Goal: Task Accomplishment & Management: Use online tool/utility

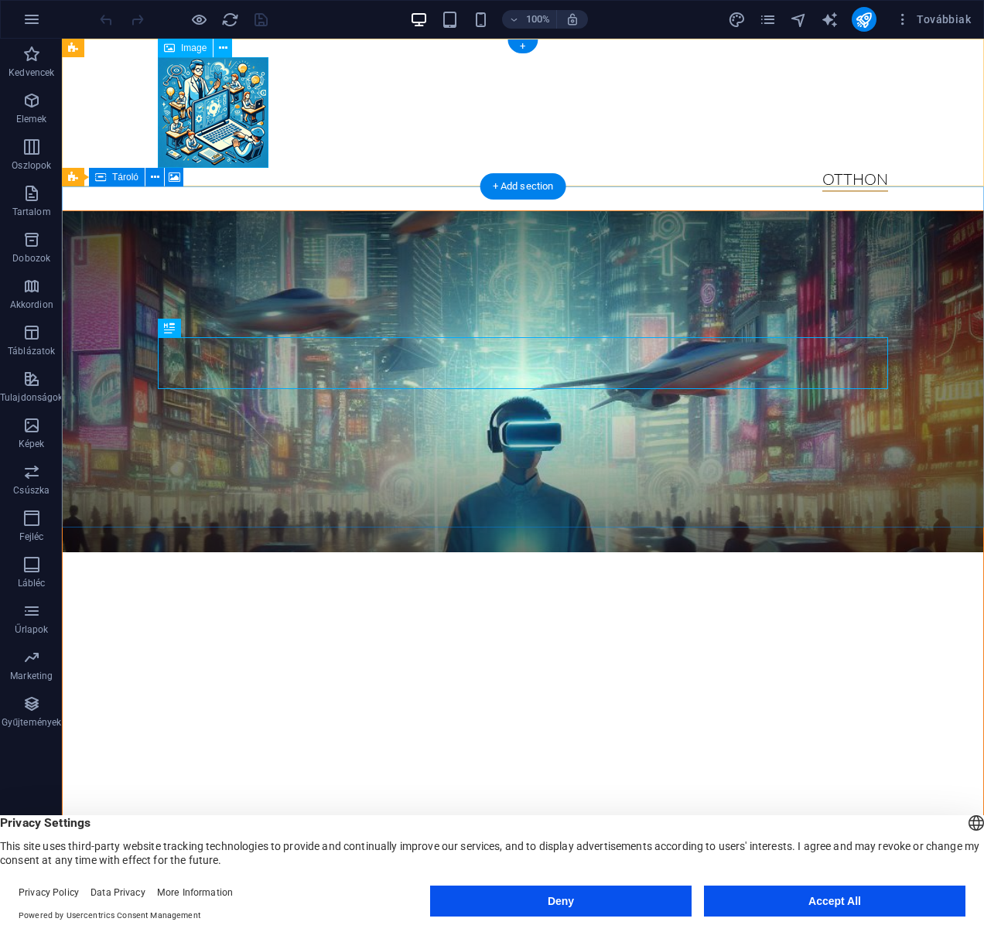
click at [224, 105] on figure at bounding box center [523, 112] width 730 height 111
select select "px"
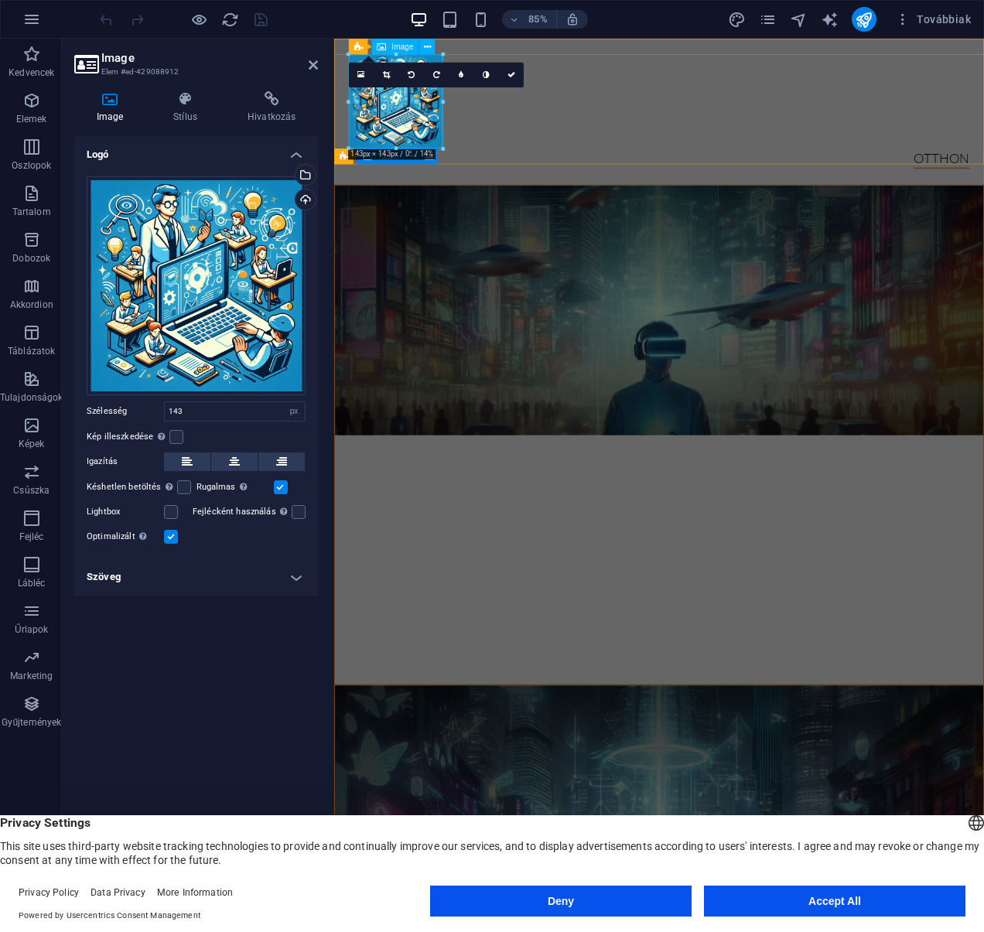
click at [380, 128] on figure at bounding box center [716, 112] width 730 height 111
click at [292, 179] on div "Válasszon fájlokat a fájlkezelőből, a szabadon elérhető képek közül, vagy tölts…" at bounding box center [242, 177] width 101 height 70
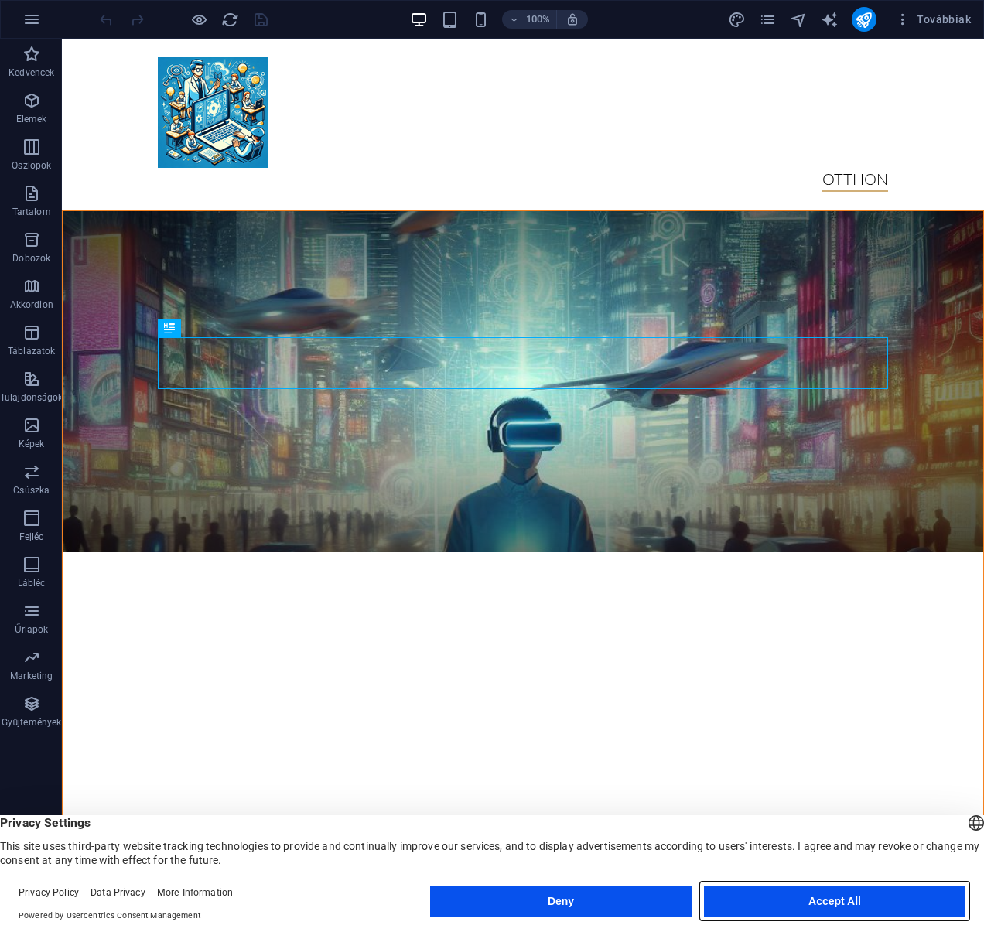
click at [829, 897] on button "Accept All" at bounding box center [834, 901] width 261 height 31
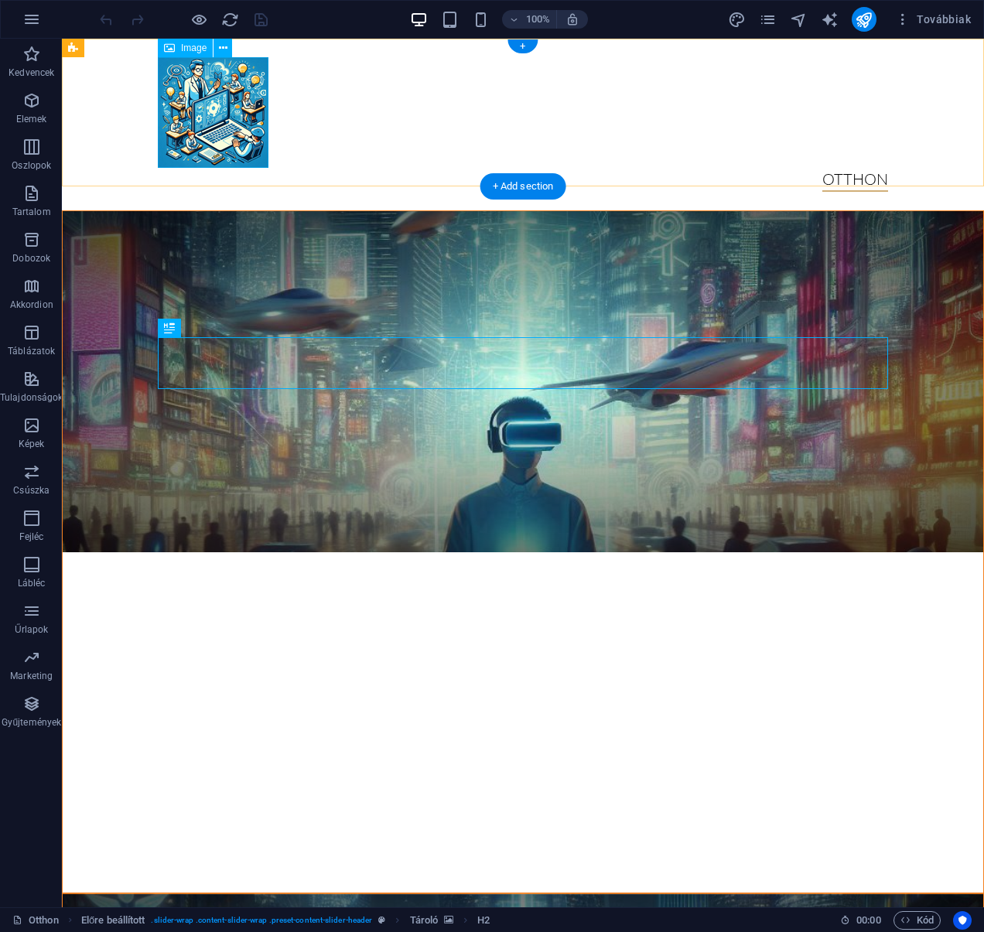
click at [242, 94] on figure at bounding box center [523, 112] width 730 height 111
click at [242, 95] on figure at bounding box center [523, 112] width 730 height 111
click at [243, 95] on figure at bounding box center [523, 112] width 730 height 111
select select "px"
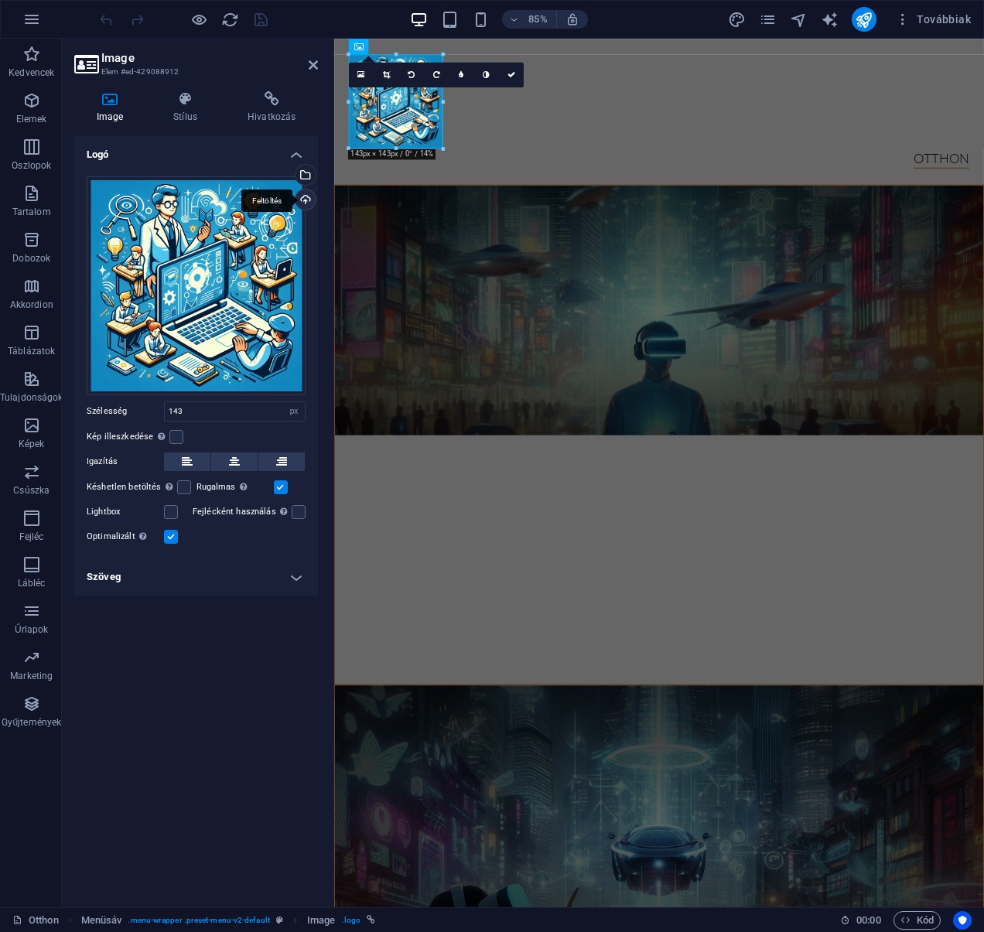
click at [306, 202] on div "Feltöltés" at bounding box center [303, 201] width 23 height 23
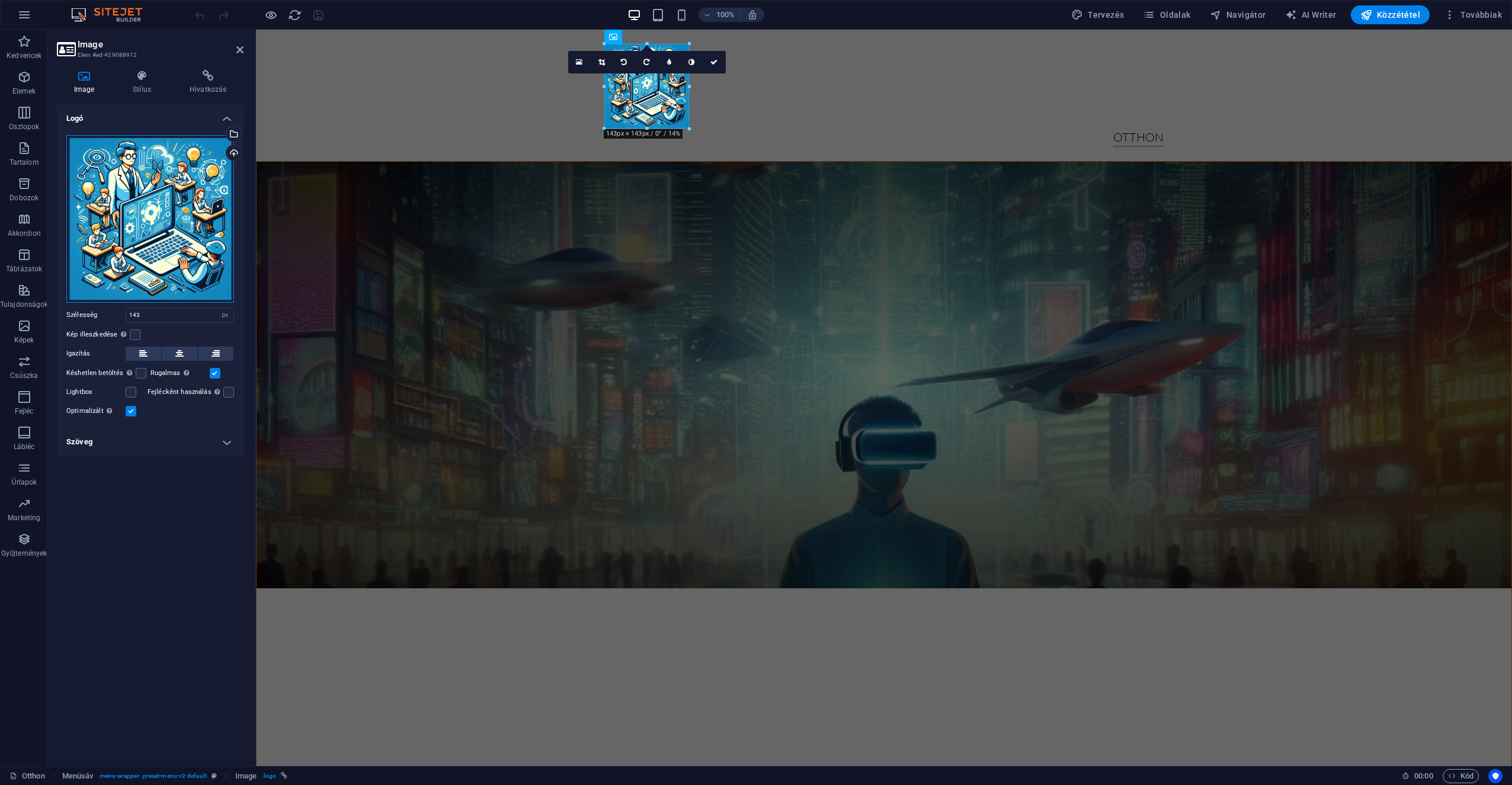
click at [181, 185] on div "Húzza ide a fájlokat, kattintson a fájlok kiválasztásához, vagy válasszon fájlo…" at bounding box center [150, 218] width 168 height 168
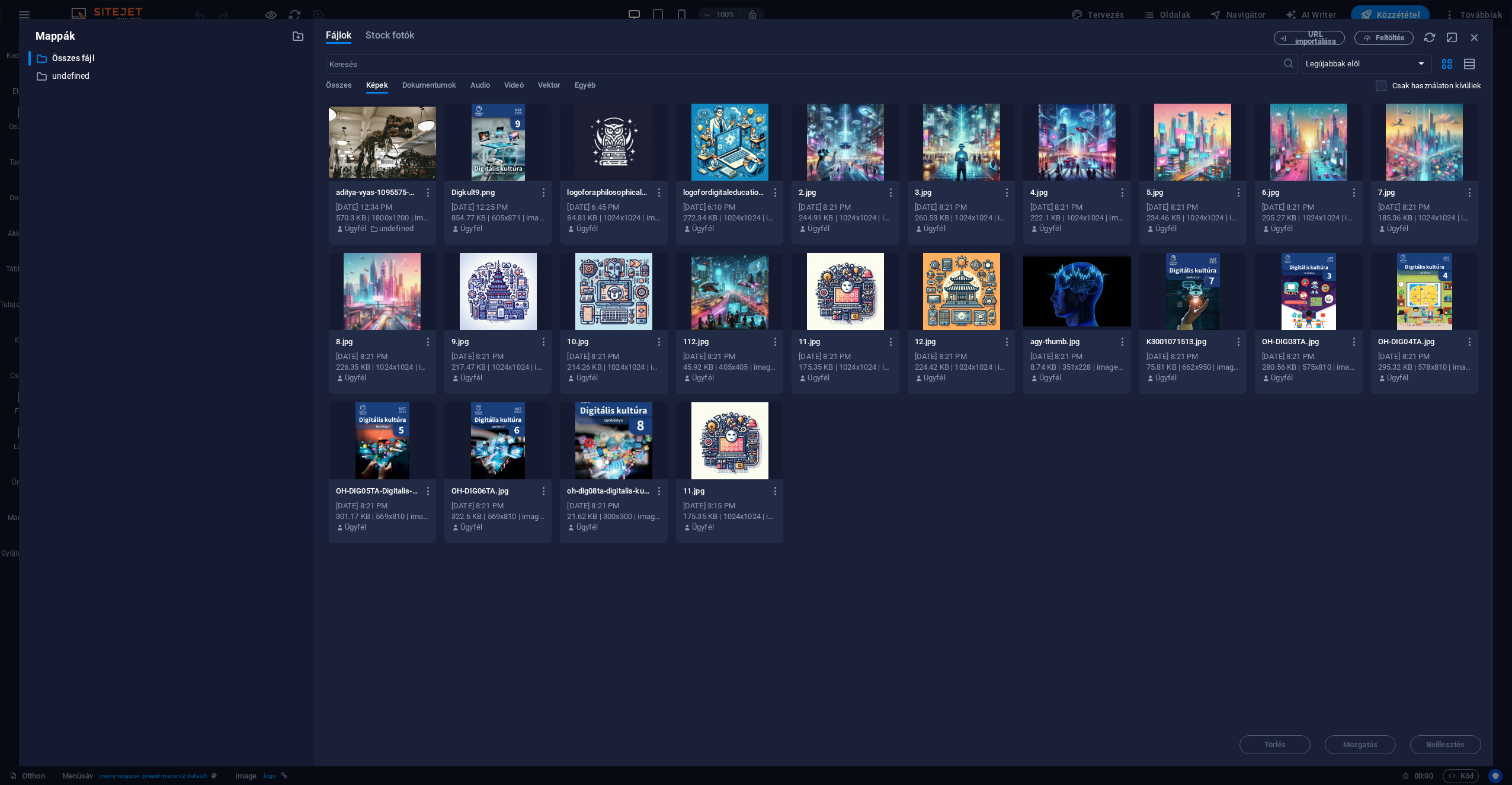
click at [181, 185] on div "​ Összes fájl Összes fájl ​ undefined undefined" at bounding box center [166, 404] width 276 height 705
drag, startPoint x: 190, startPoint y: 187, endPoint x: 423, endPoint y: 87, distance: 253.6
click at [423, 87] on span "Dokumentumok" at bounding box center [429, 87] width 54 height 17
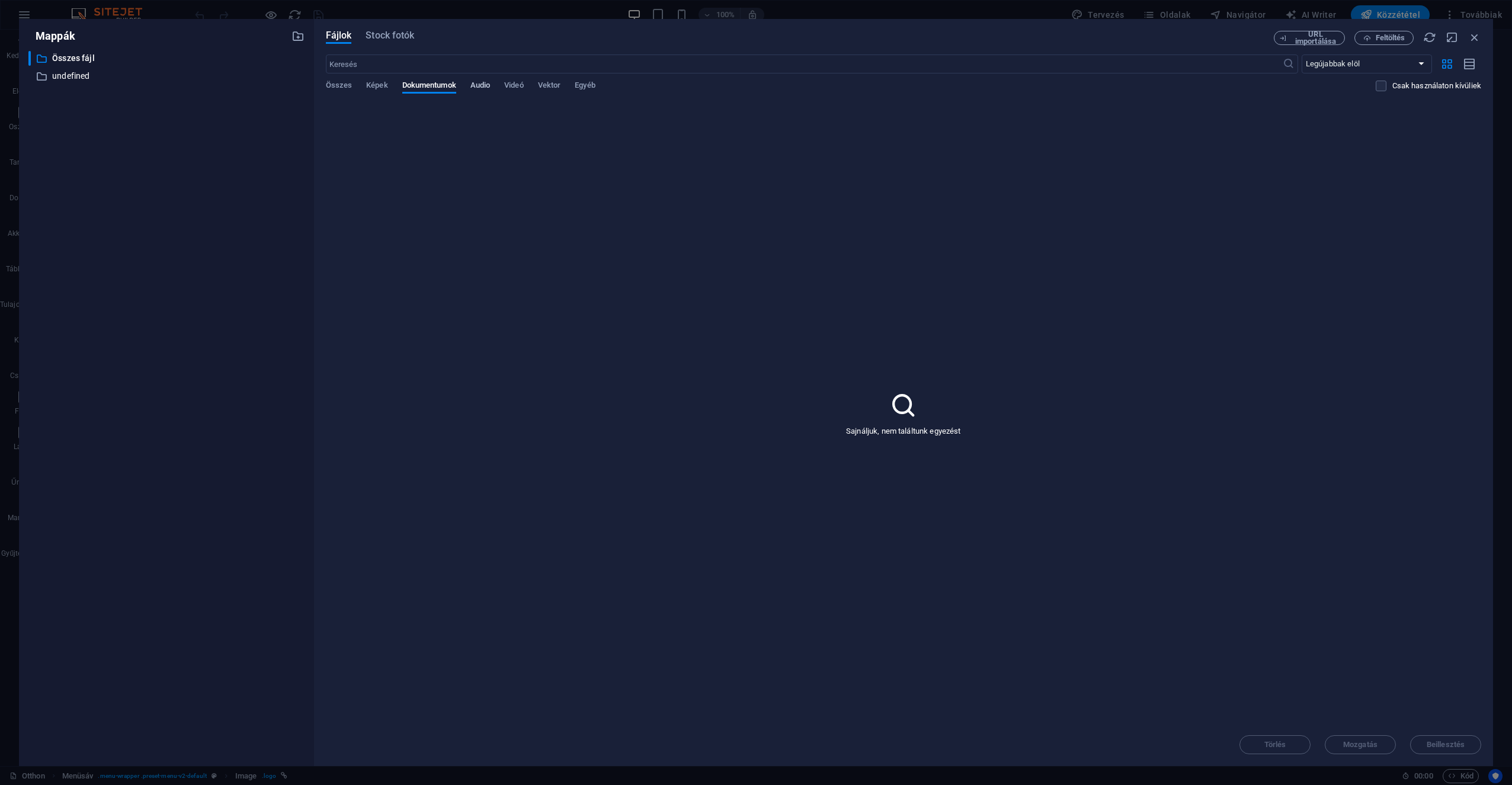
click at [480, 87] on span "Audio" at bounding box center [480, 87] width 20 height 17
click at [523, 84] on span "Videó" at bounding box center [513, 87] width 19 height 17
click at [553, 85] on span "Vektor" at bounding box center [549, 87] width 23 height 17
click at [584, 87] on span "Egyéb" at bounding box center [584, 87] width 20 height 17
click at [382, 90] on span "Képek" at bounding box center [377, 87] width 21 height 17
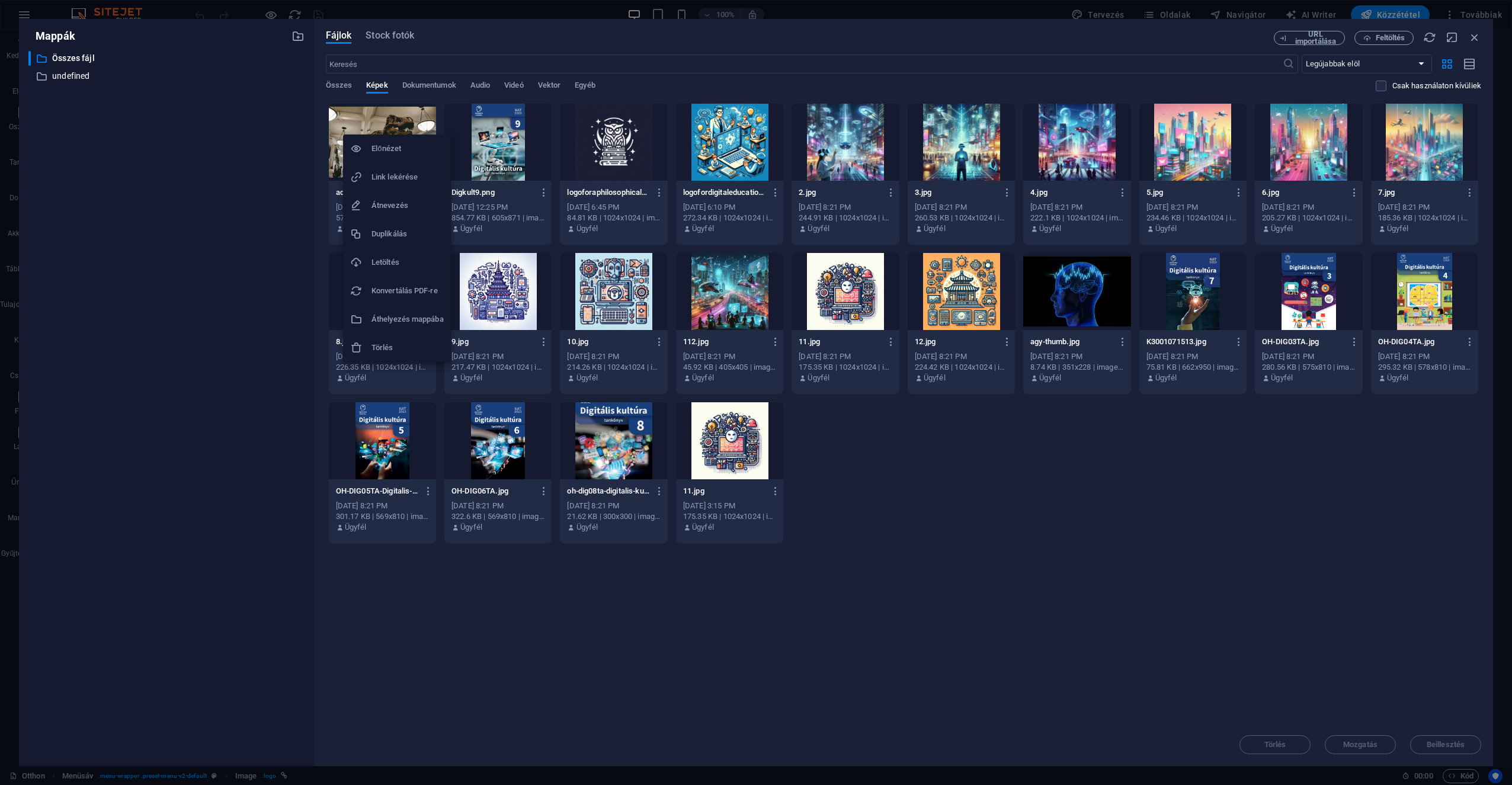
click at [388, 348] on h6 "Törlés" at bounding box center [407, 348] width 72 height 15
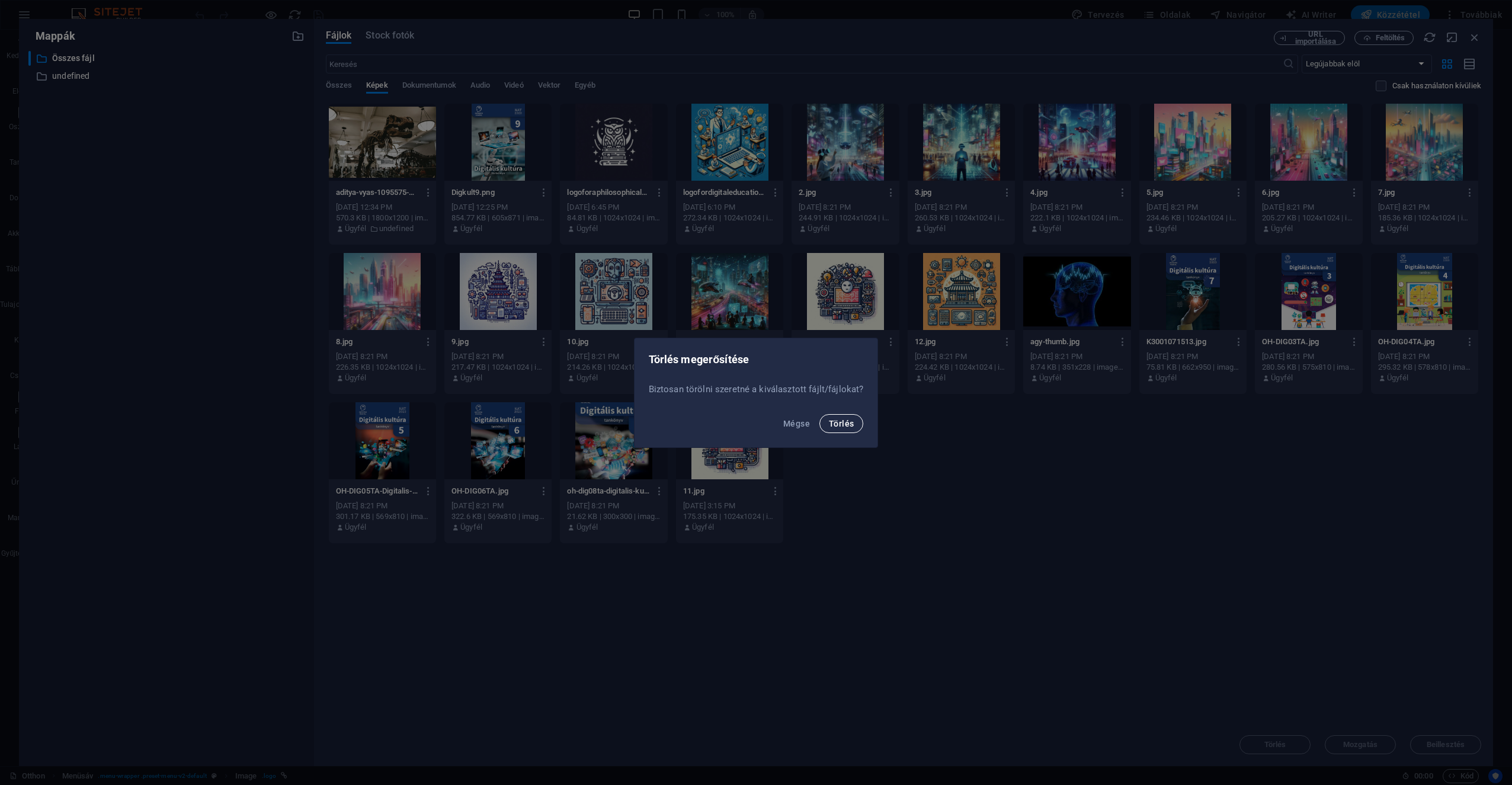
click at [753, 421] on span "Törlés" at bounding box center [841, 424] width 25 height 9
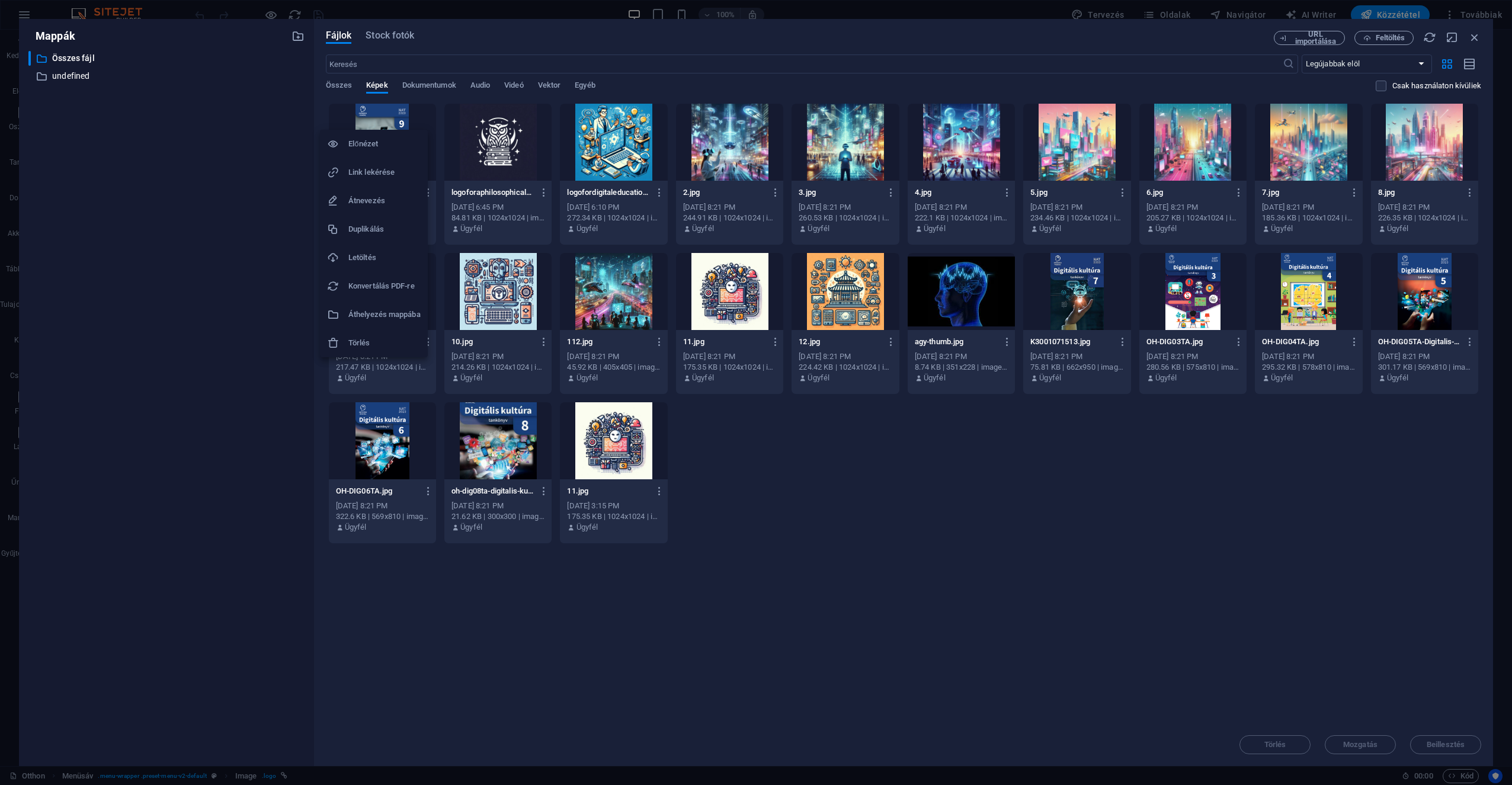
click at [381, 342] on h6 "Törlés" at bounding box center [385, 343] width 72 height 15
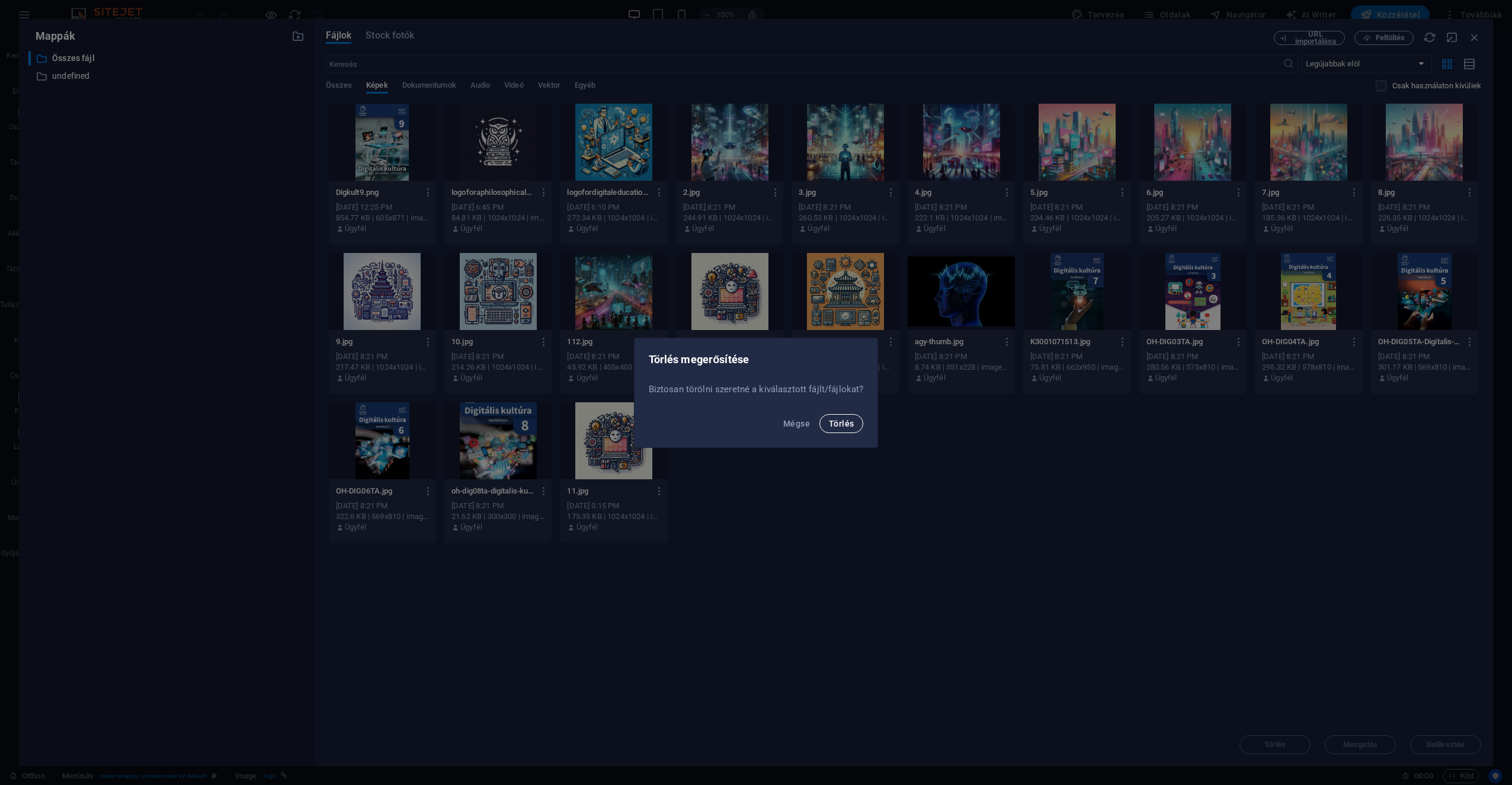
click at [753, 424] on span "Törlés" at bounding box center [841, 424] width 25 height 9
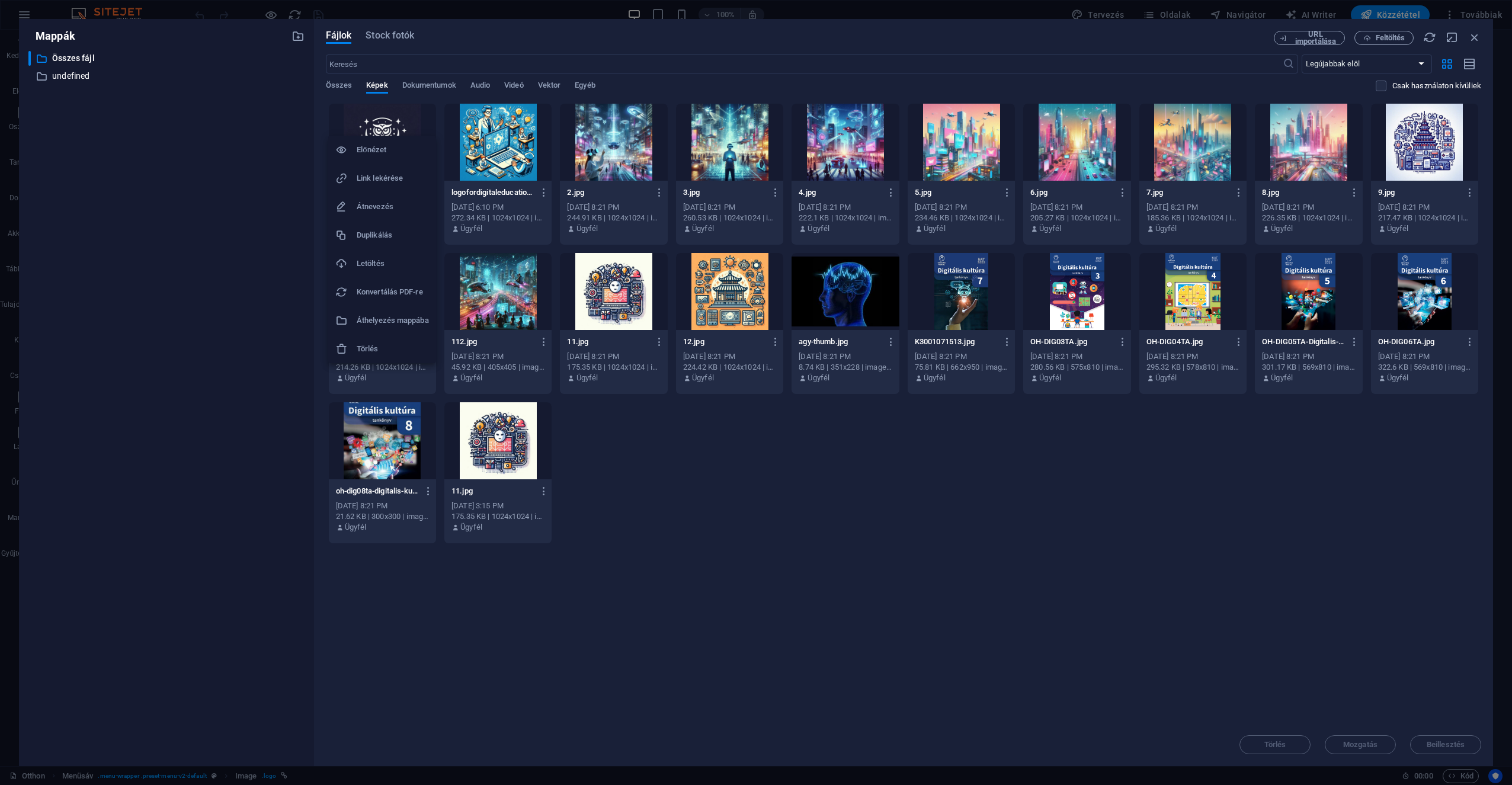
click at [408, 355] on h6 "Törlés" at bounding box center [393, 348] width 72 height 15
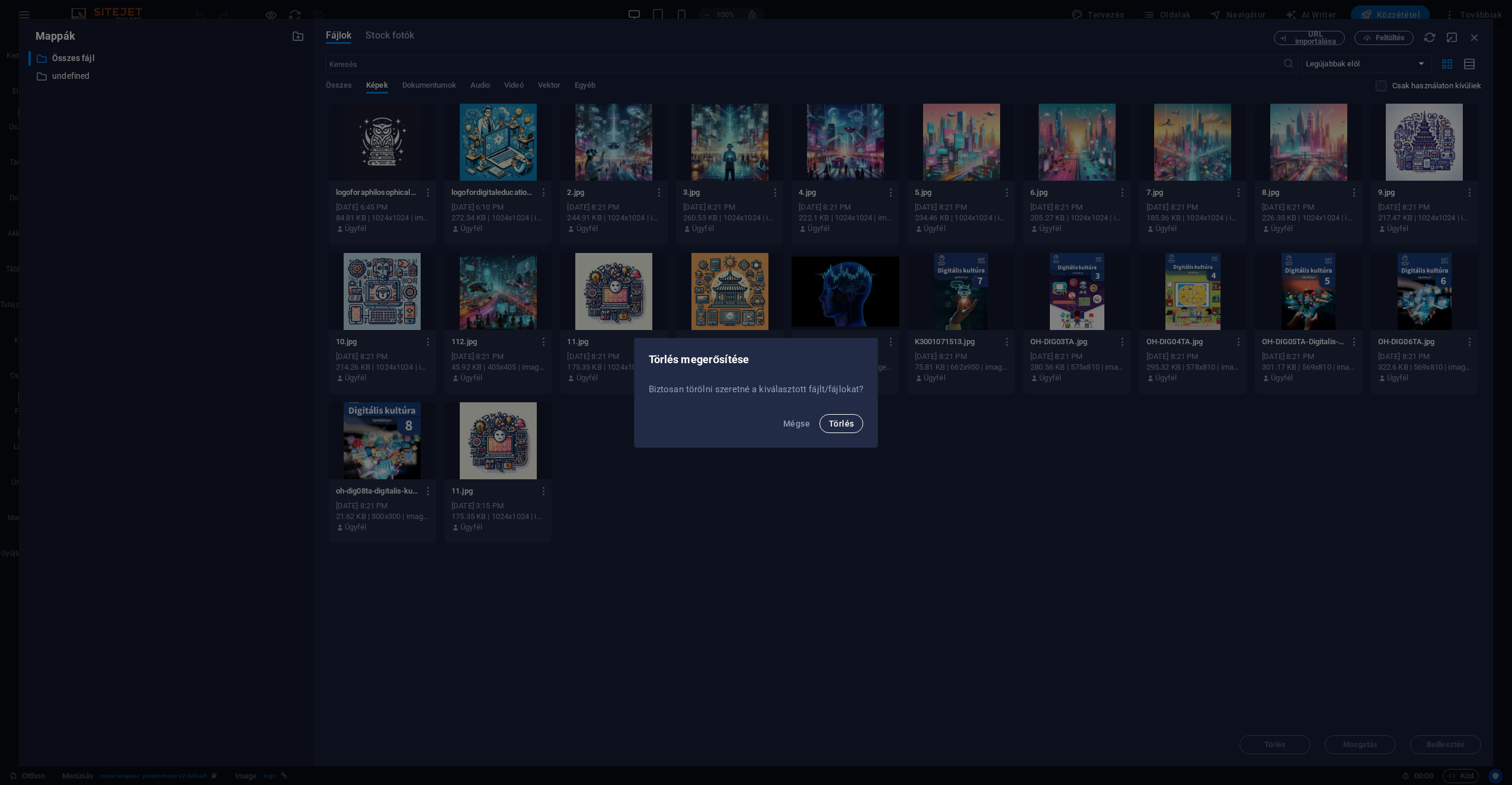
click at [753, 424] on span "Törlés" at bounding box center [841, 424] width 25 height 9
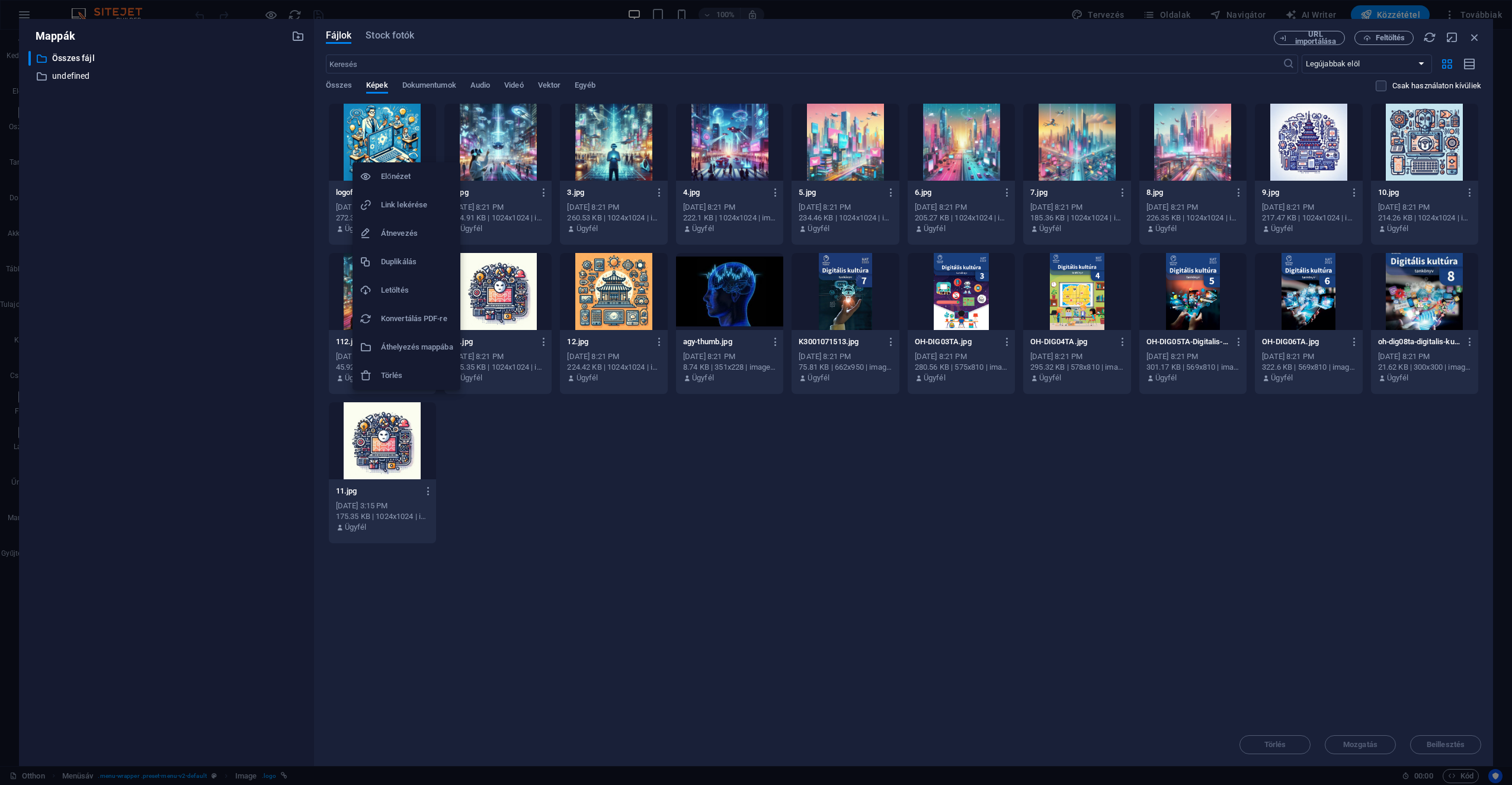
click at [436, 370] on h6 "Törlés" at bounding box center [417, 375] width 72 height 15
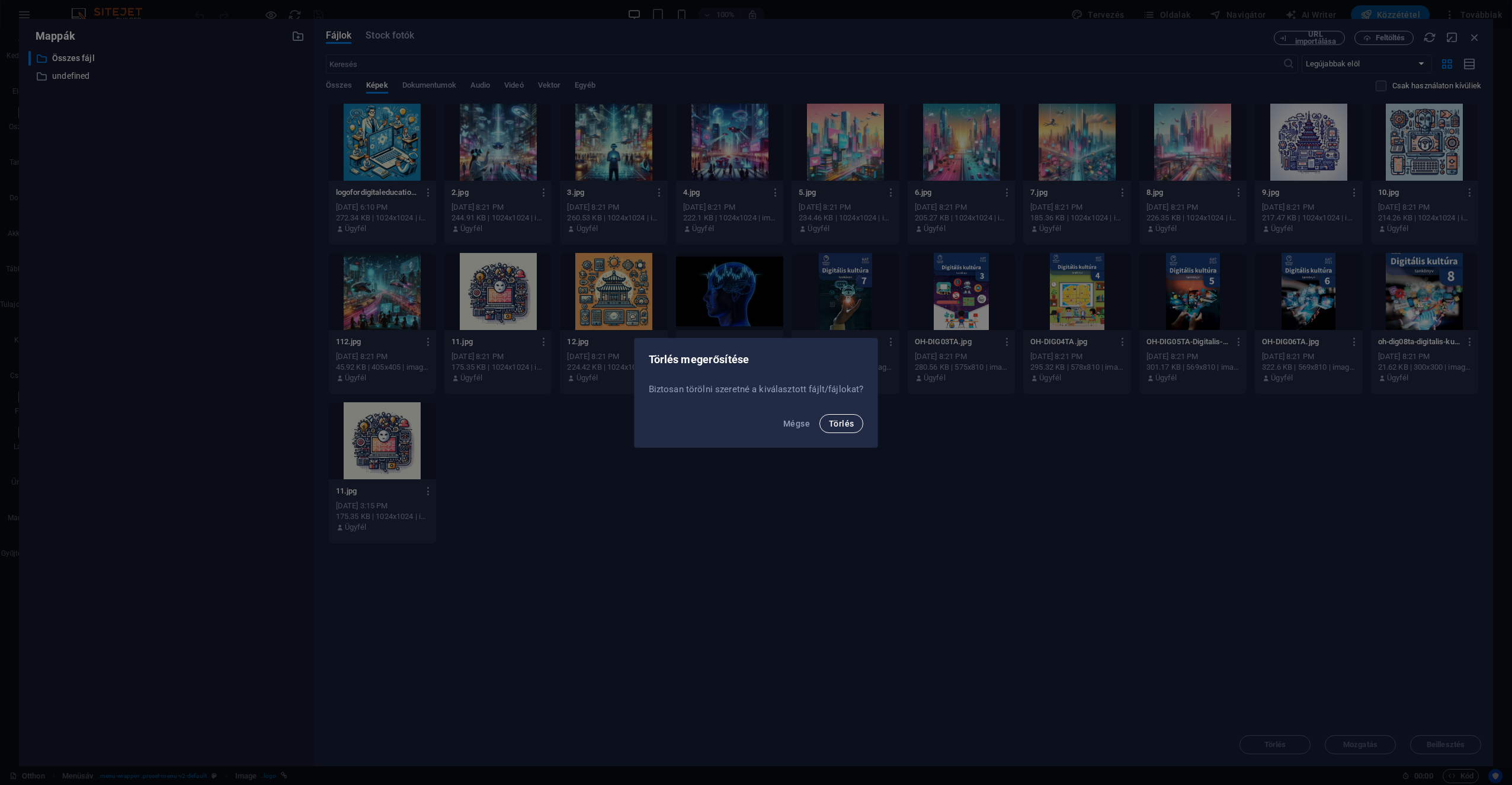
click at [753, 428] on button "Törlés" at bounding box center [841, 424] width 44 height 19
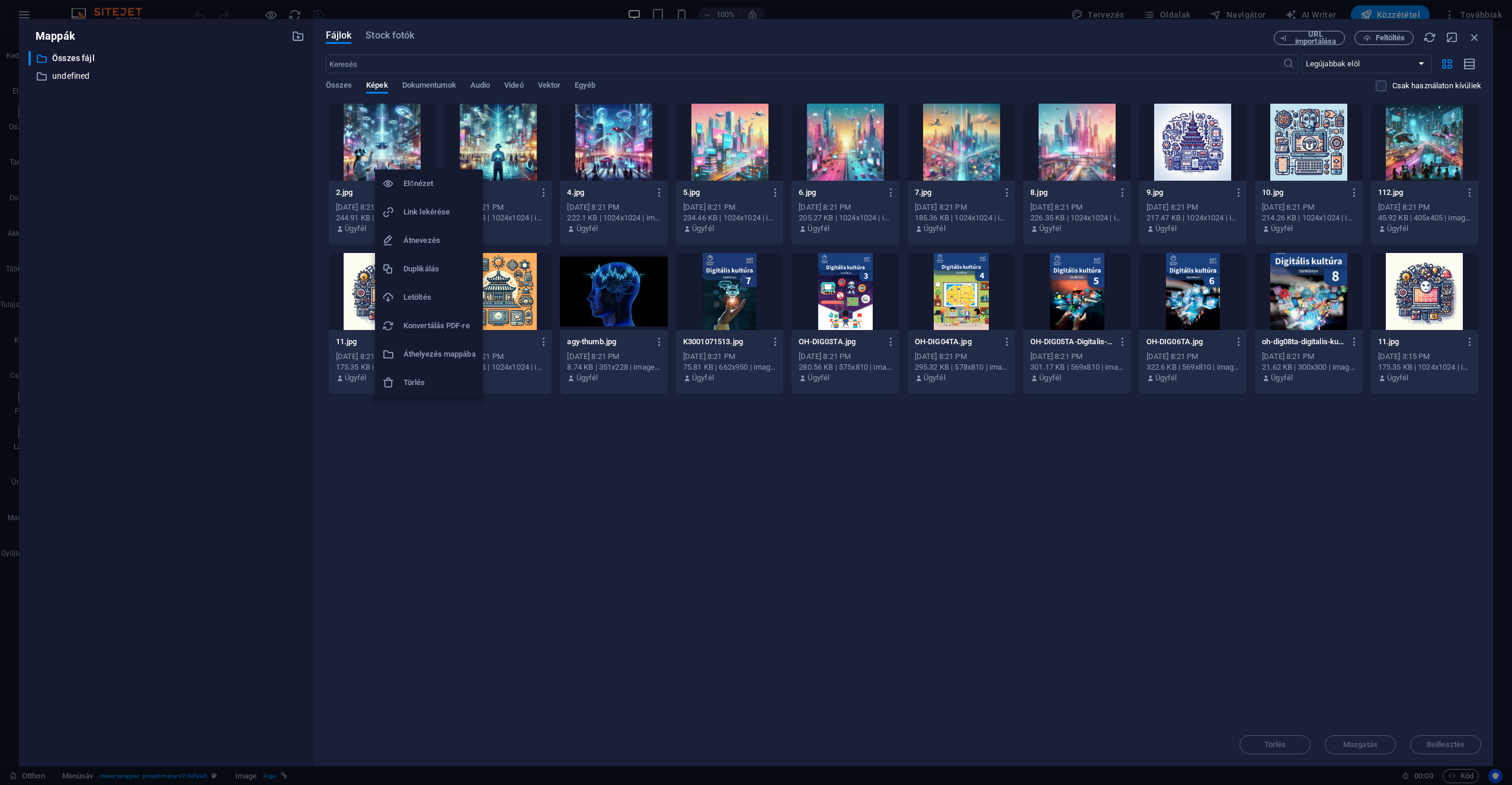
drag, startPoint x: 427, startPoint y: 166, endPoint x: 410, endPoint y: 163, distance: 17.3
click at [425, 388] on h6 "Törlés" at bounding box center [440, 382] width 72 height 15
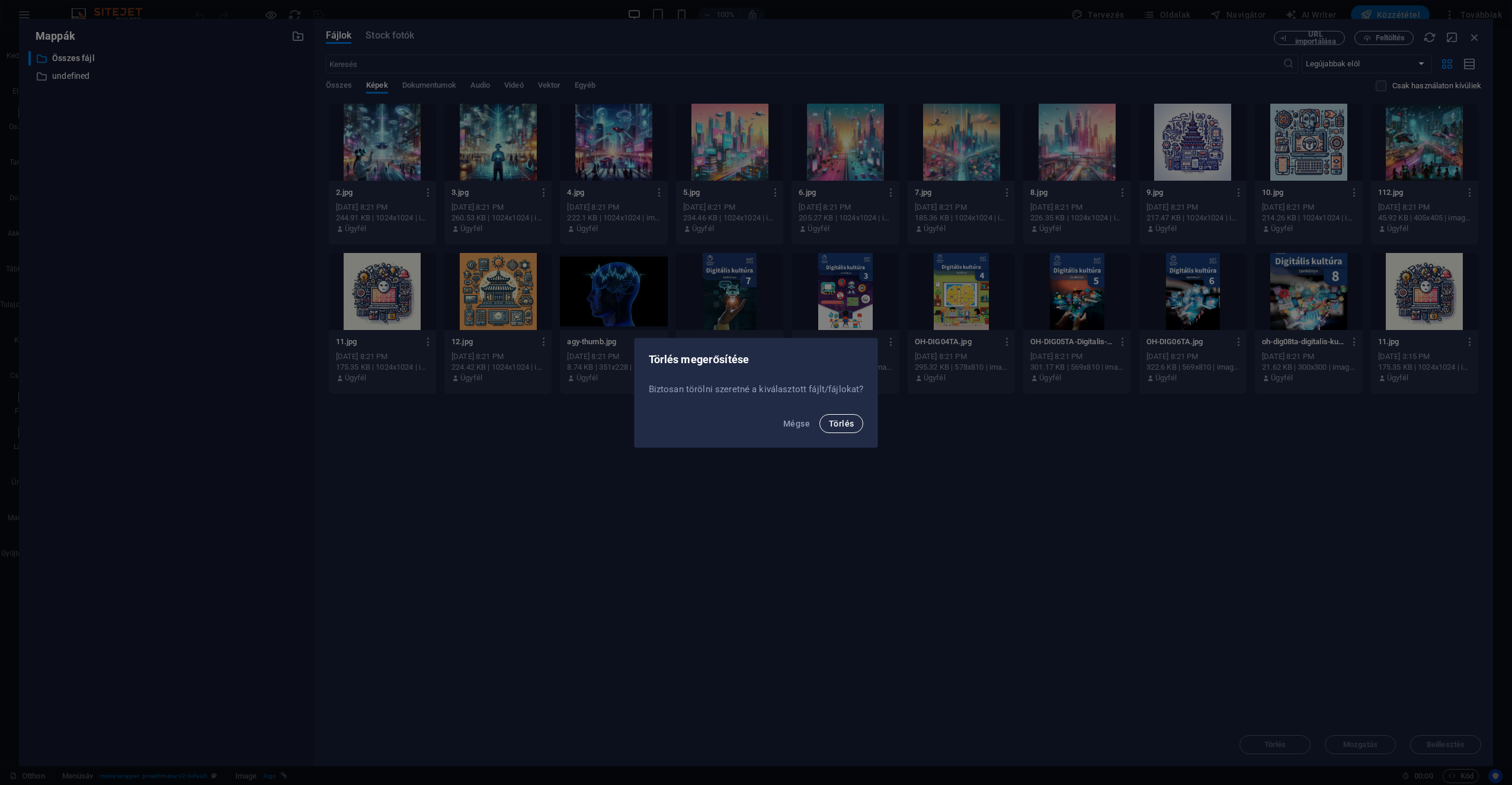
click at [753, 426] on span "Törlés" at bounding box center [841, 424] width 25 height 9
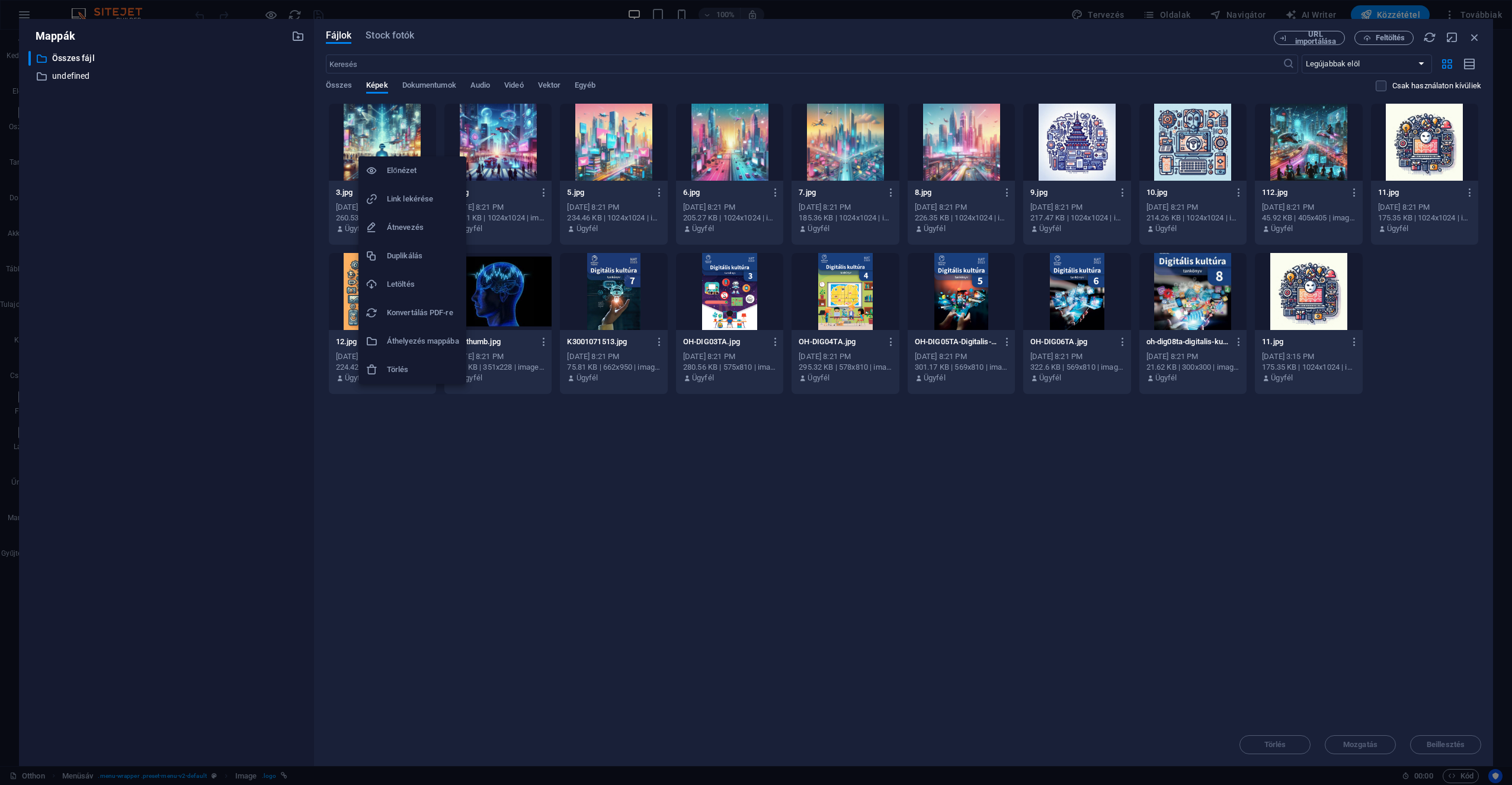
click at [420, 367] on h6 "Törlés" at bounding box center [423, 369] width 72 height 15
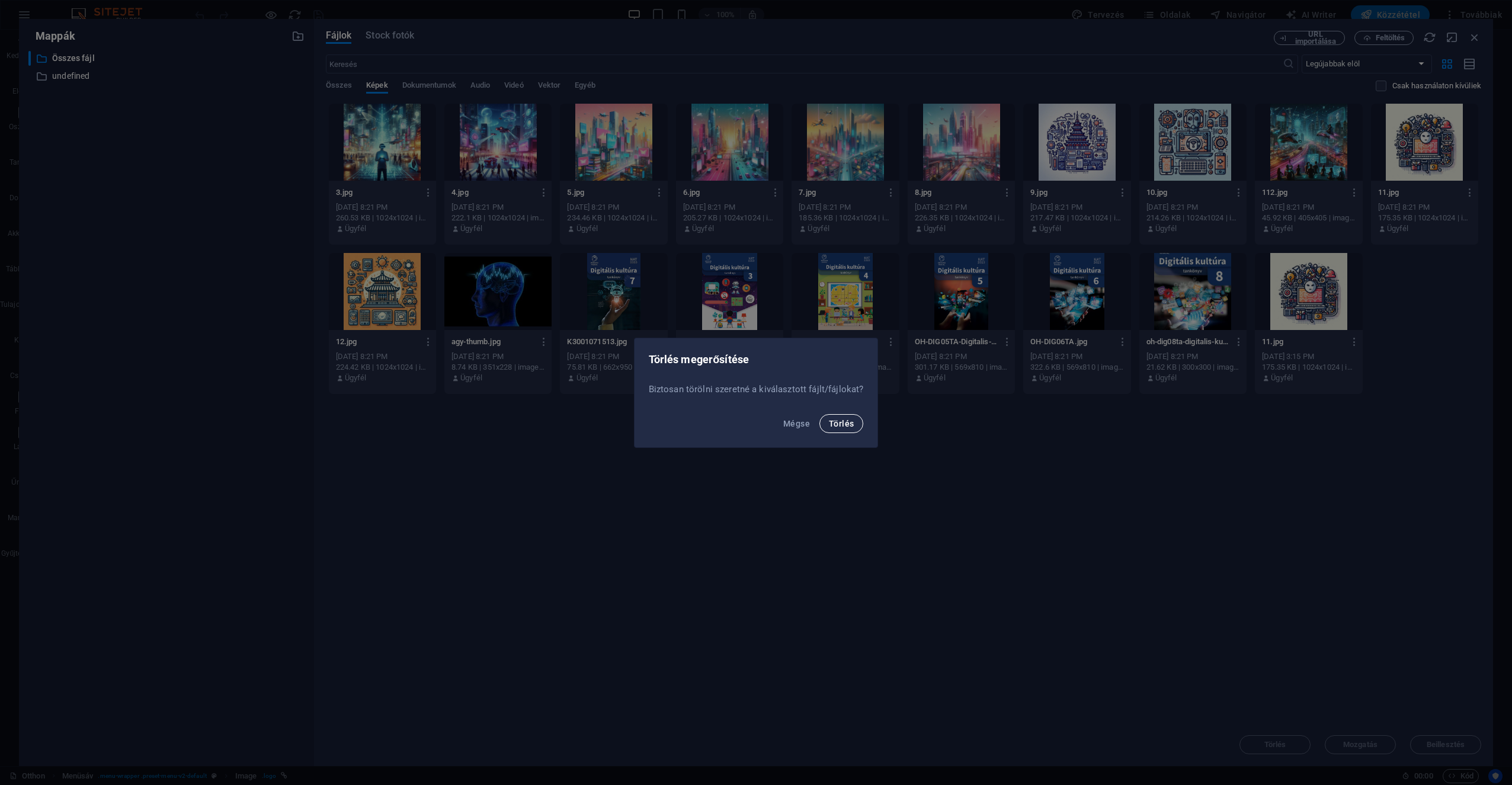
click at [753, 423] on button "Törlés" at bounding box center [841, 424] width 44 height 19
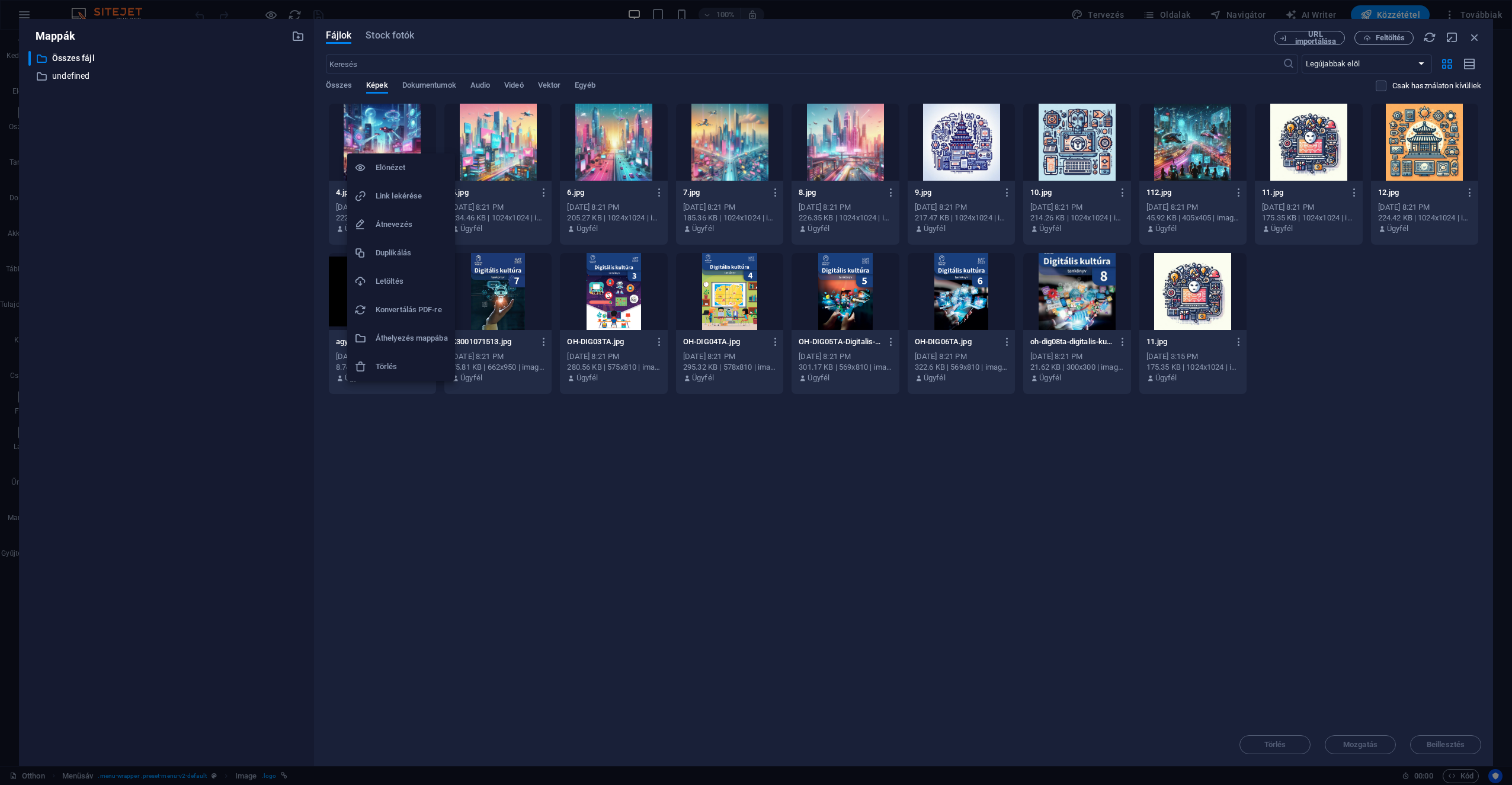
click at [404, 362] on h6 "Törlés" at bounding box center [411, 367] width 72 height 15
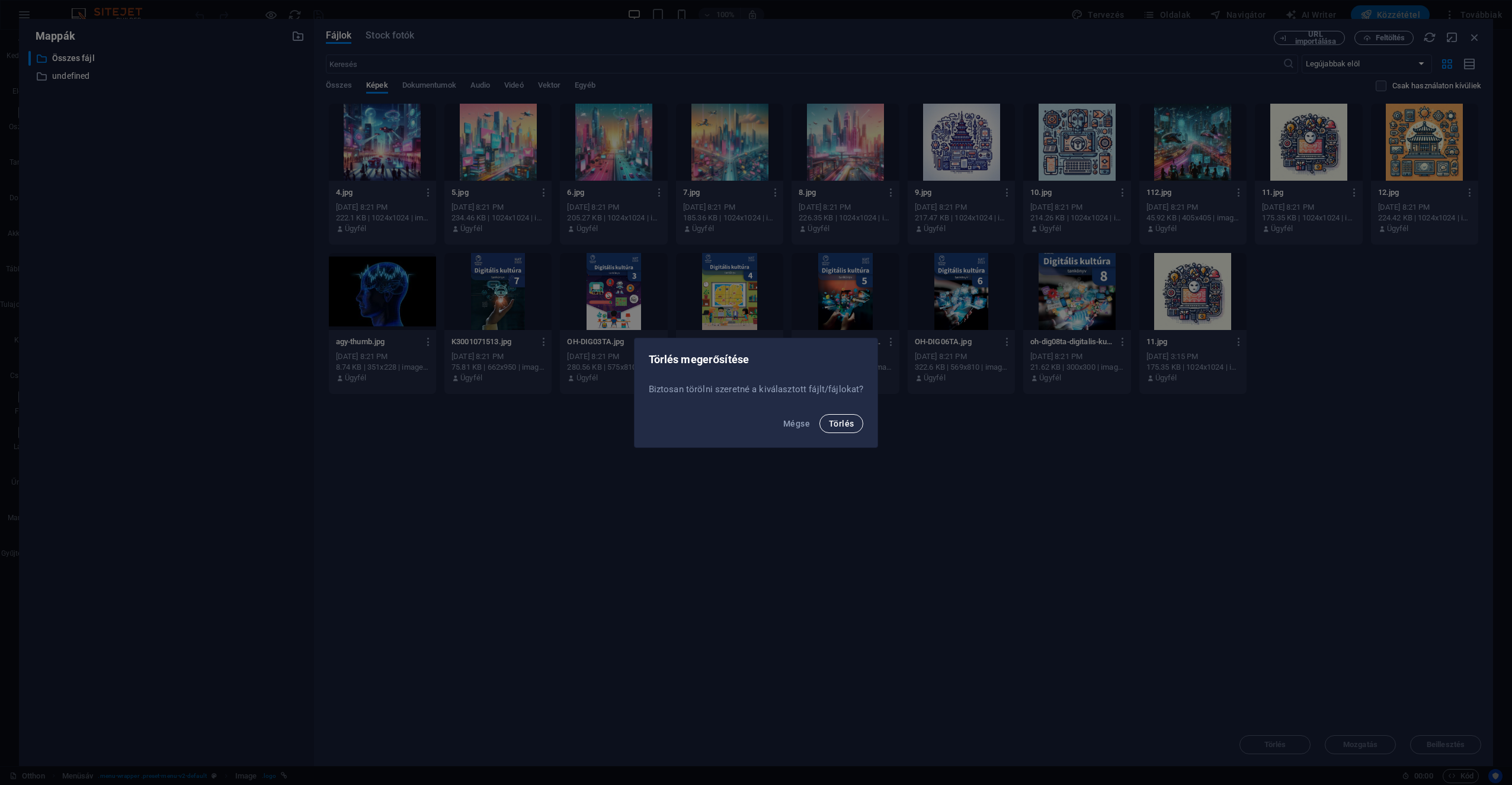
click at [753, 425] on span "Törlés" at bounding box center [841, 424] width 25 height 9
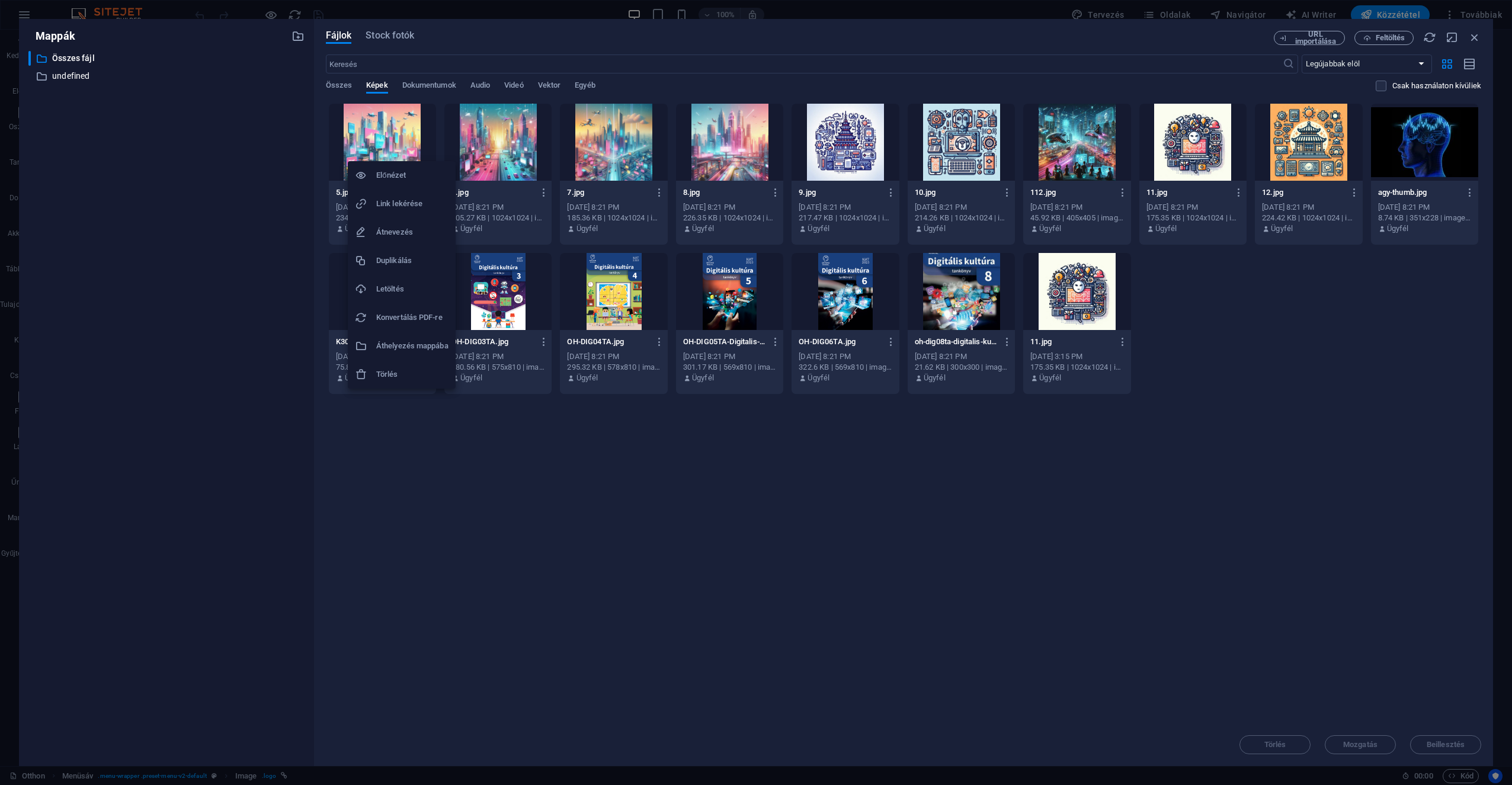
click at [403, 375] on h6 "Törlés" at bounding box center [412, 375] width 72 height 15
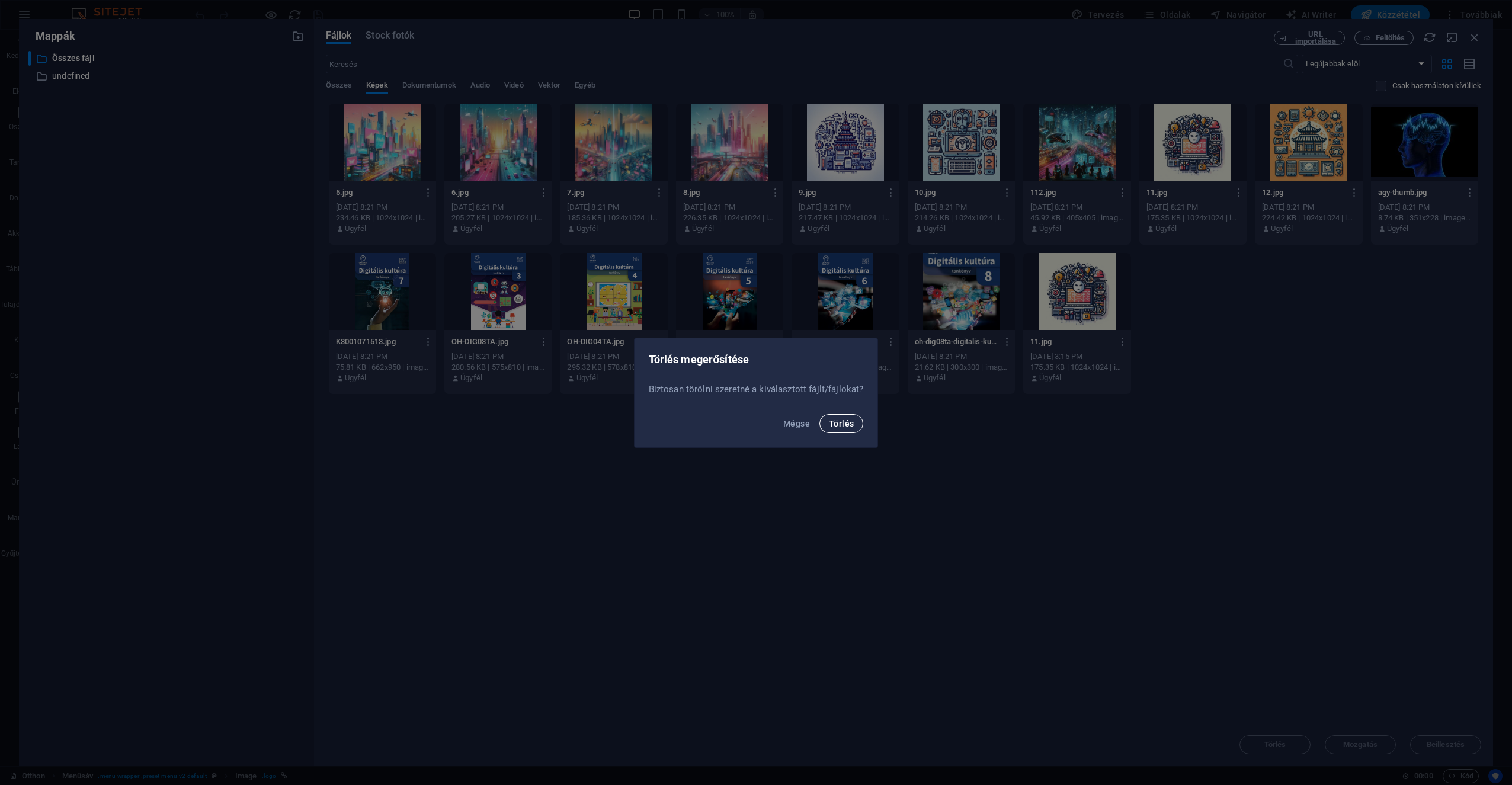
click at [753, 423] on span "Törlés" at bounding box center [841, 424] width 25 height 9
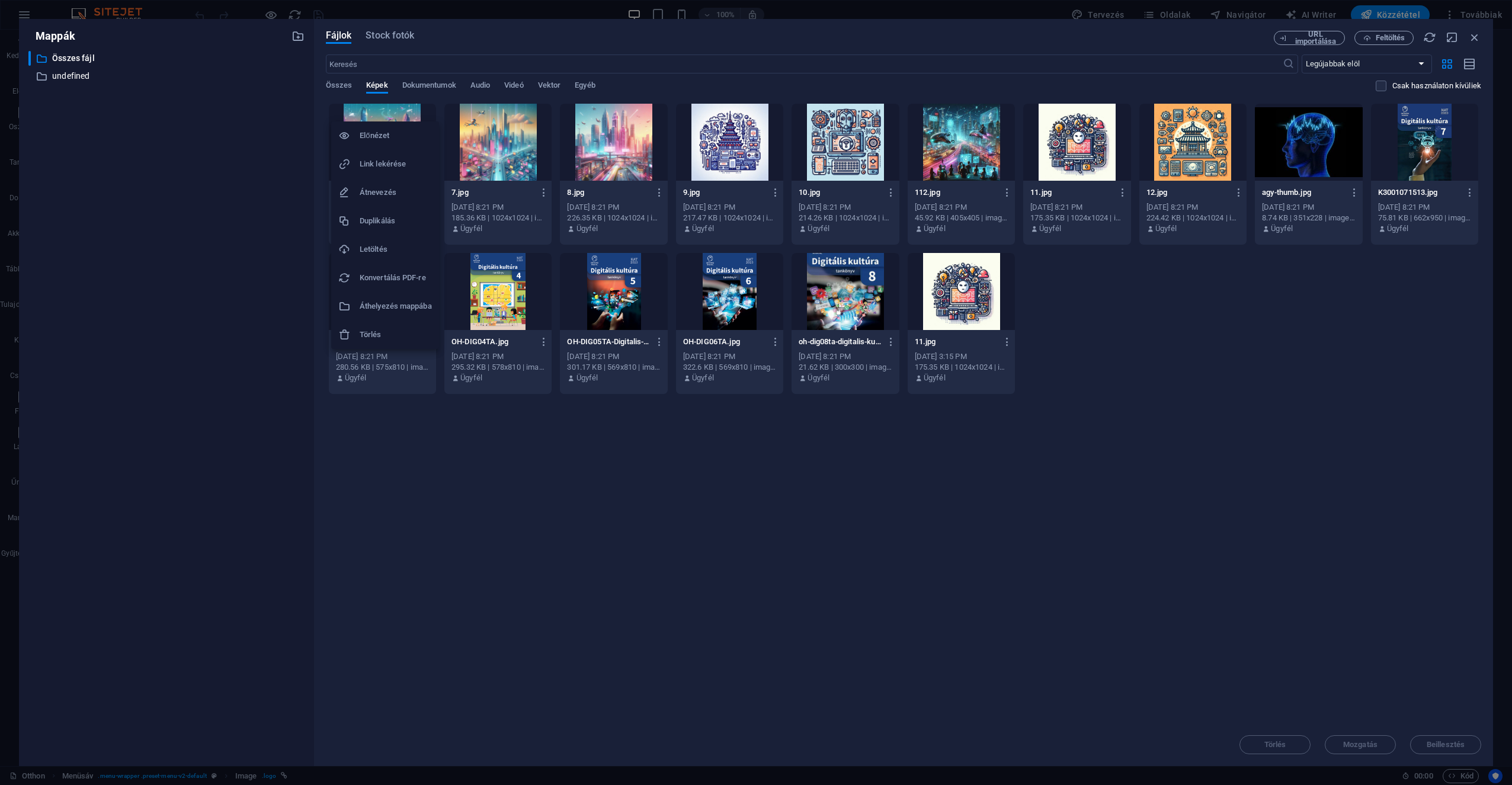
click at [383, 116] on div at bounding box center [756, 392] width 1512 height 785
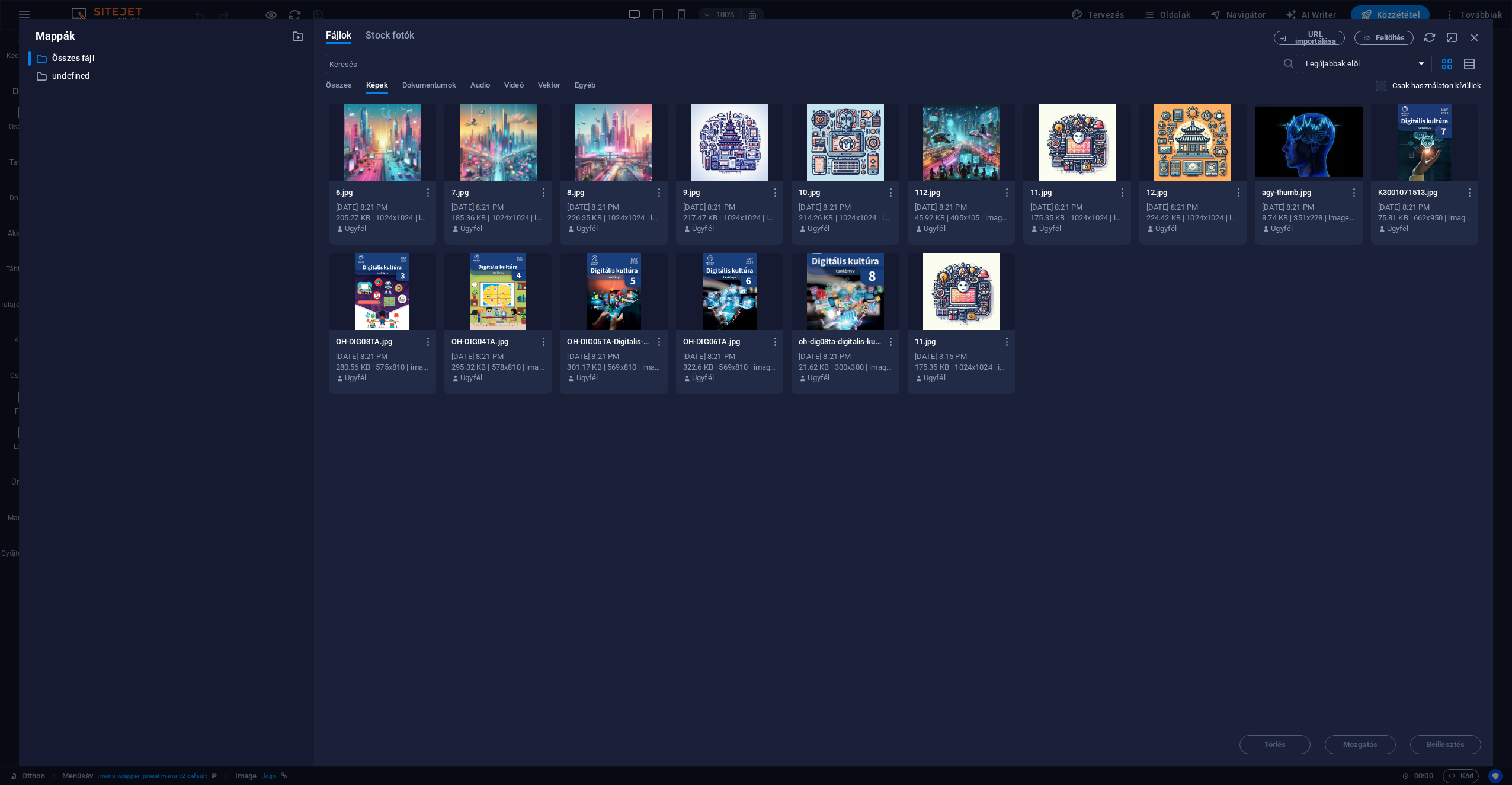
click at [383, 116] on div at bounding box center [382, 142] width 107 height 77
click at [479, 132] on div at bounding box center [498, 142] width 107 height 77
click at [407, 124] on div at bounding box center [382, 142] width 107 height 77
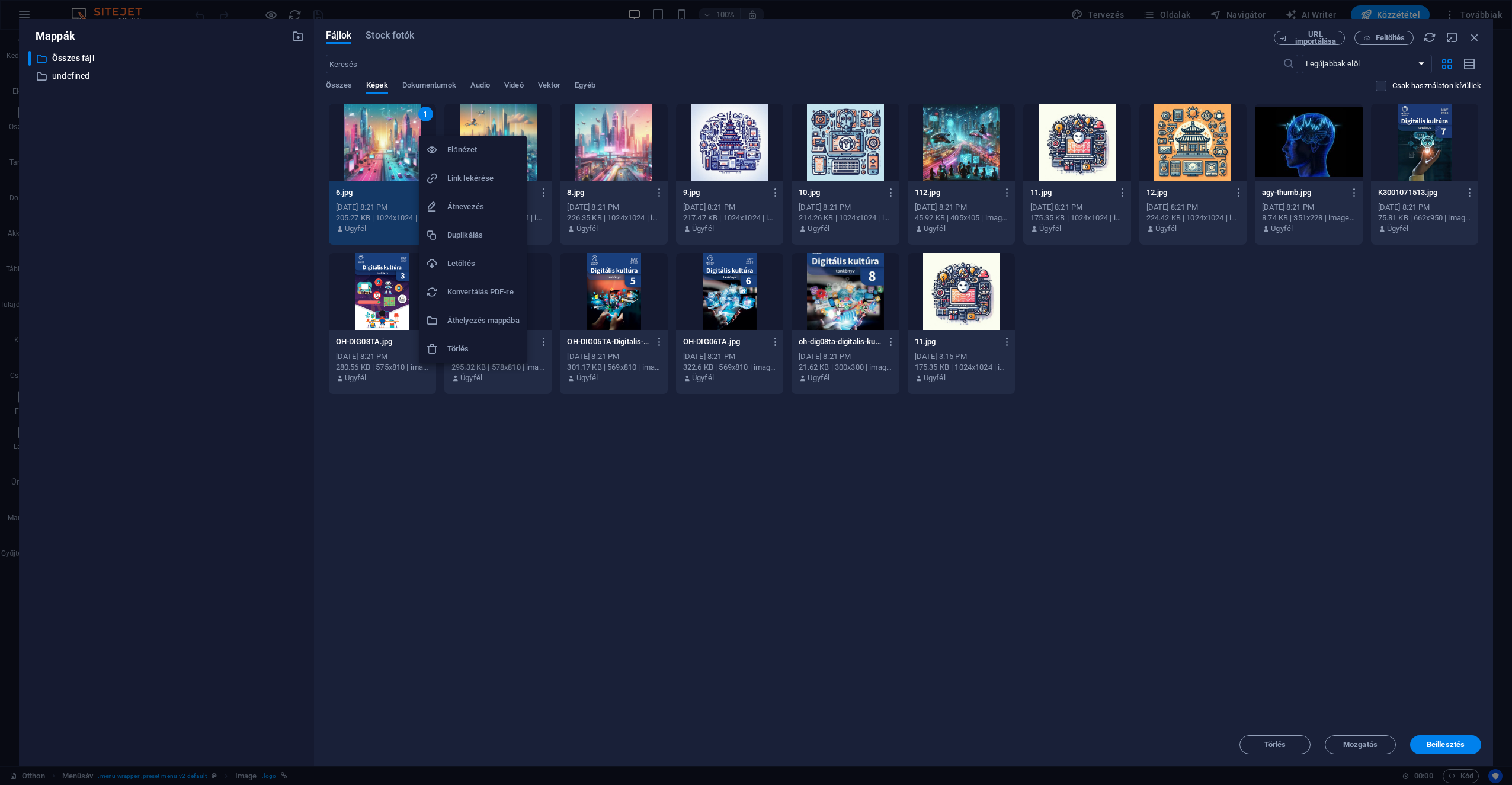
click at [267, 148] on div at bounding box center [756, 392] width 1512 height 785
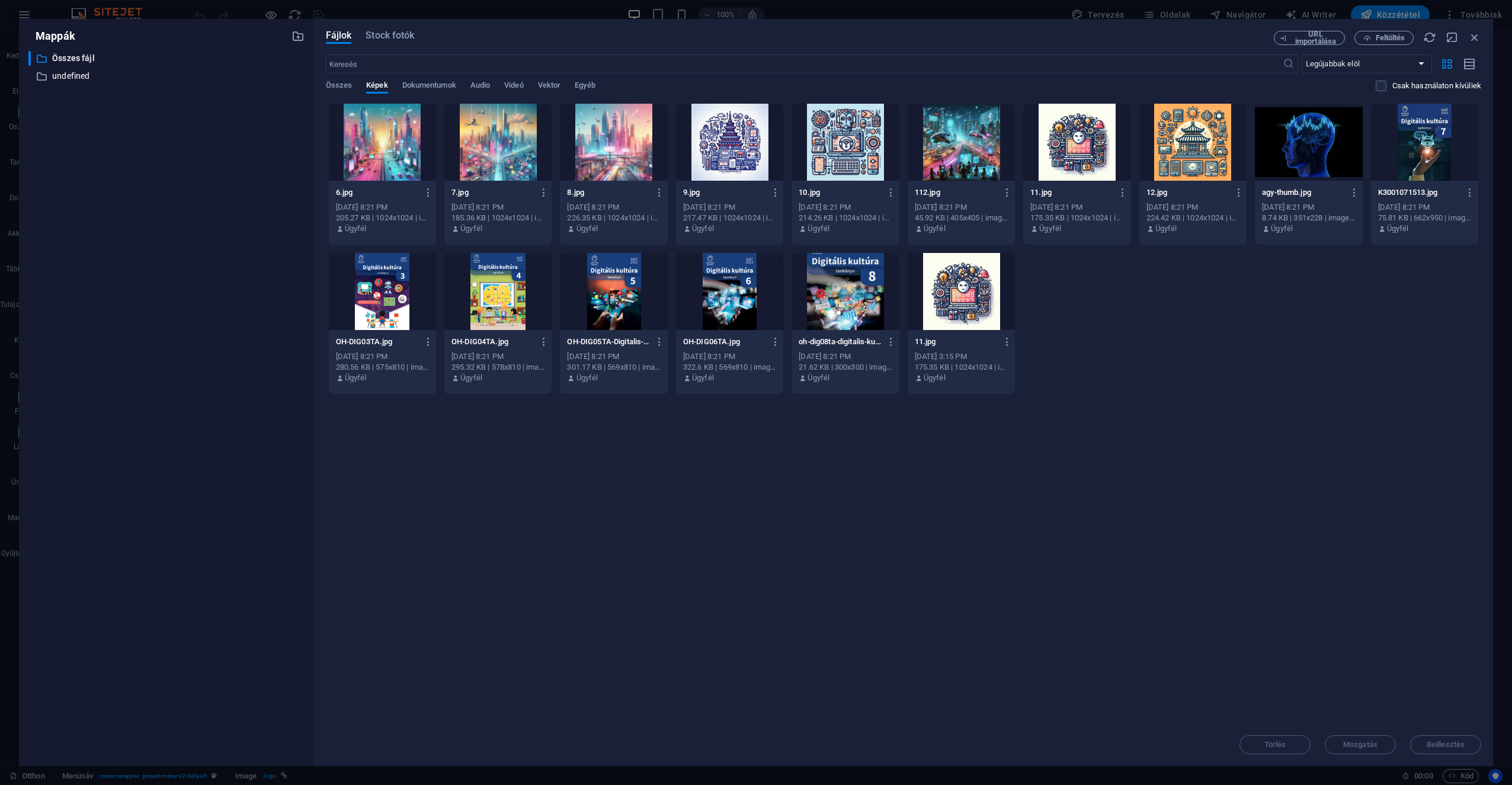
click at [381, 142] on div at bounding box center [382, 142] width 107 height 77
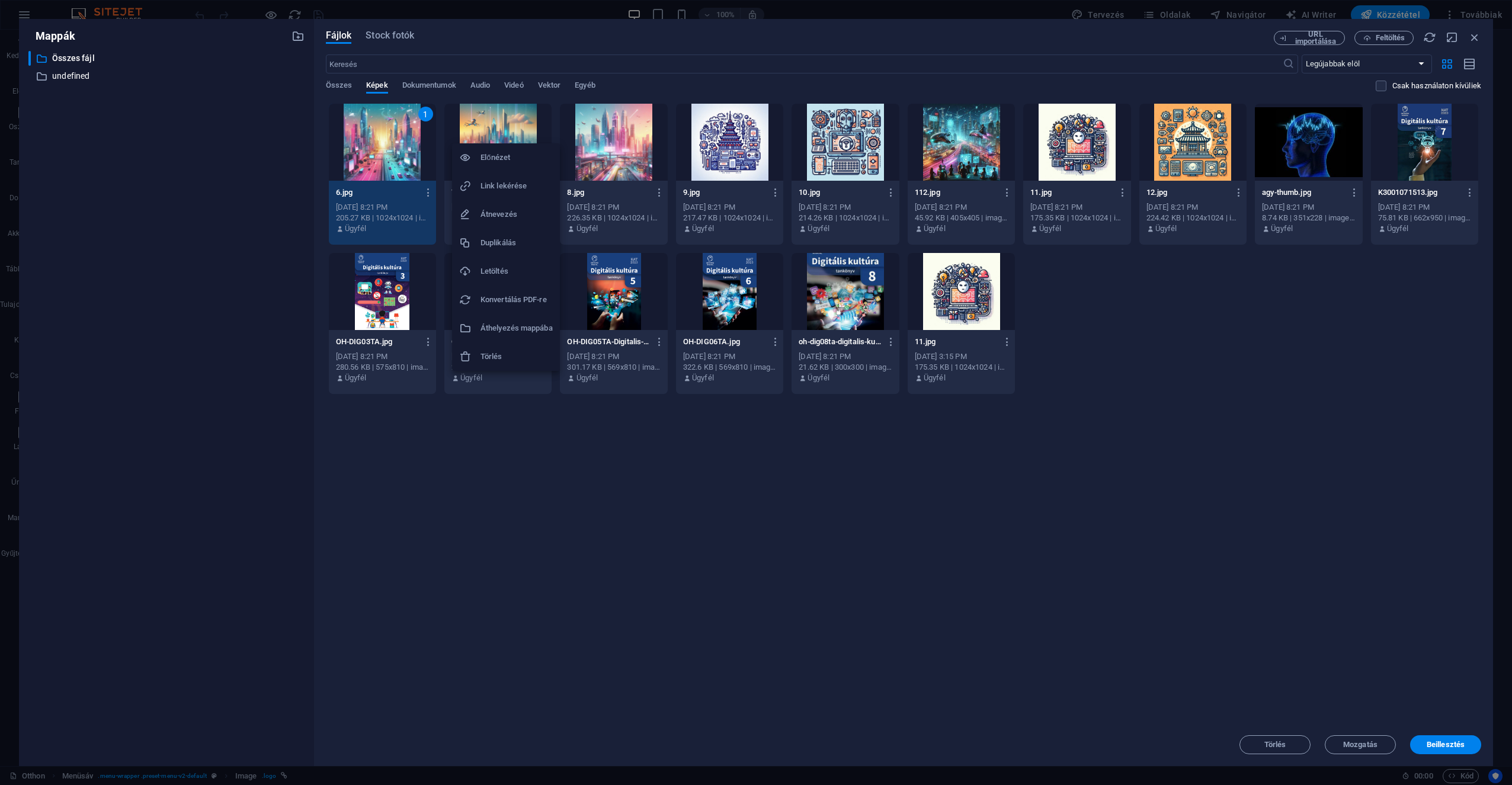
click at [250, 168] on div at bounding box center [756, 392] width 1512 height 785
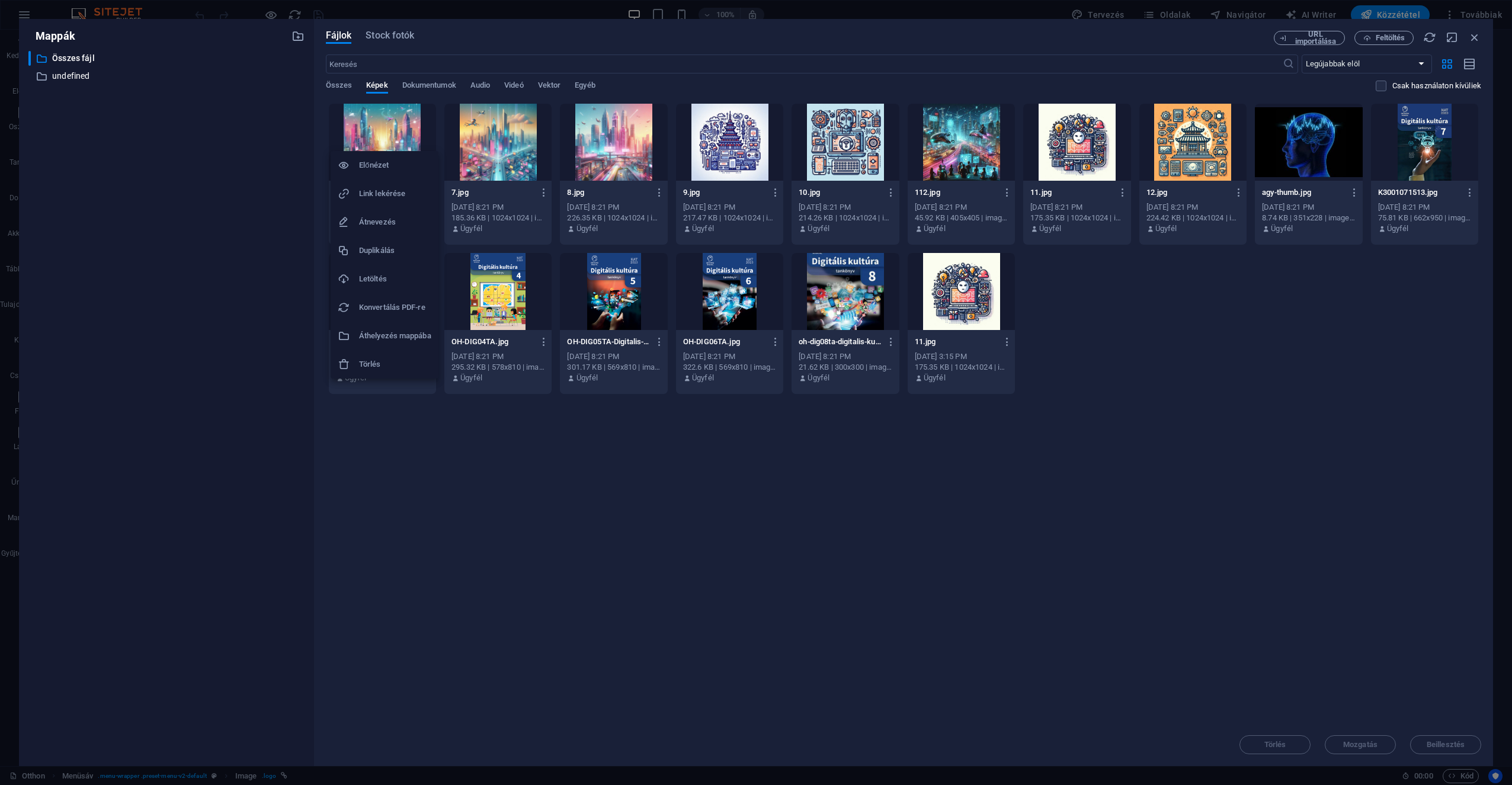
click at [380, 368] on h6 "Törlés" at bounding box center [395, 364] width 72 height 15
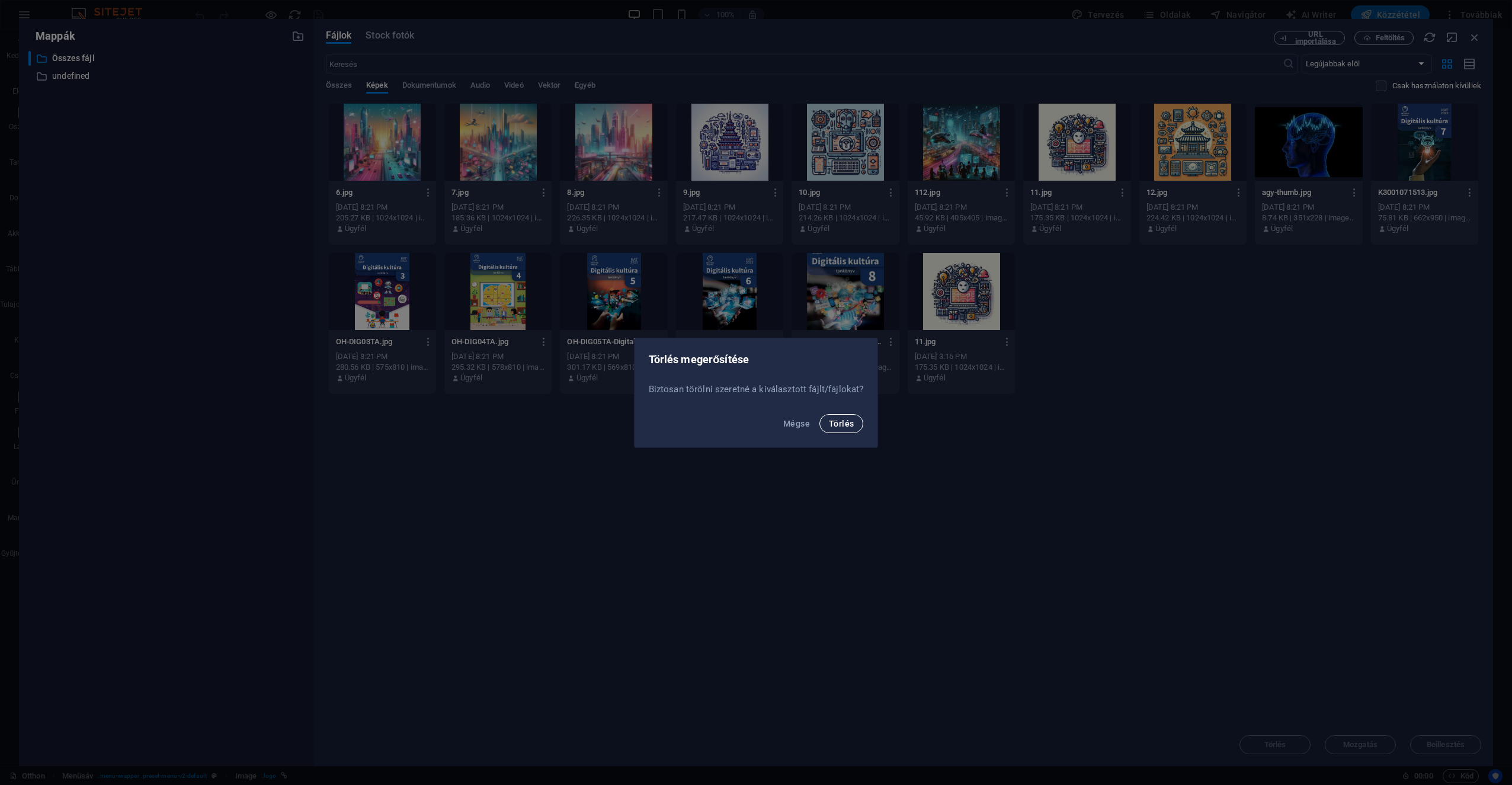
click at [753, 421] on button "Törlés" at bounding box center [841, 424] width 44 height 19
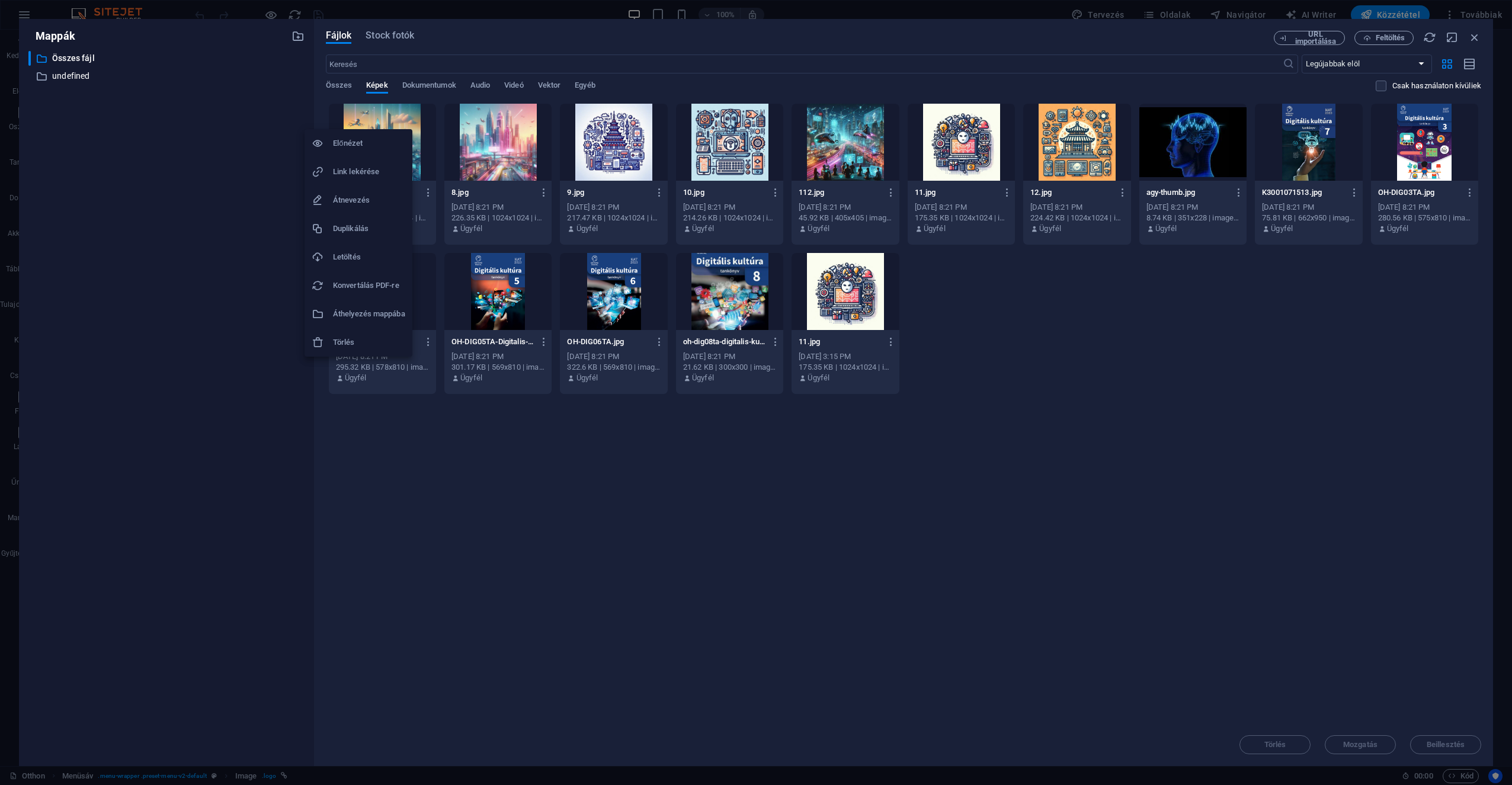
click at [355, 342] on h6 "Törlés" at bounding box center [369, 342] width 72 height 15
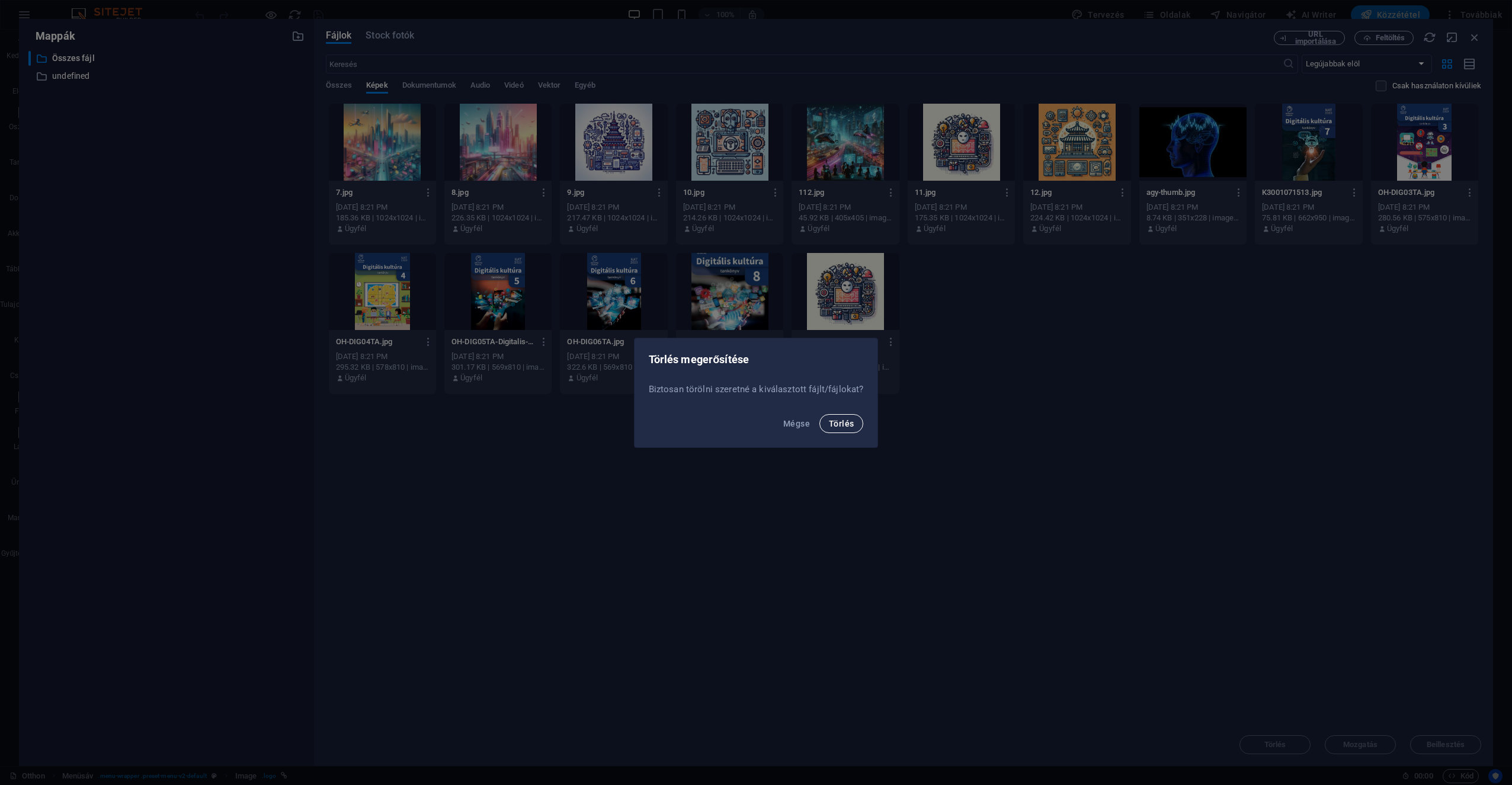
click at [753, 423] on span "Törlés" at bounding box center [841, 424] width 25 height 9
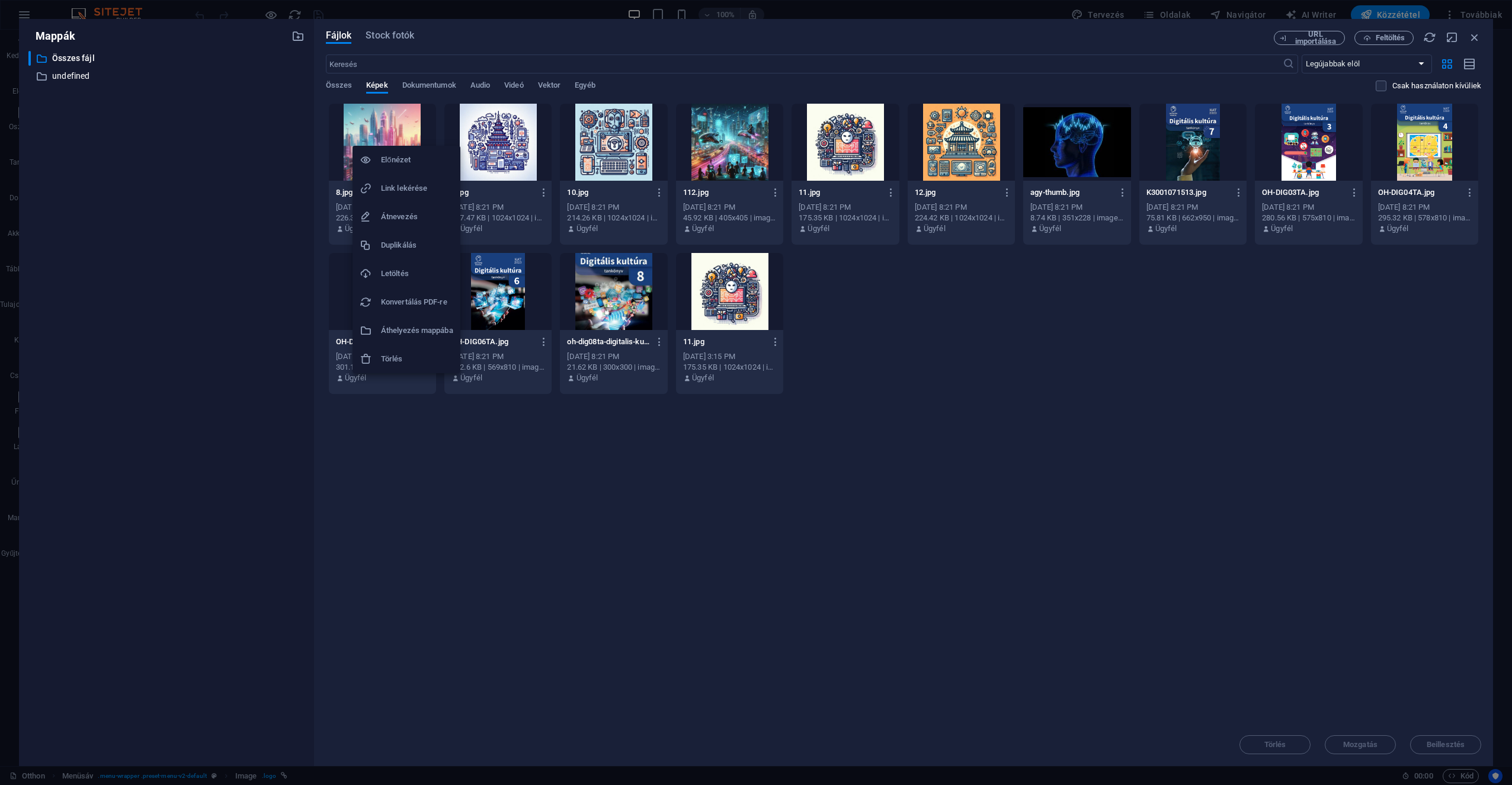
click at [407, 361] on h6 "Törlés" at bounding box center [417, 358] width 72 height 15
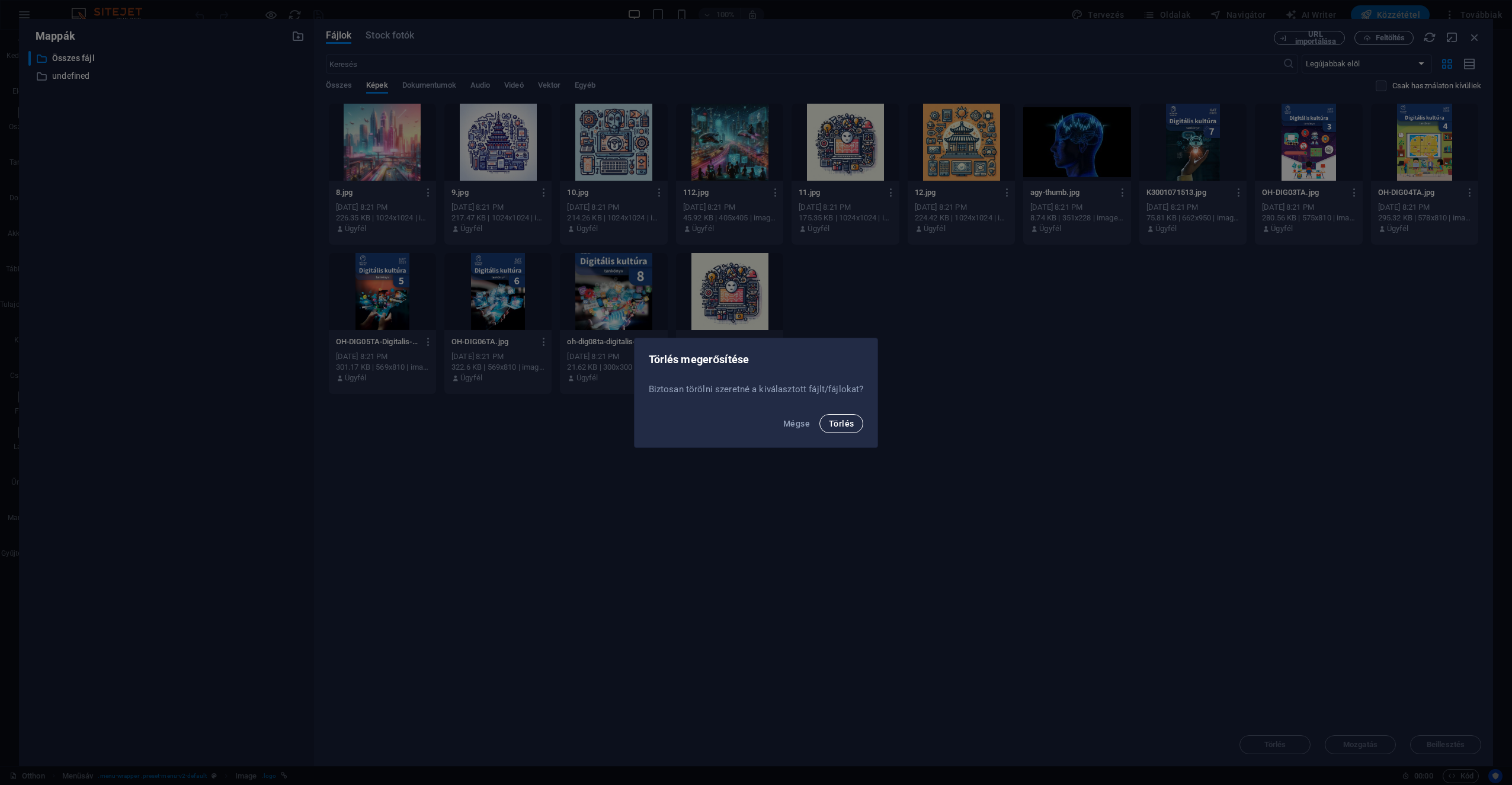
click at [753, 420] on span "Törlés" at bounding box center [841, 424] width 25 height 9
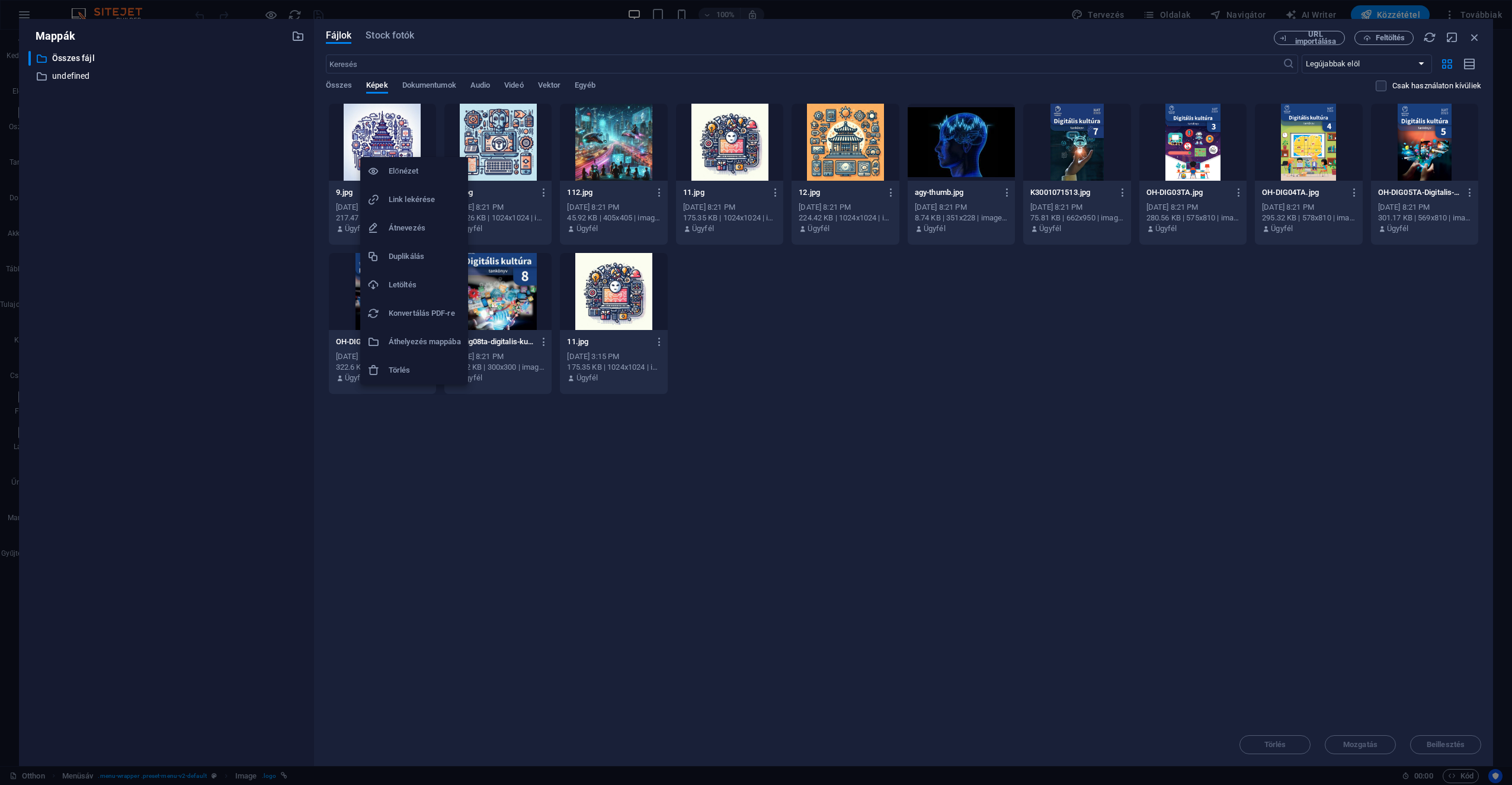
click at [418, 375] on h6 "Törlés" at bounding box center [424, 370] width 72 height 15
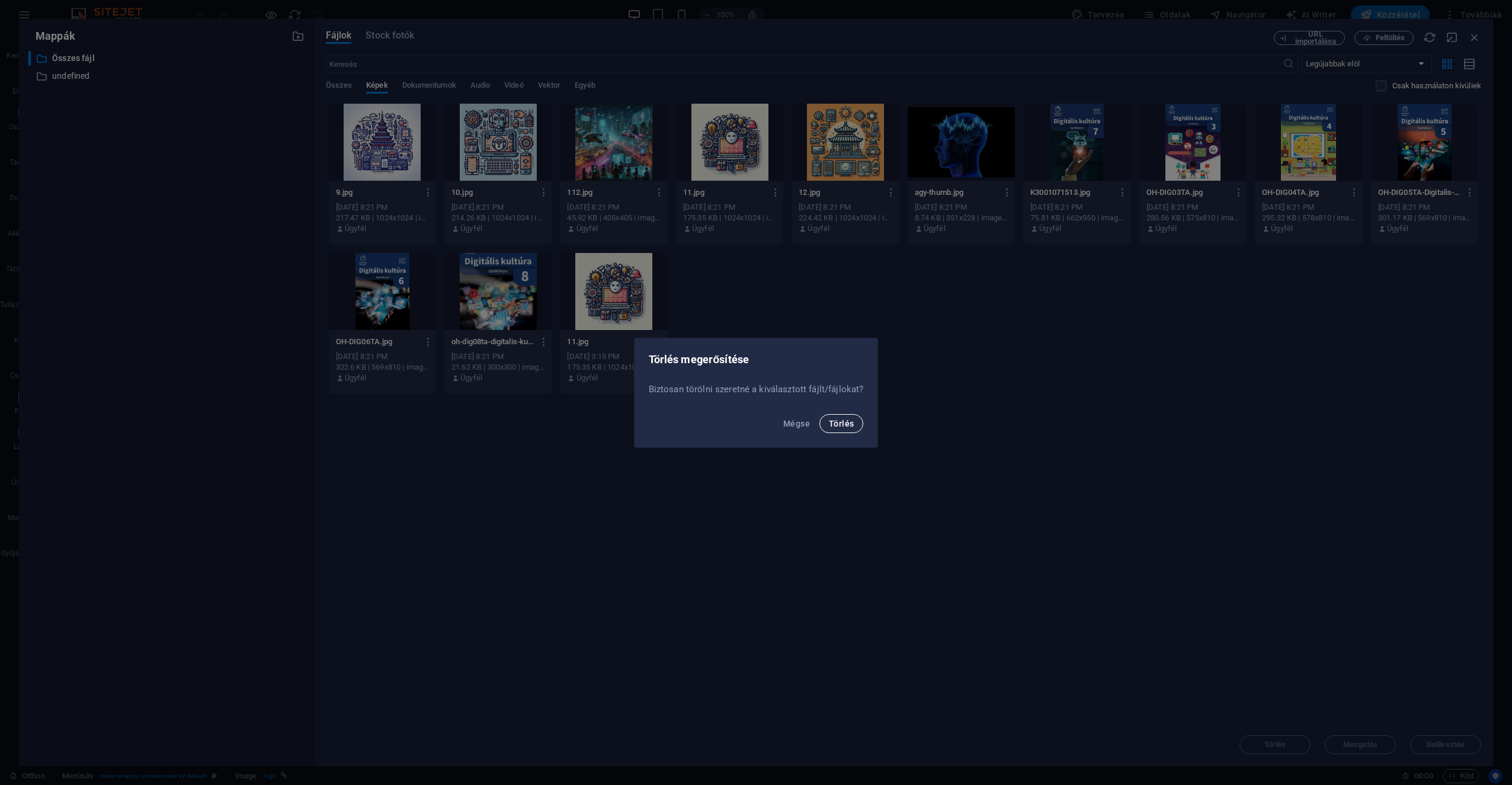
click at [753, 426] on span "Törlés" at bounding box center [841, 424] width 25 height 9
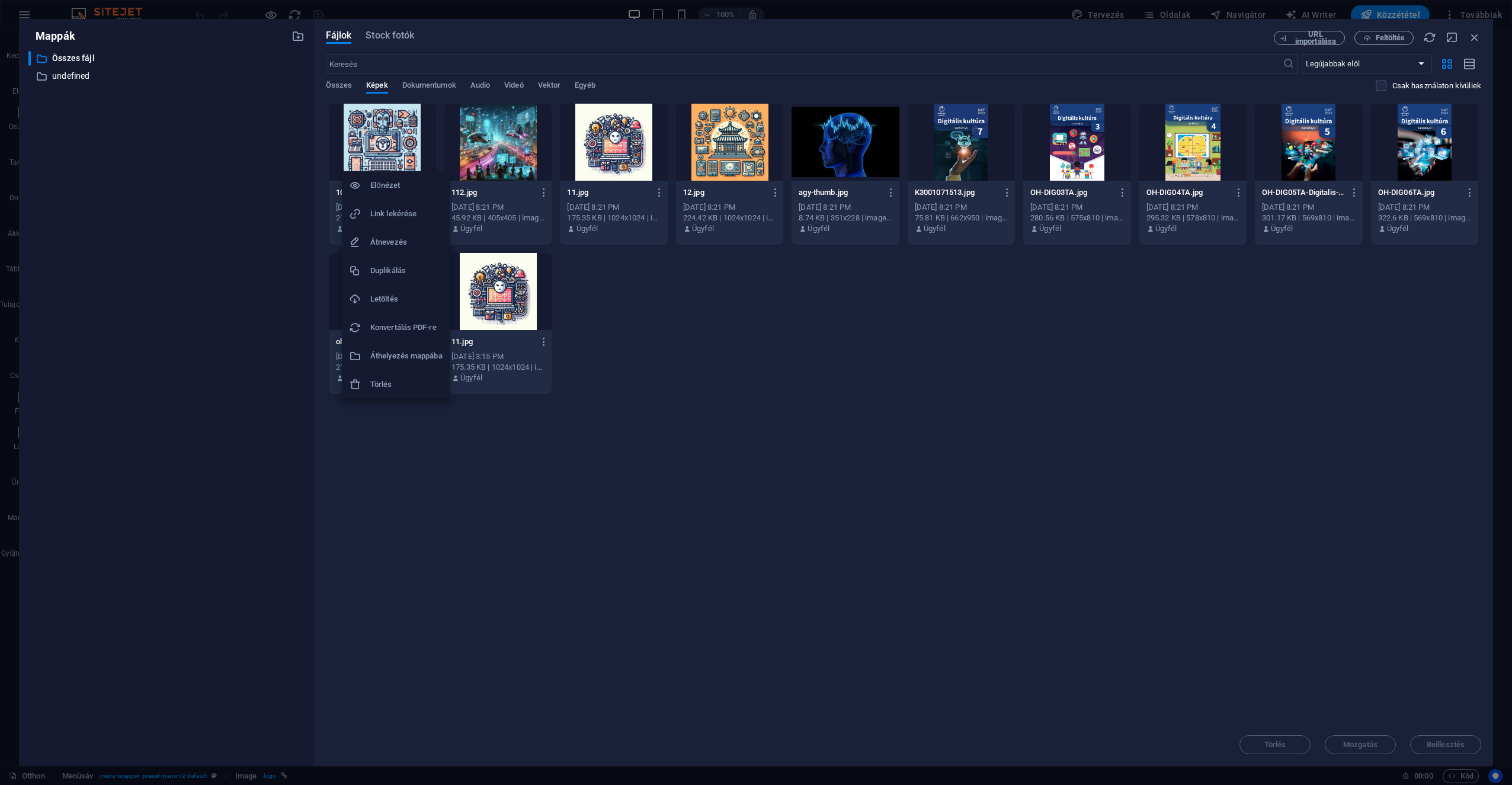
click at [414, 378] on h6 "Törlés" at bounding box center [406, 384] width 72 height 15
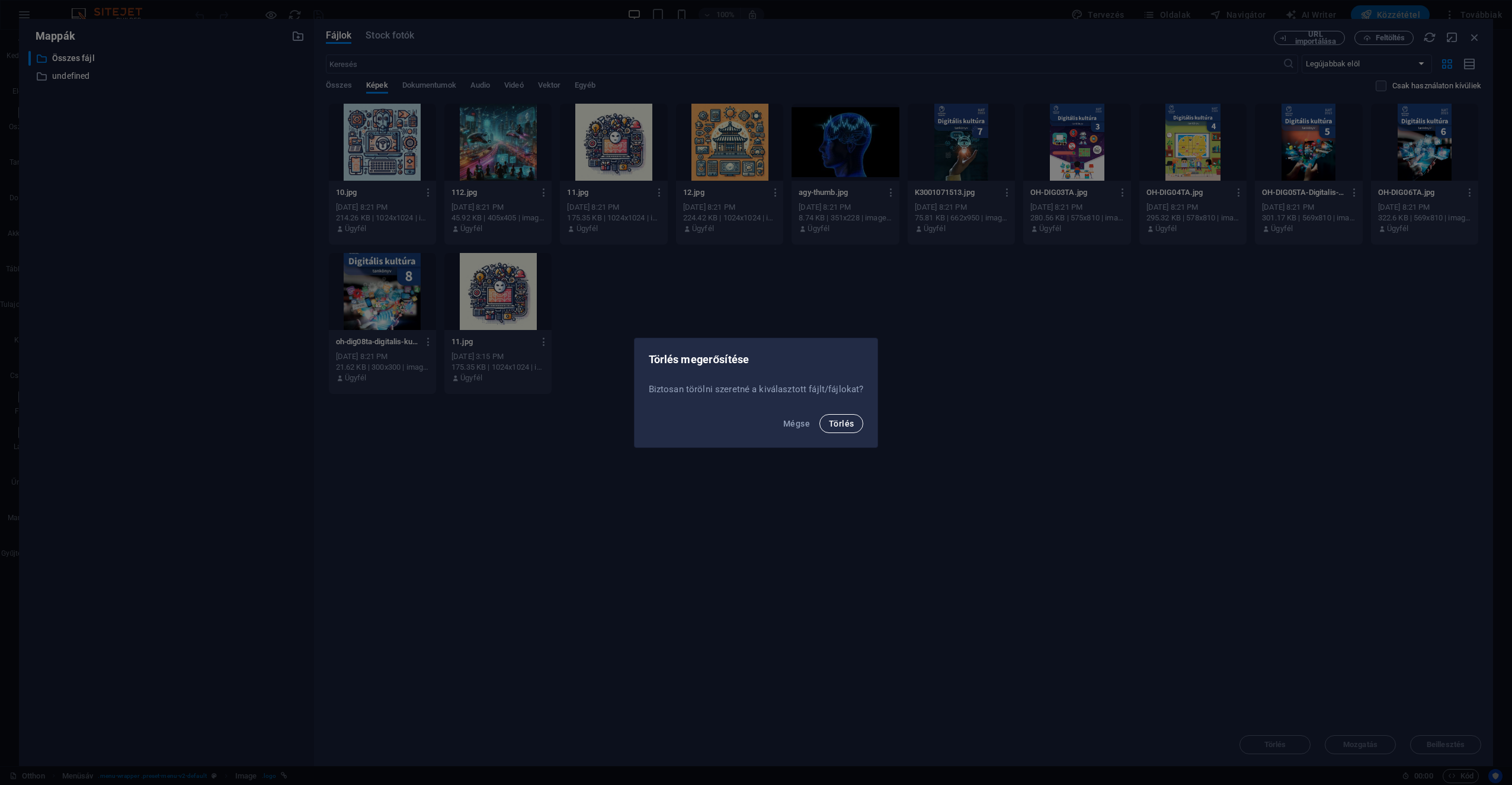
click at [753, 427] on span "Törlés" at bounding box center [841, 424] width 25 height 9
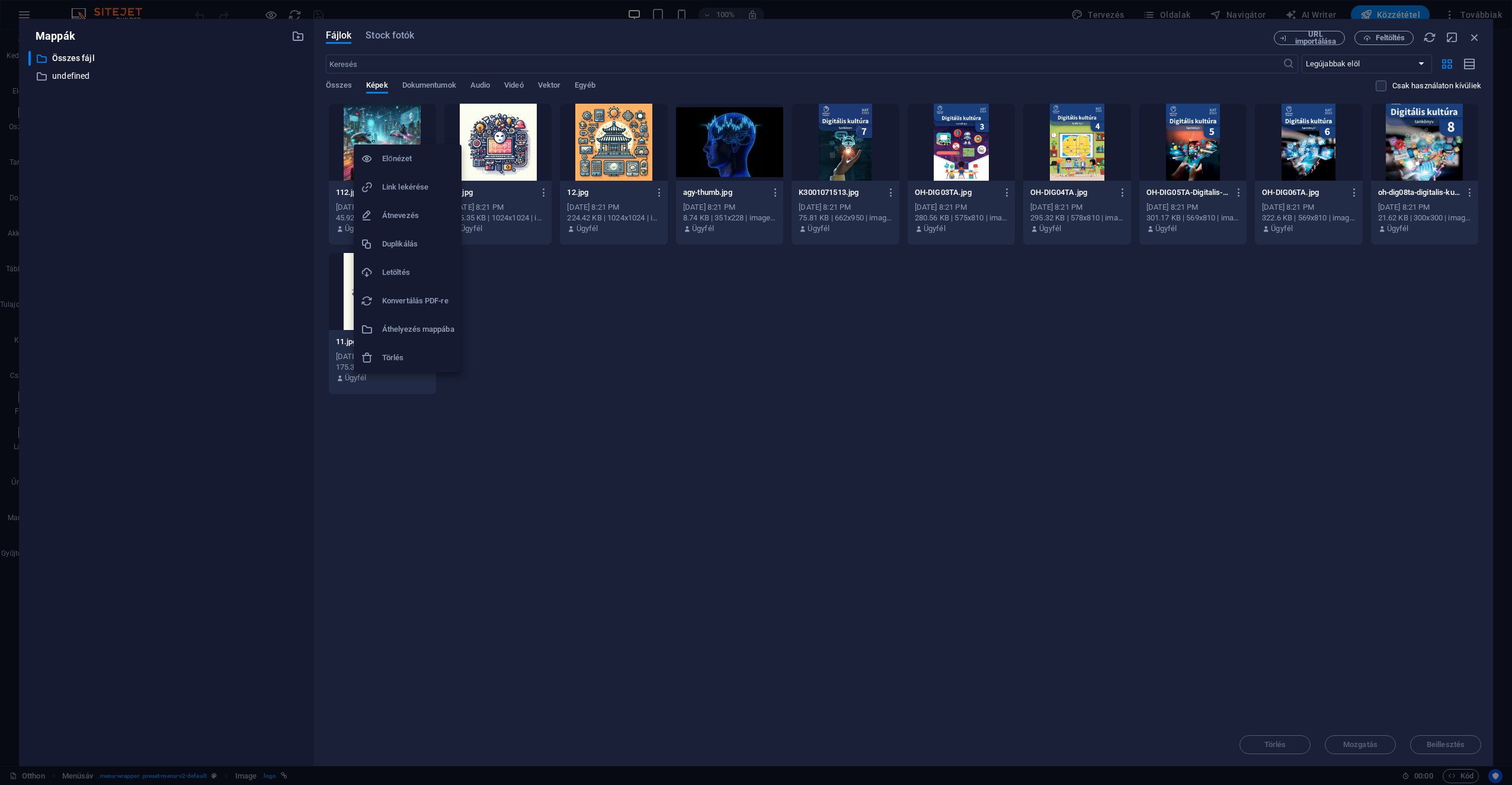
click at [394, 357] on h6 "Törlés" at bounding box center [418, 358] width 72 height 15
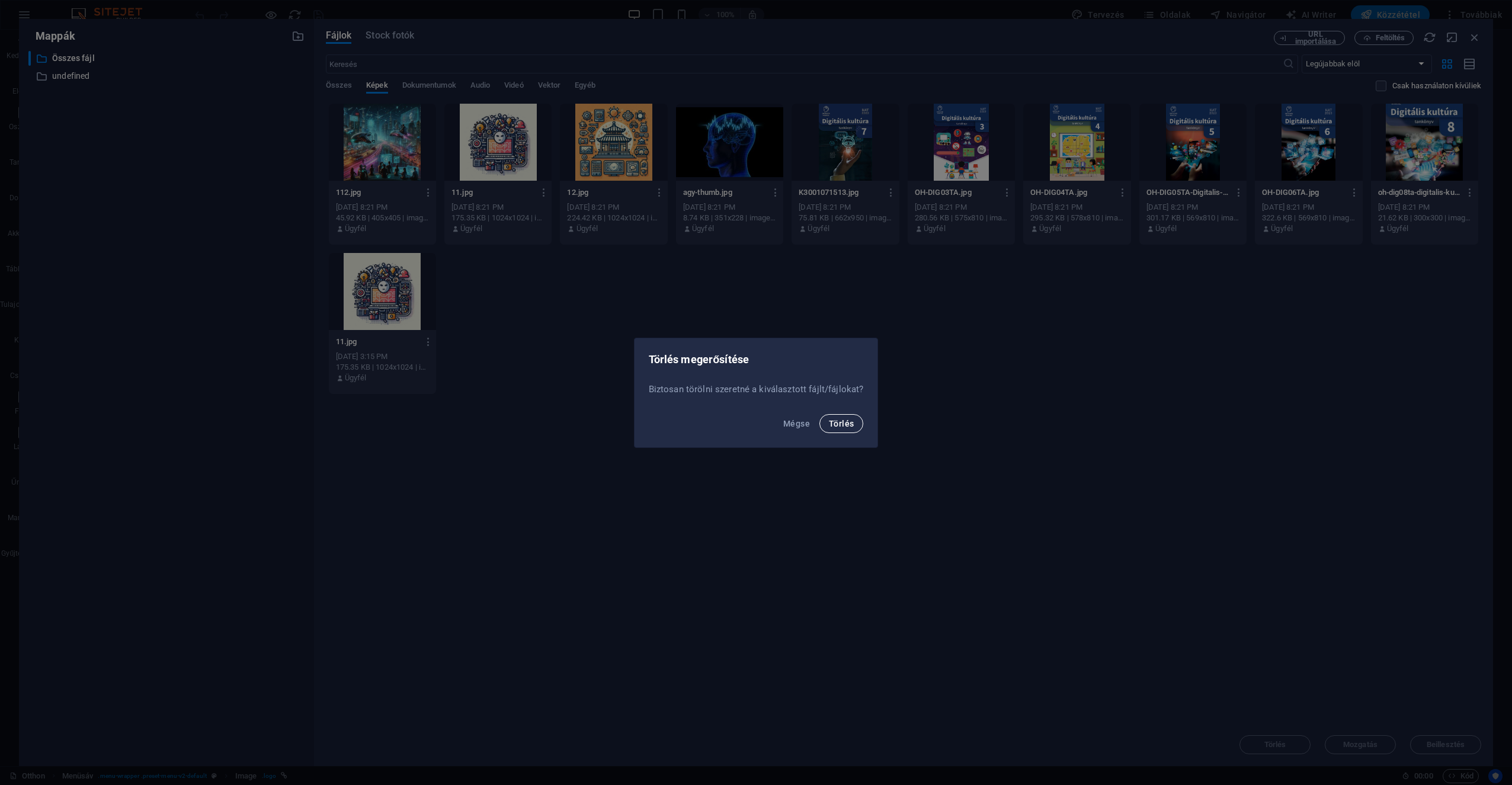
click at [753, 424] on span "Törlés" at bounding box center [841, 424] width 25 height 9
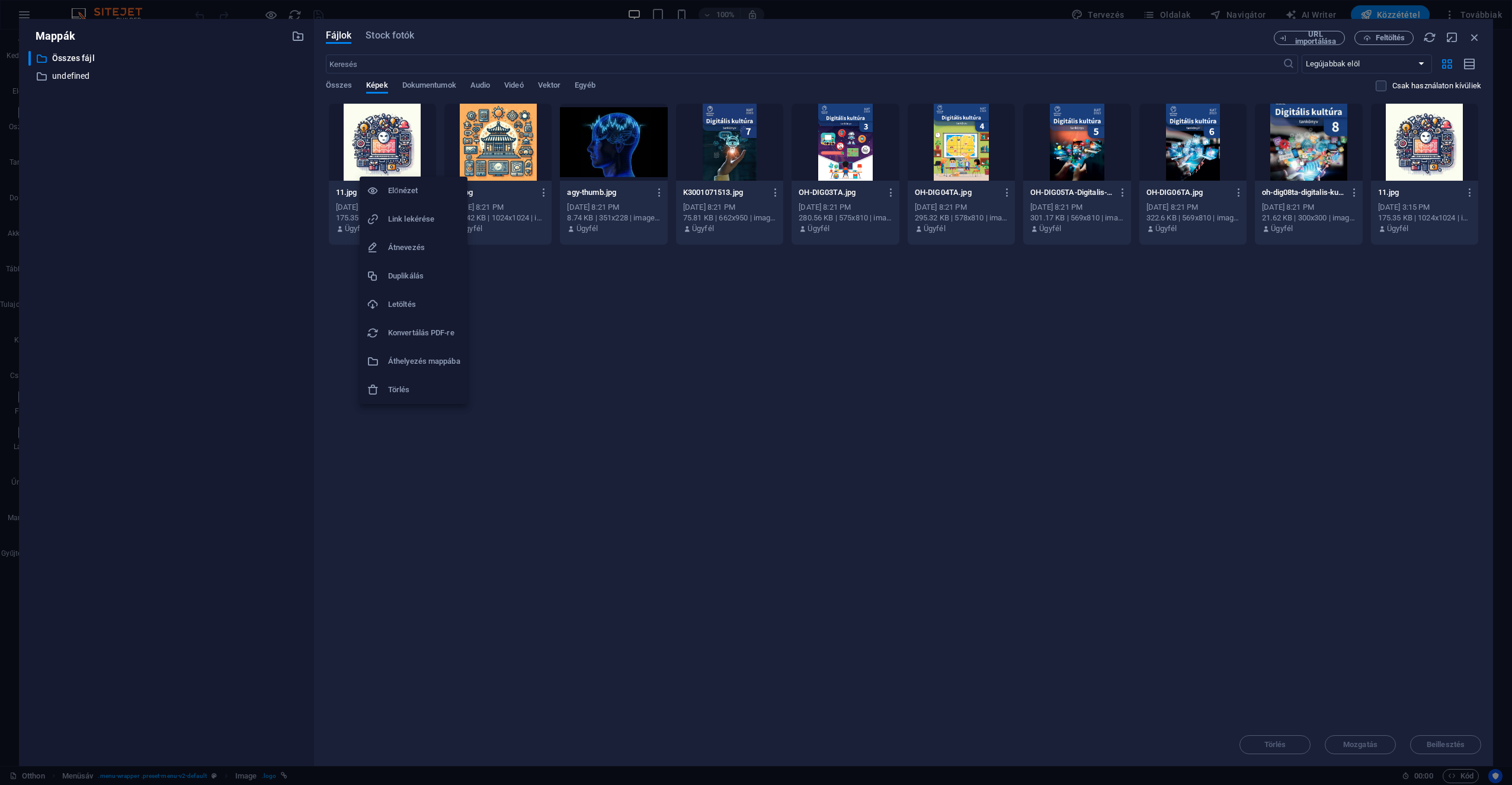
click at [414, 396] on h6 "Törlés" at bounding box center [424, 390] width 72 height 15
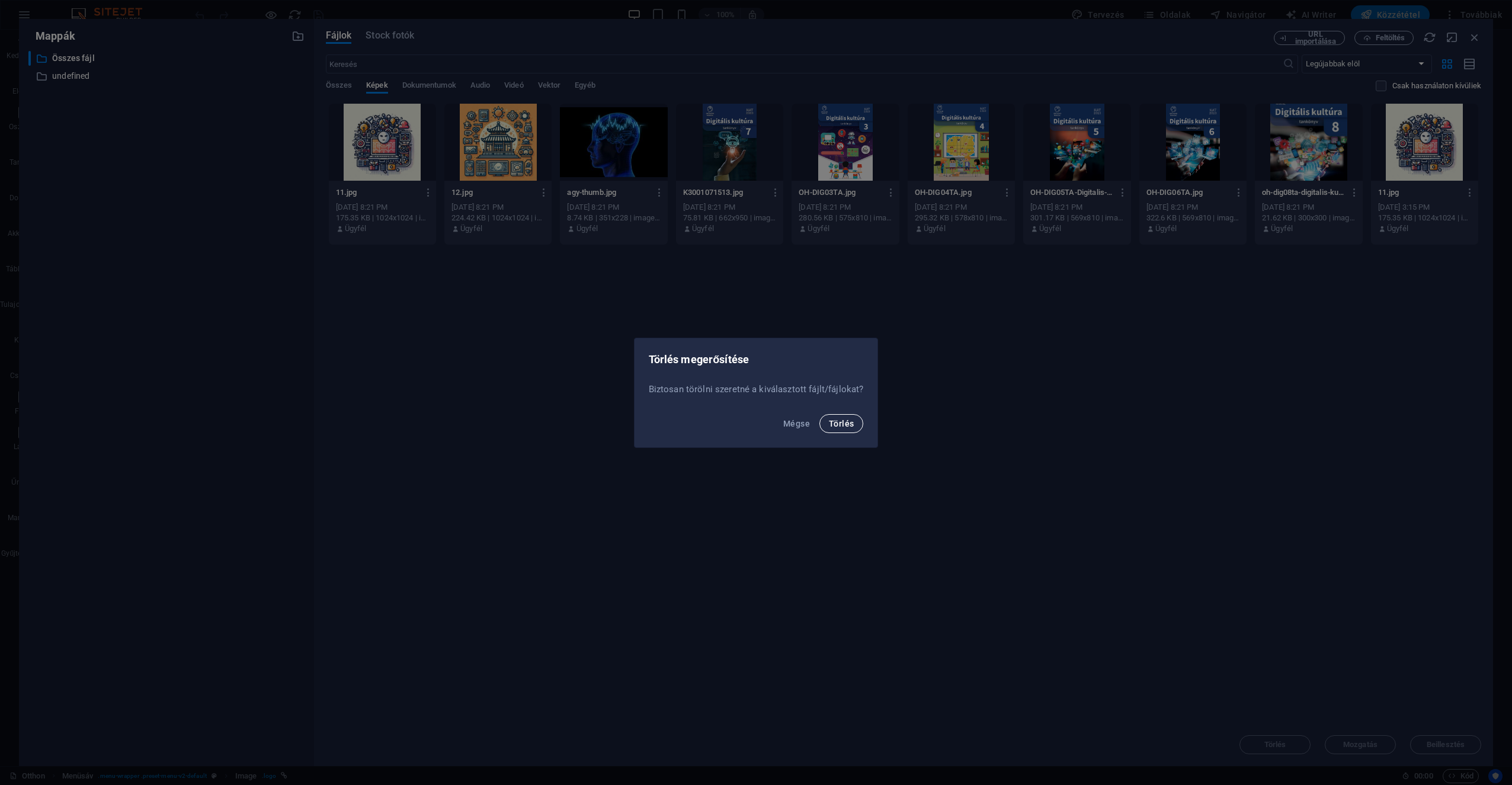
click at [753, 428] on button "Törlés" at bounding box center [841, 424] width 44 height 19
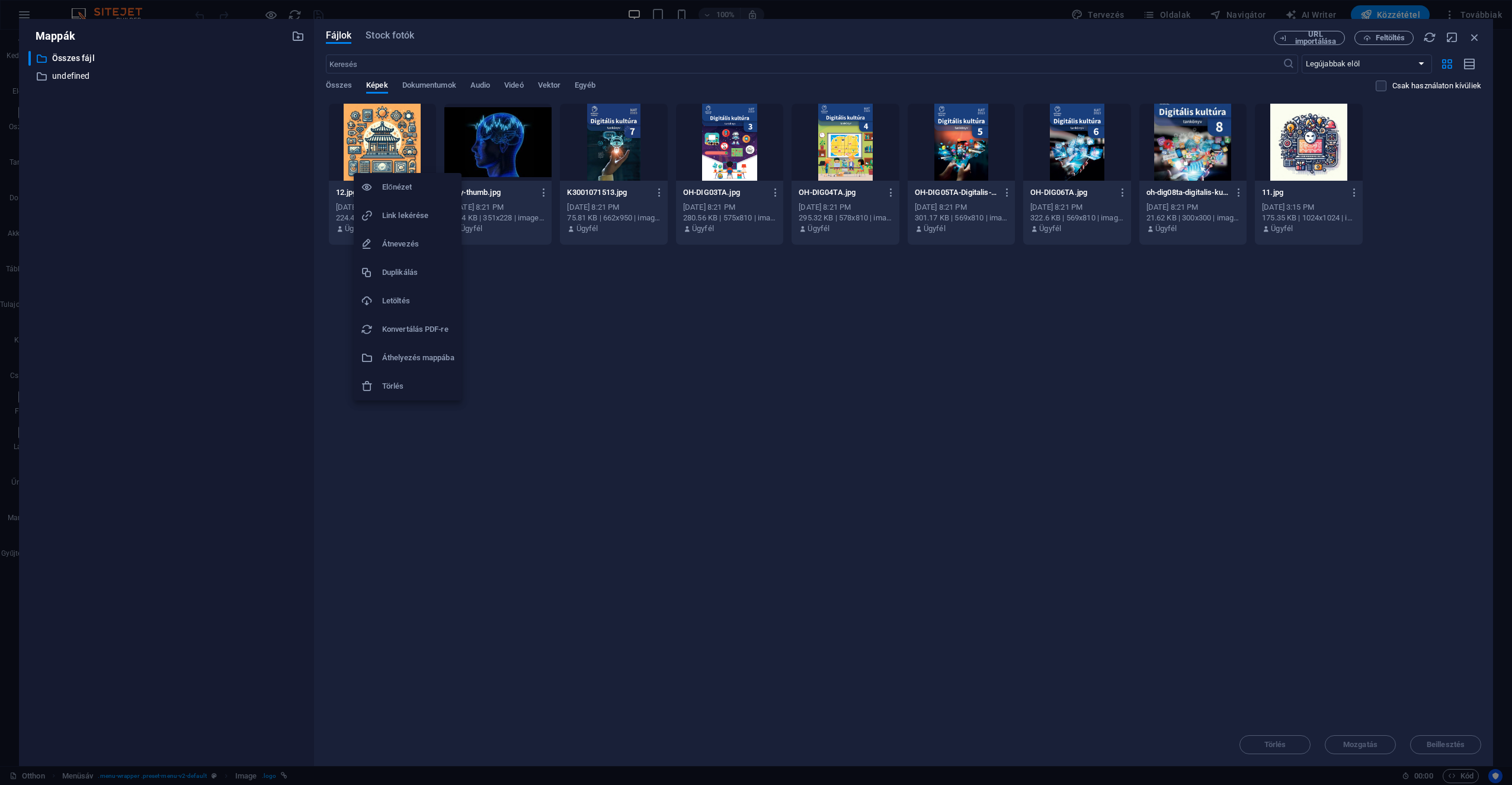
click at [407, 381] on h6 "Törlés" at bounding box center [418, 386] width 72 height 15
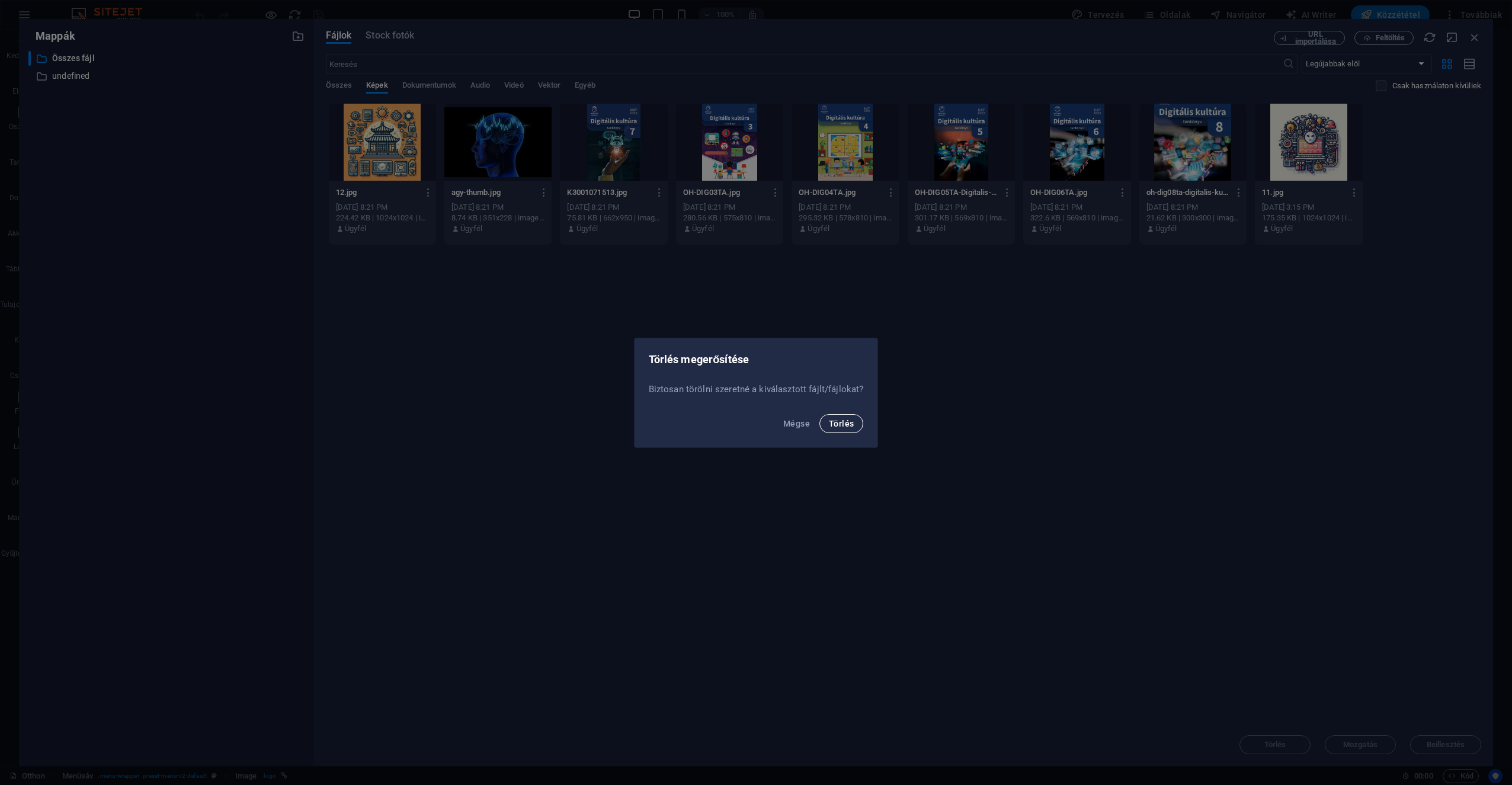
click at [753, 420] on span "Törlés" at bounding box center [841, 424] width 25 height 9
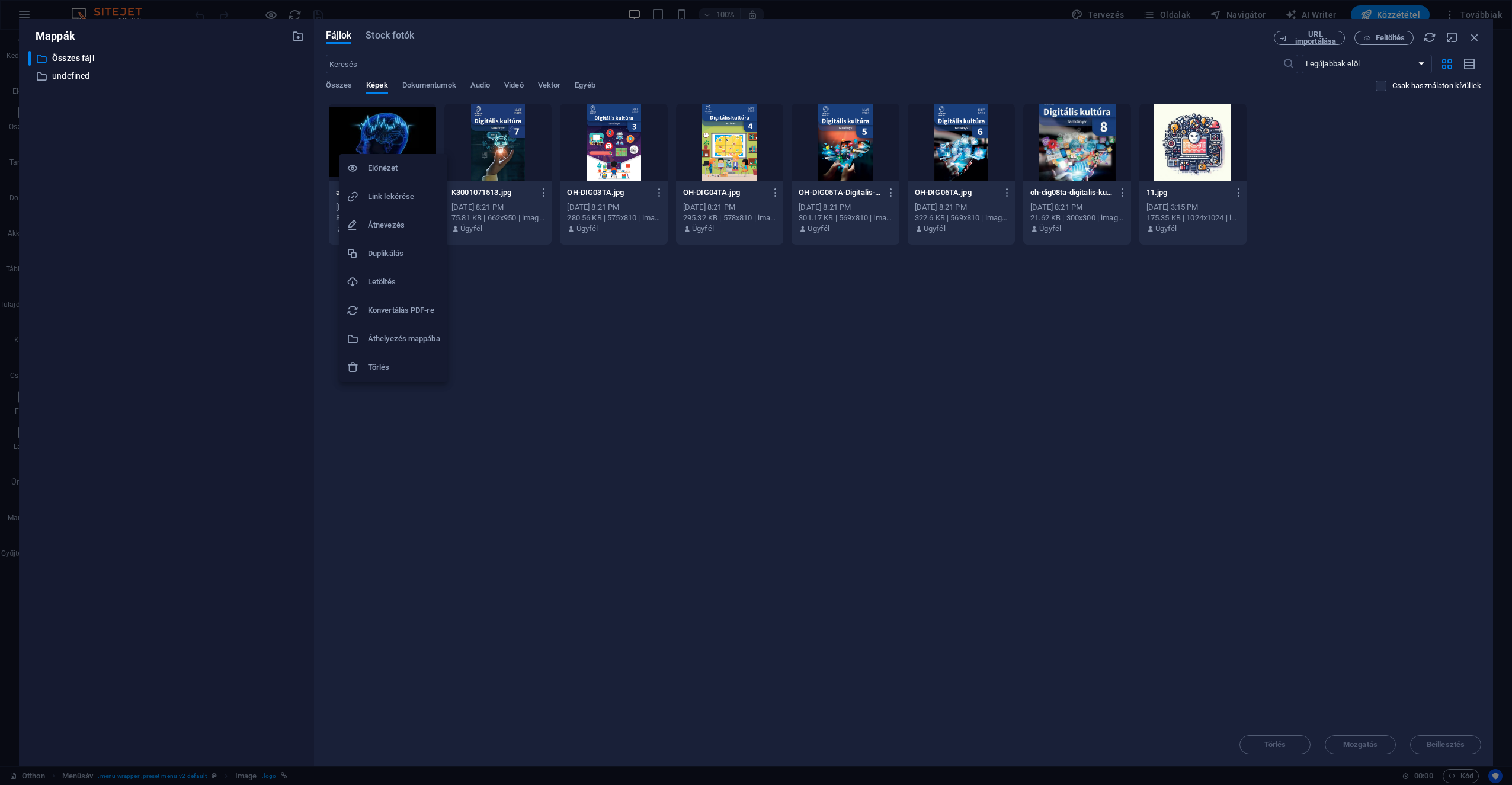
click at [393, 360] on h6 "Törlés" at bounding box center [404, 367] width 72 height 15
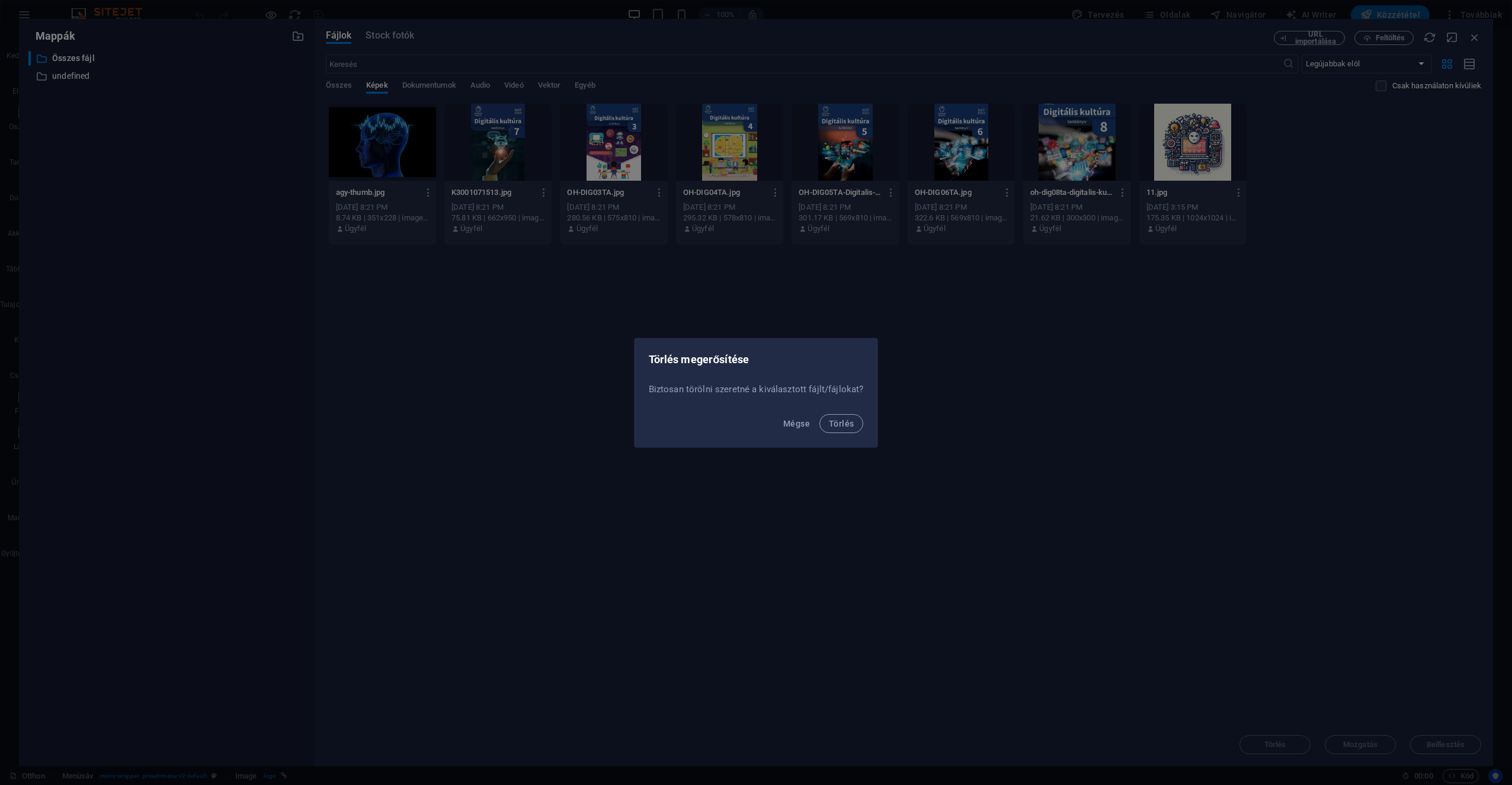
drag, startPoint x: 836, startPoint y: 423, endPoint x: 815, endPoint y: 421, distance: 21.1
click at [753, 423] on span "Törlés" at bounding box center [841, 424] width 25 height 9
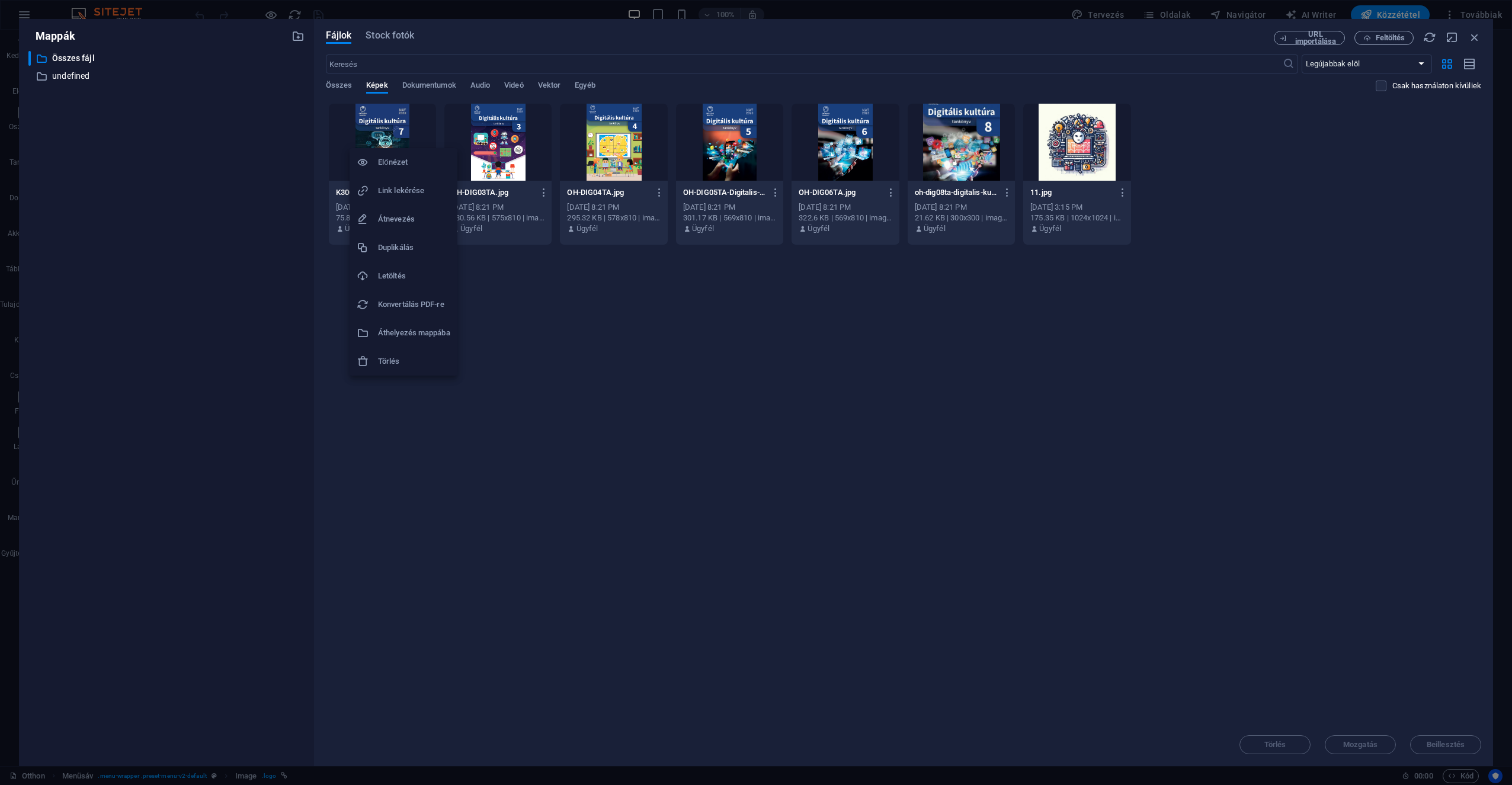
click at [425, 365] on h6 "Törlés" at bounding box center [414, 361] width 72 height 15
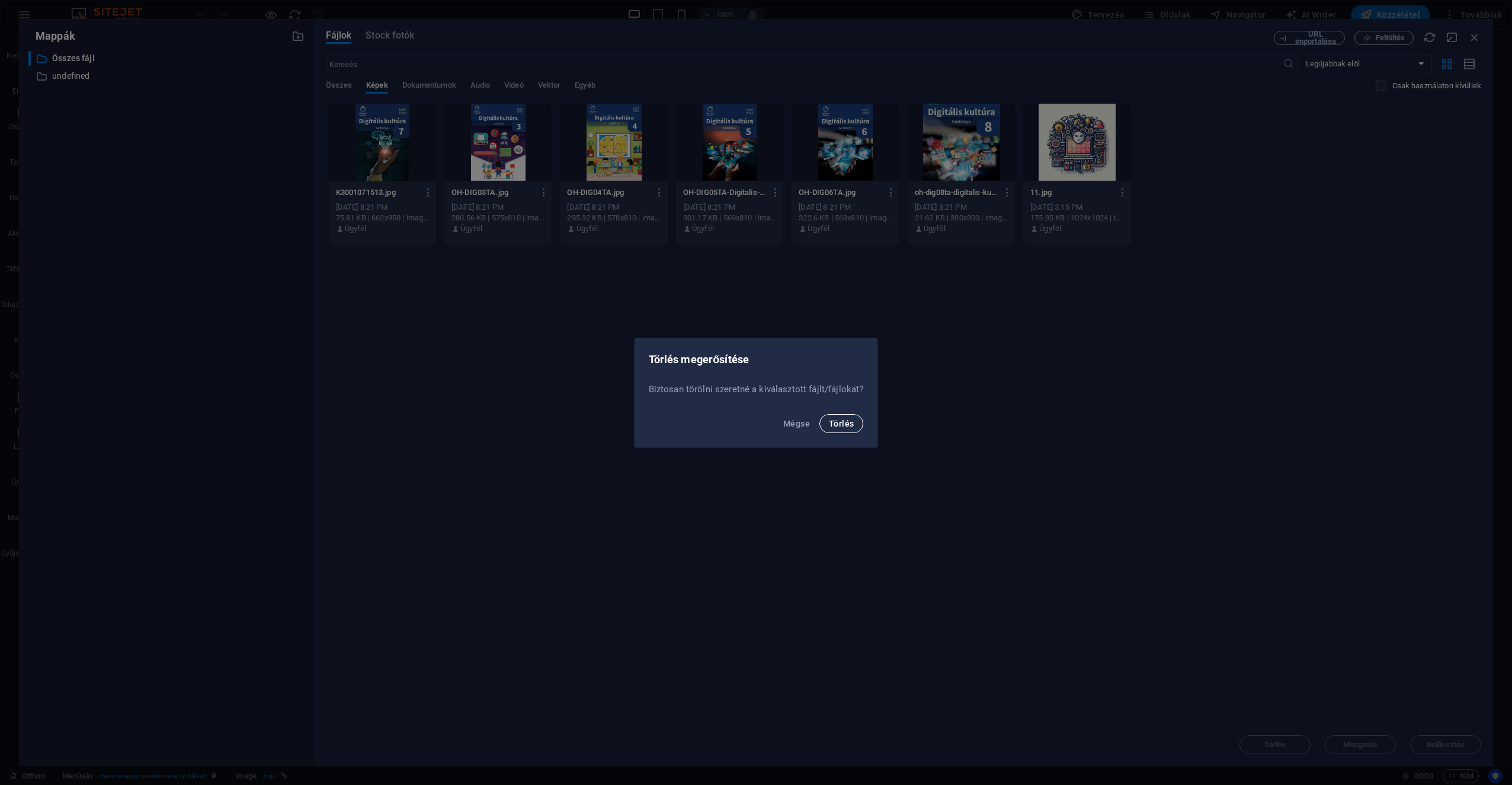
click at [753, 422] on span "Törlés" at bounding box center [841, 424] width 25 height 9
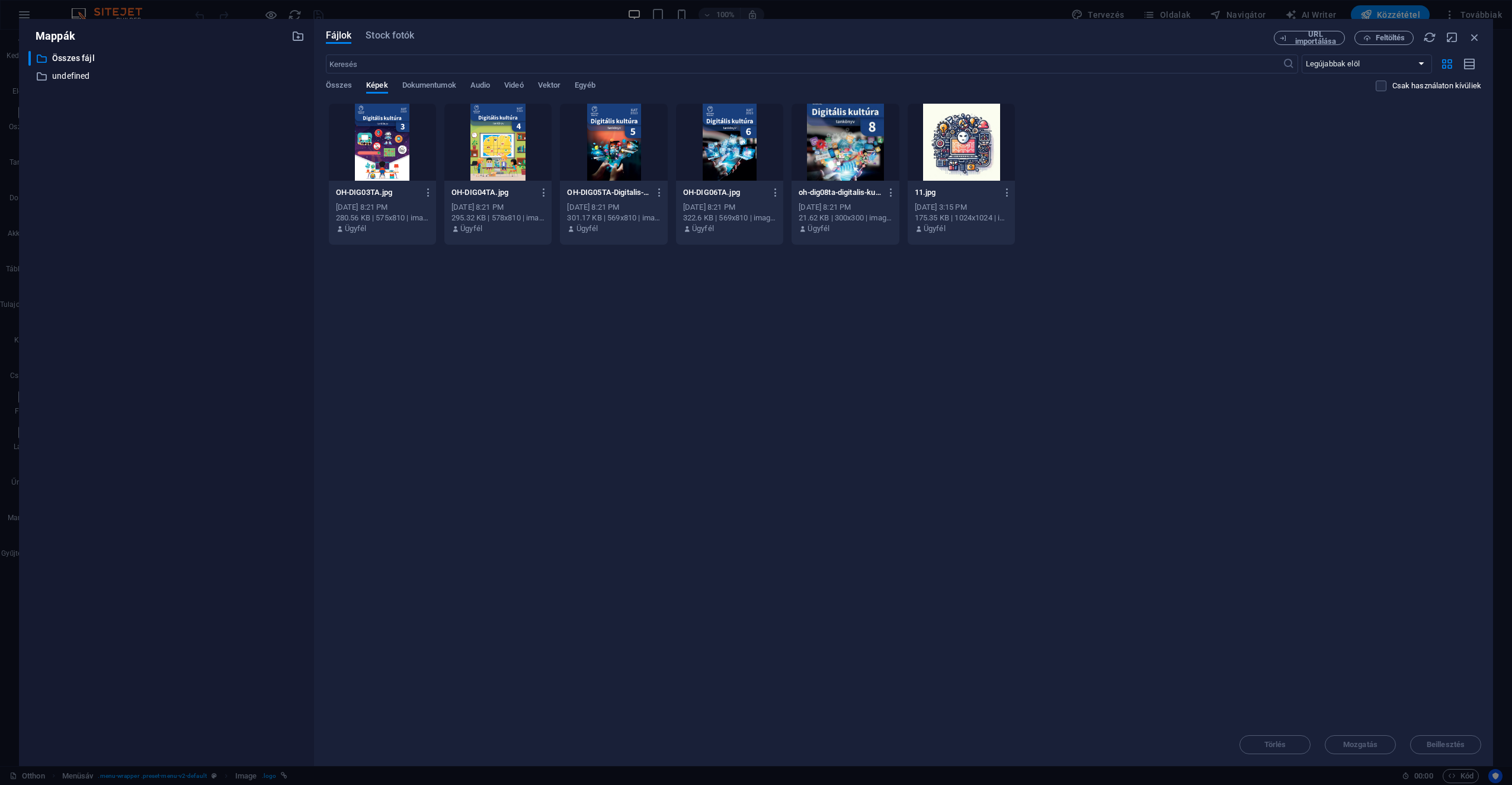
click at [426, 153] on div at bounding box center [382, 142] width 107 height 77
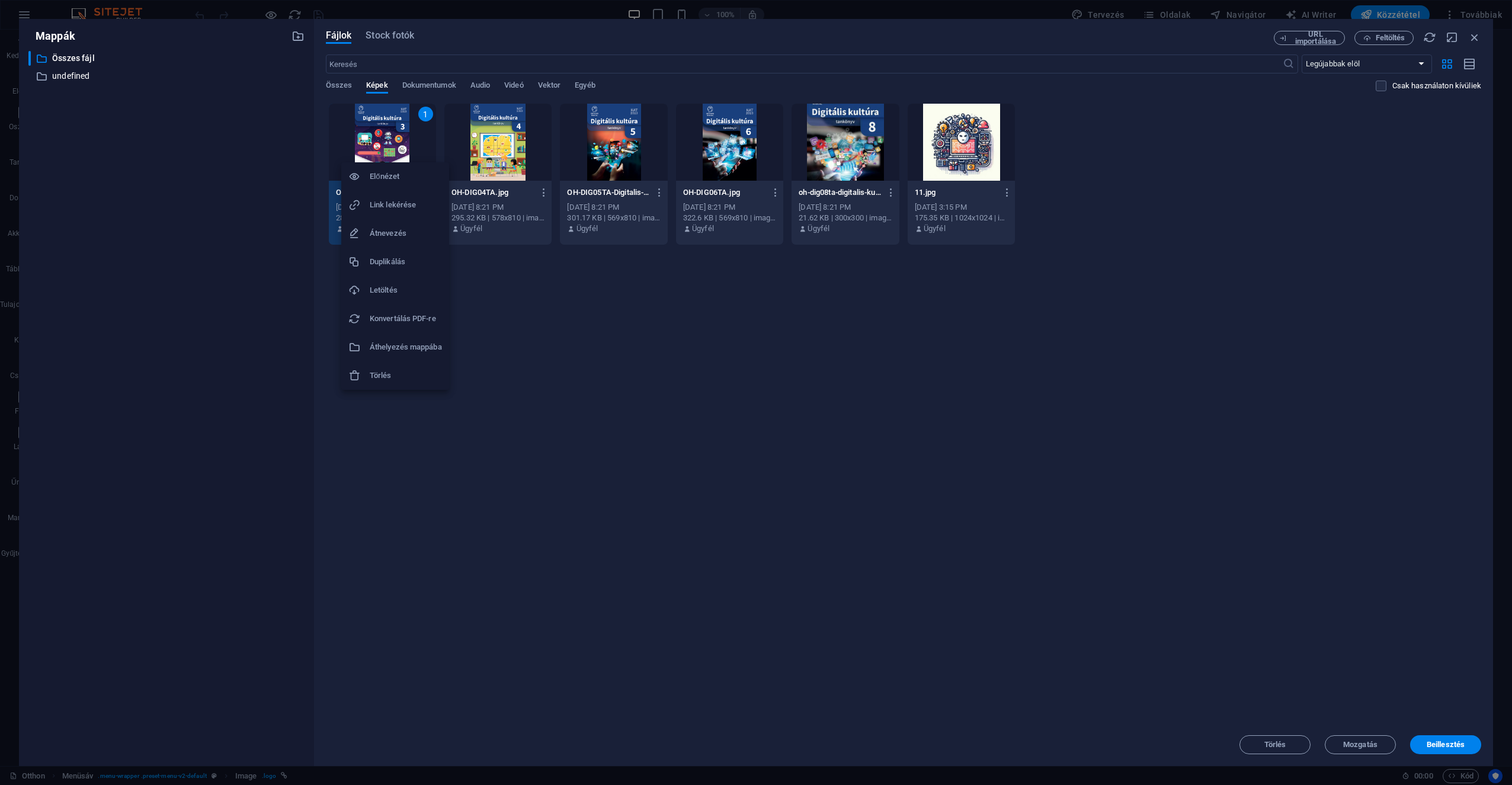
click at [404, 378] on h6 "Törlés" at bounding box center [406, 375] width 72 height 15
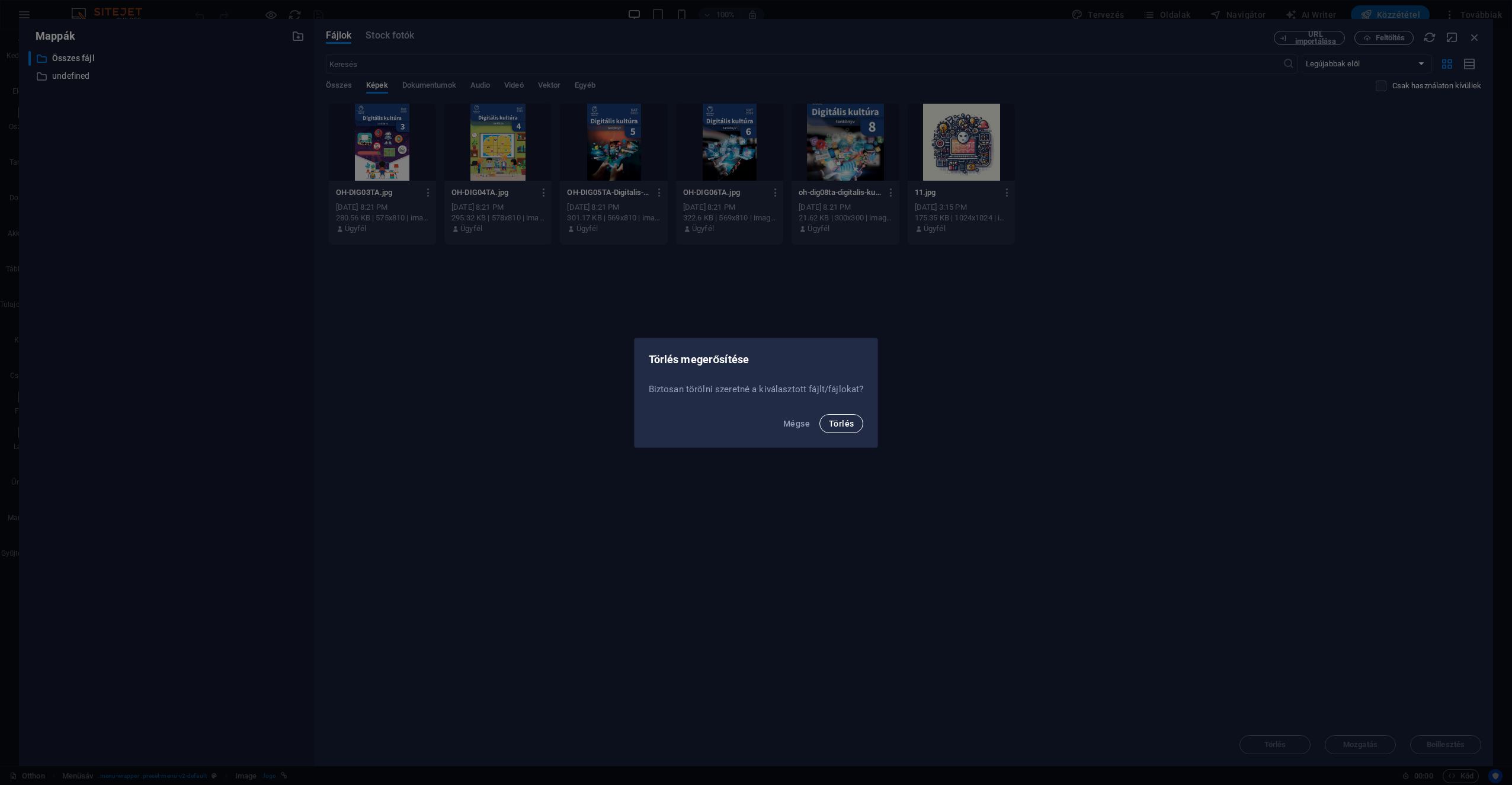
click at [753, 423] on span "Törlés" at bounding box center [841, 424] width 25 height 9
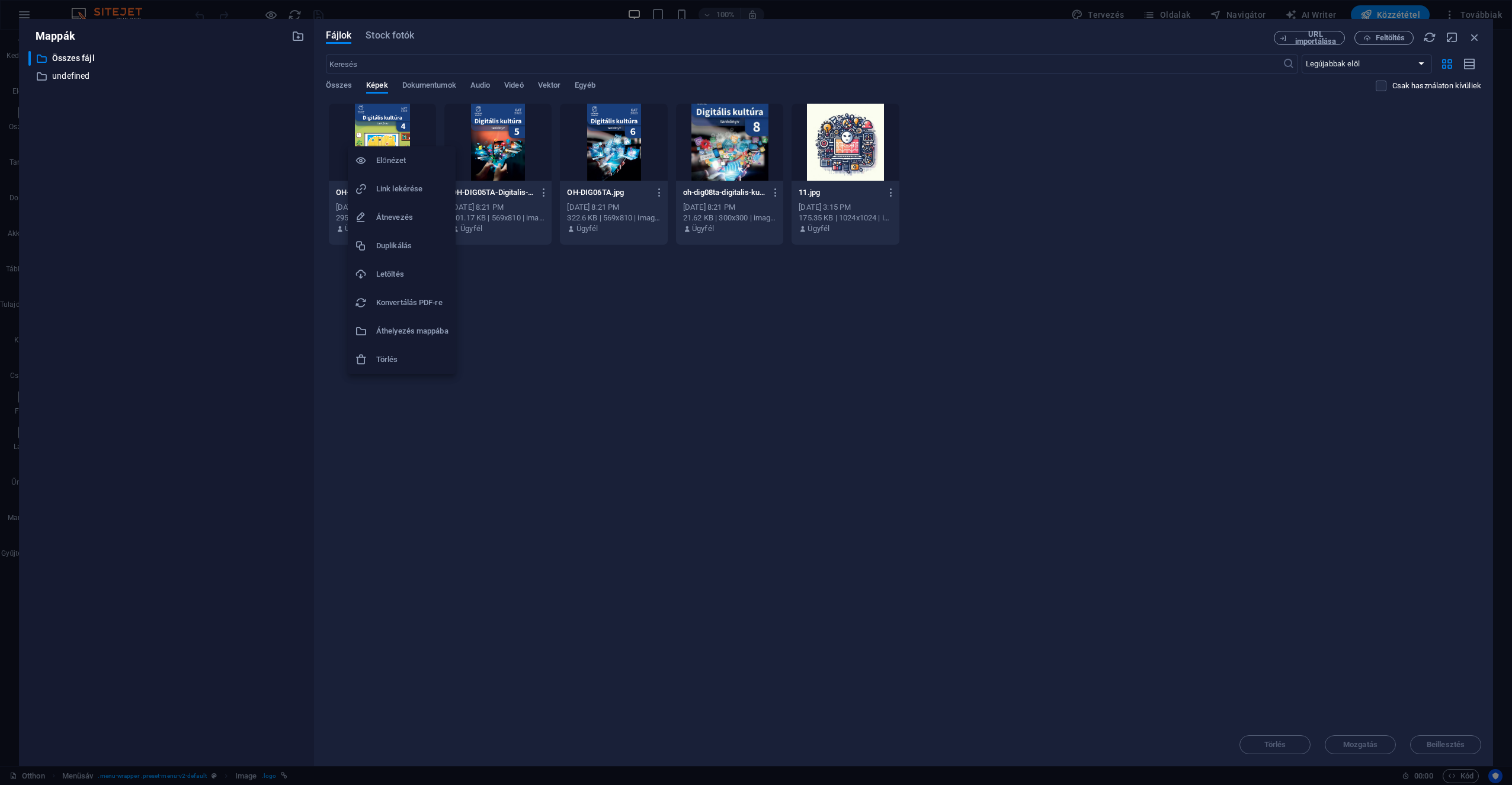
click at [398, 357] on h6 "Törlés" at bounding box center [412, 359] width 72 height 15
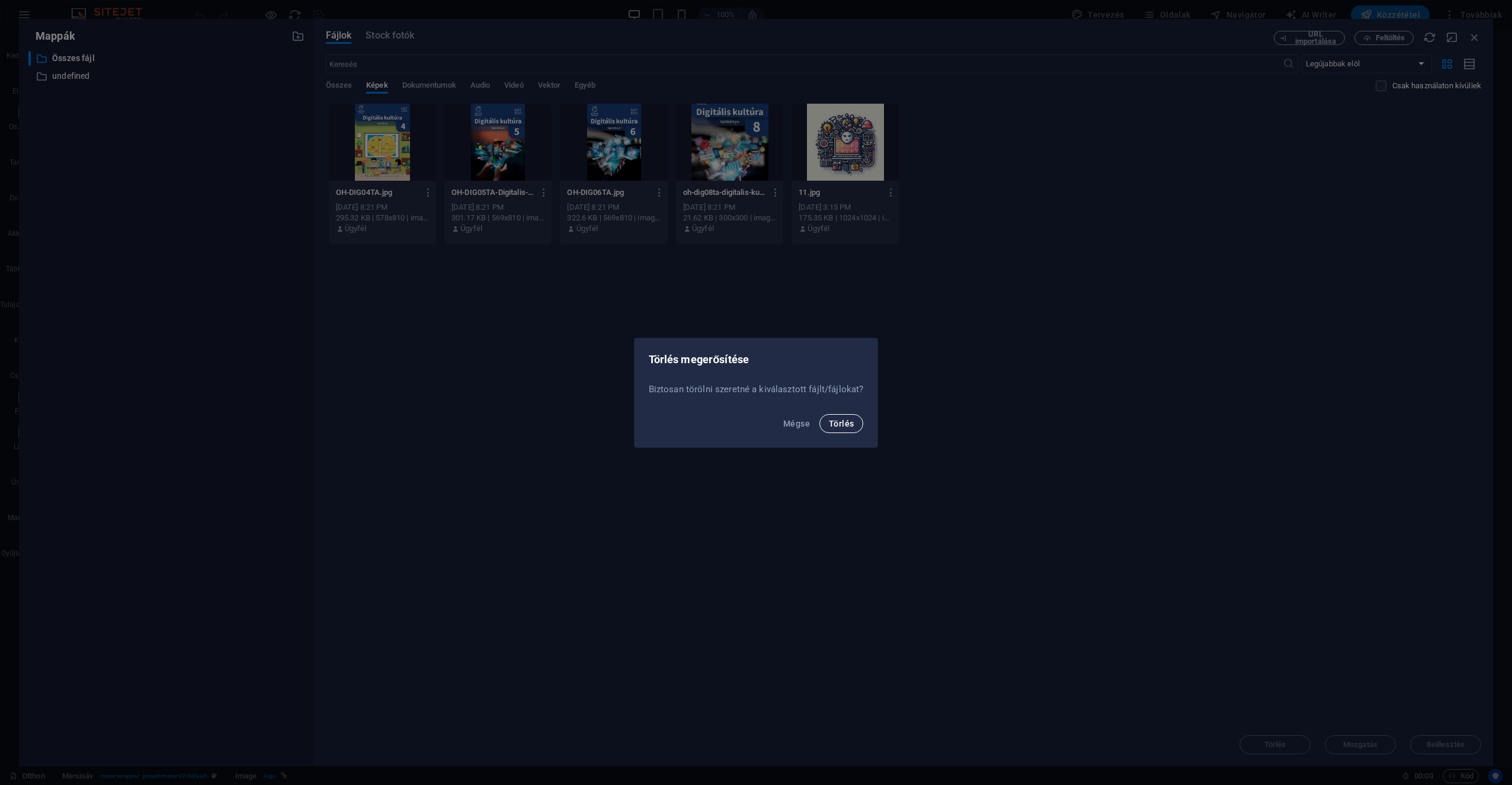
click at [753, 428] on button "Törlés" at bounding box center [841, 424] width 44 height 19
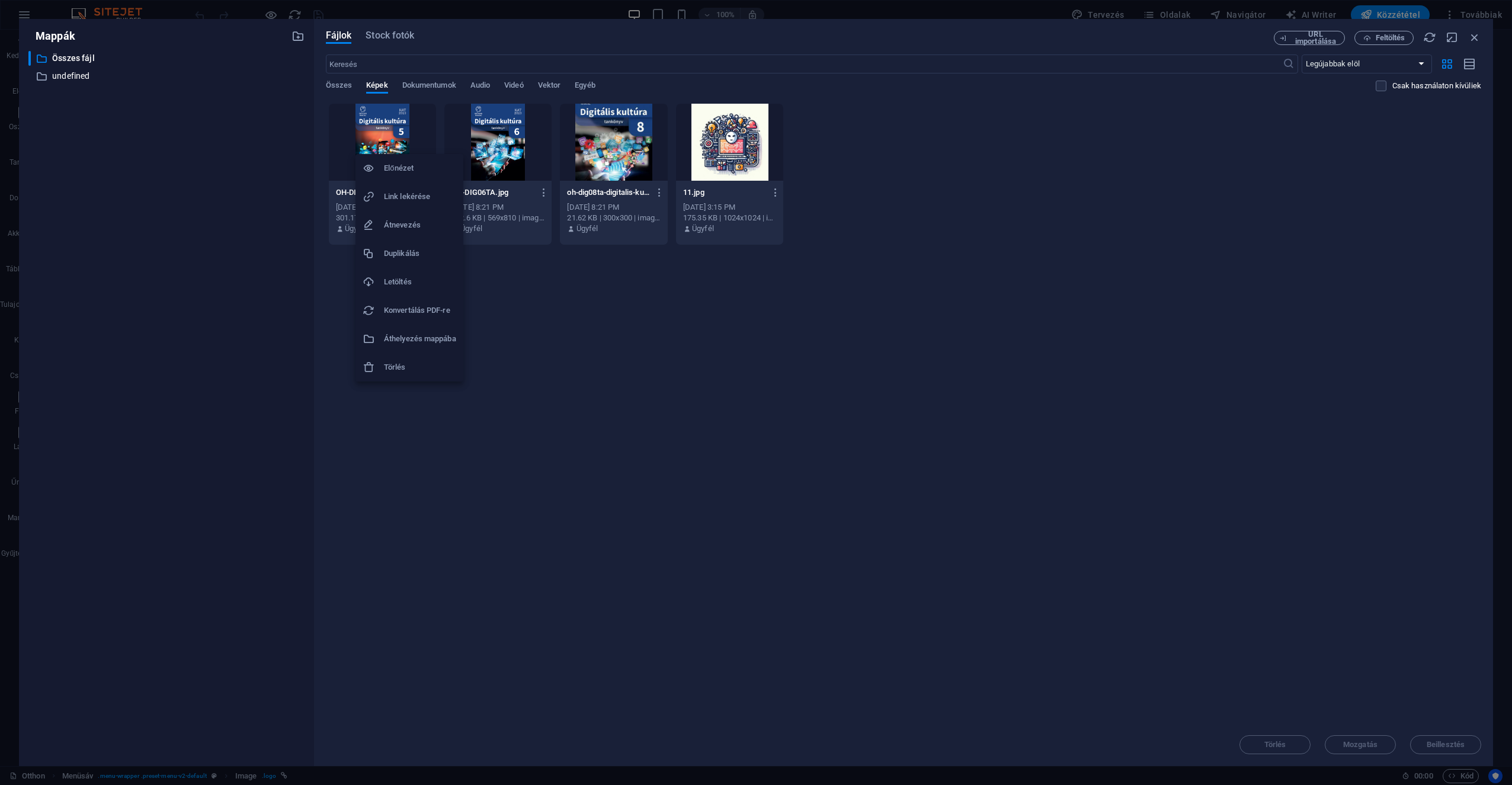
click at [416, 363] on h6 "Törlés" at bounding box center [420, 367] width 72 height 15
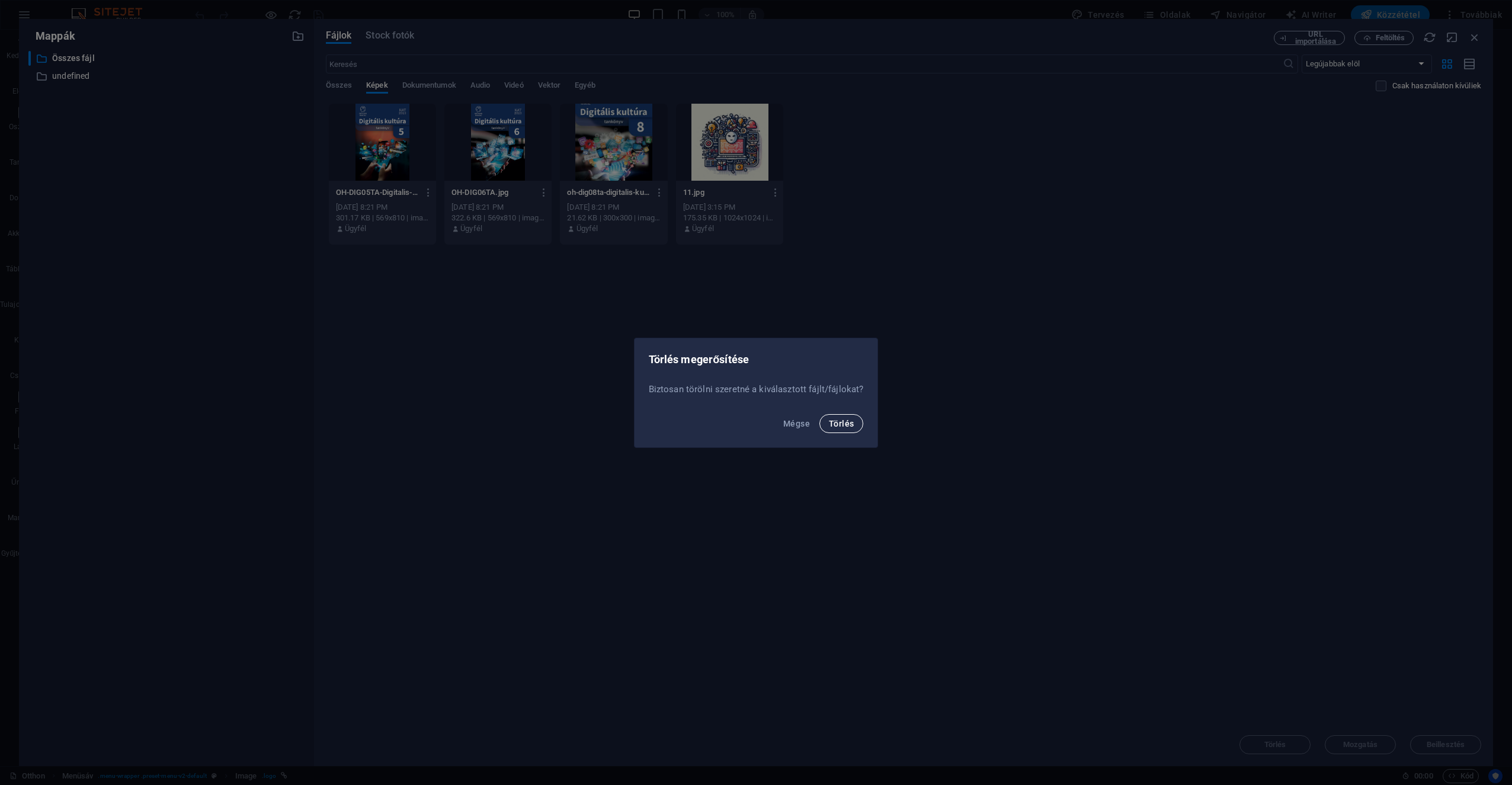
click at [753, 424] on span "Törlés" at bounding box center [841, 424] width 25 height 9
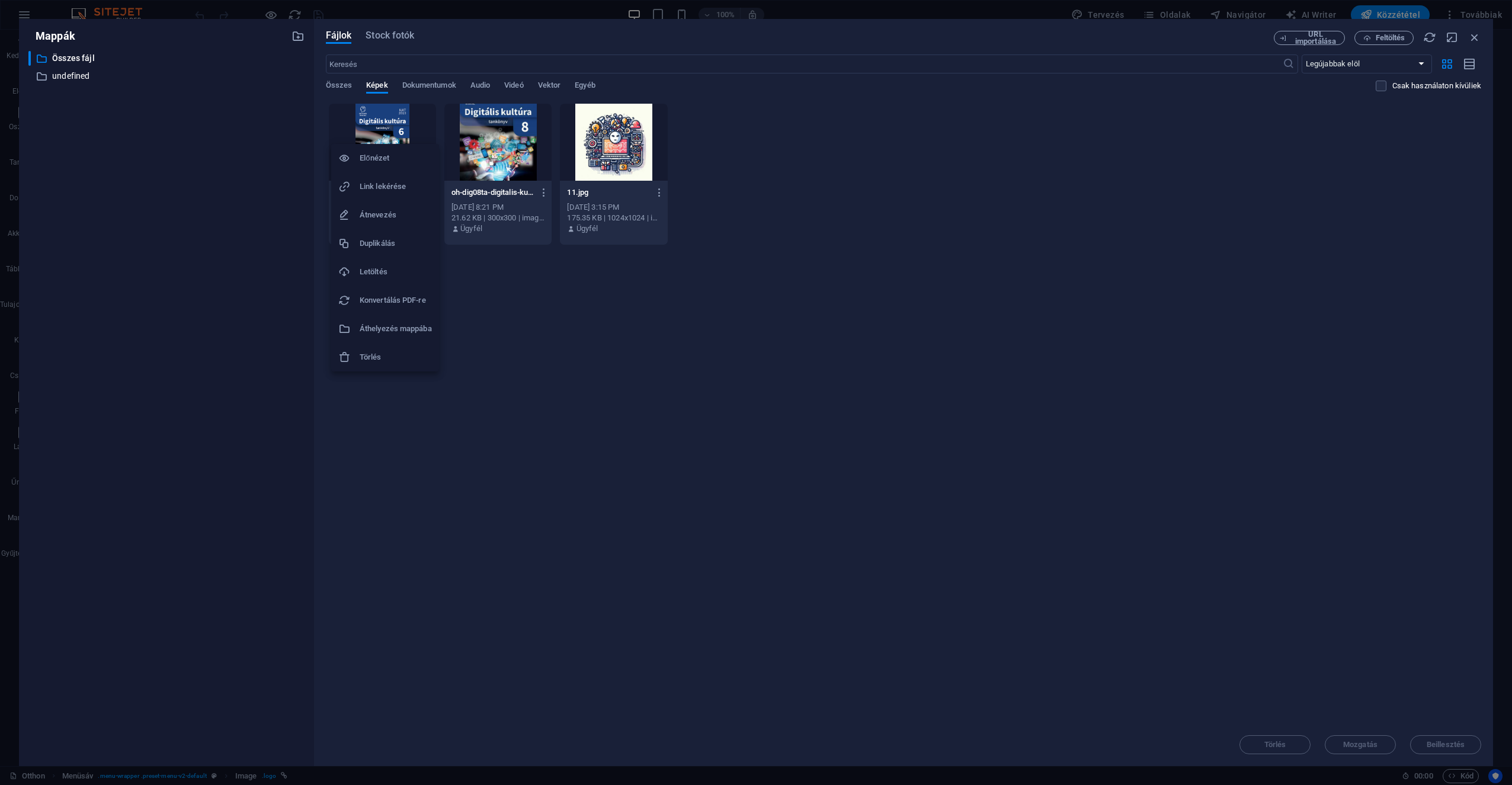
click at [383, 362] on h6 "Törlés" at bounding box center [396, 357] width 72 height 15
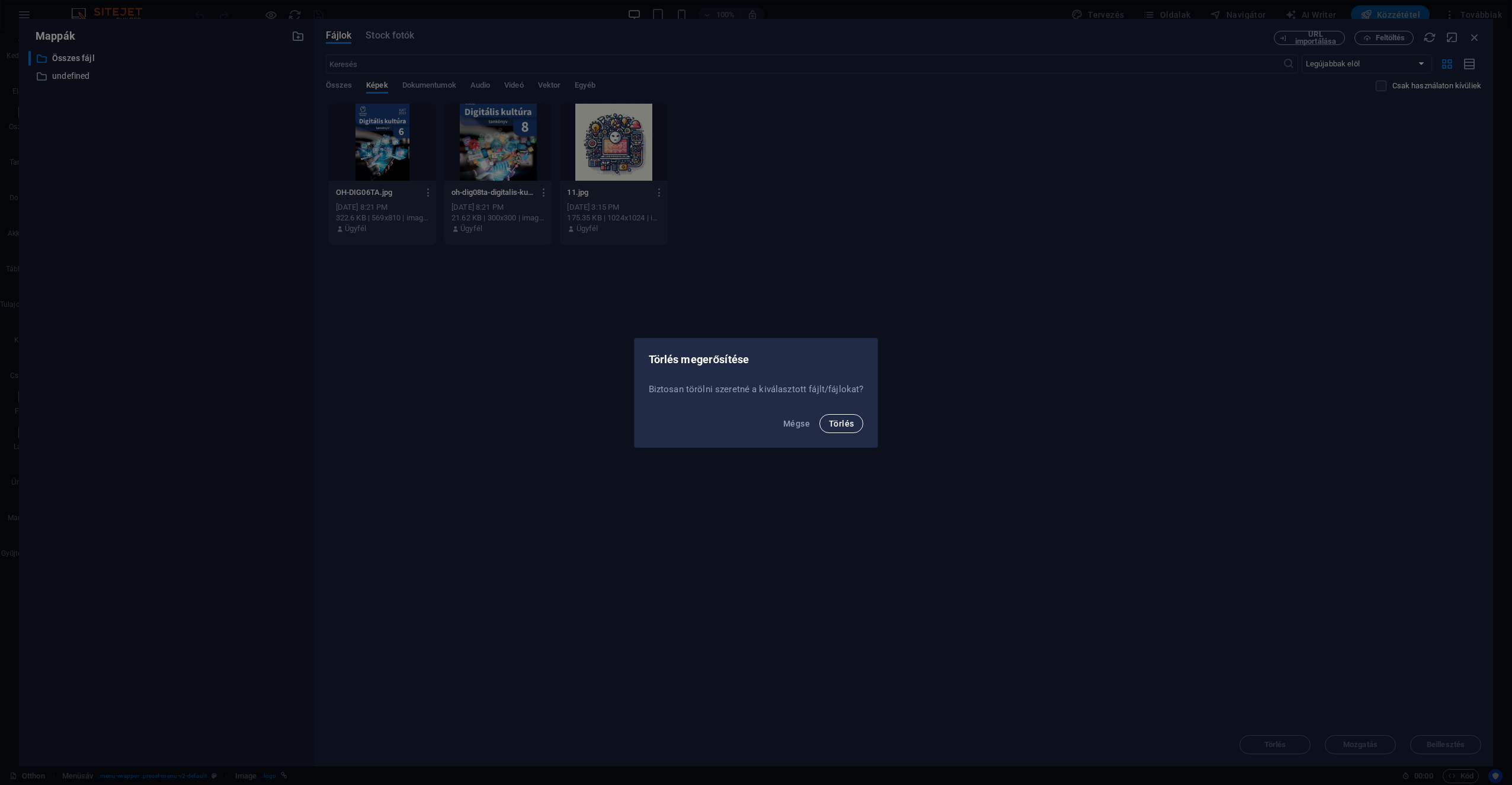
click at [753, 428] on button "Törlés" at bounding box center [841, 424] width 44 height 19
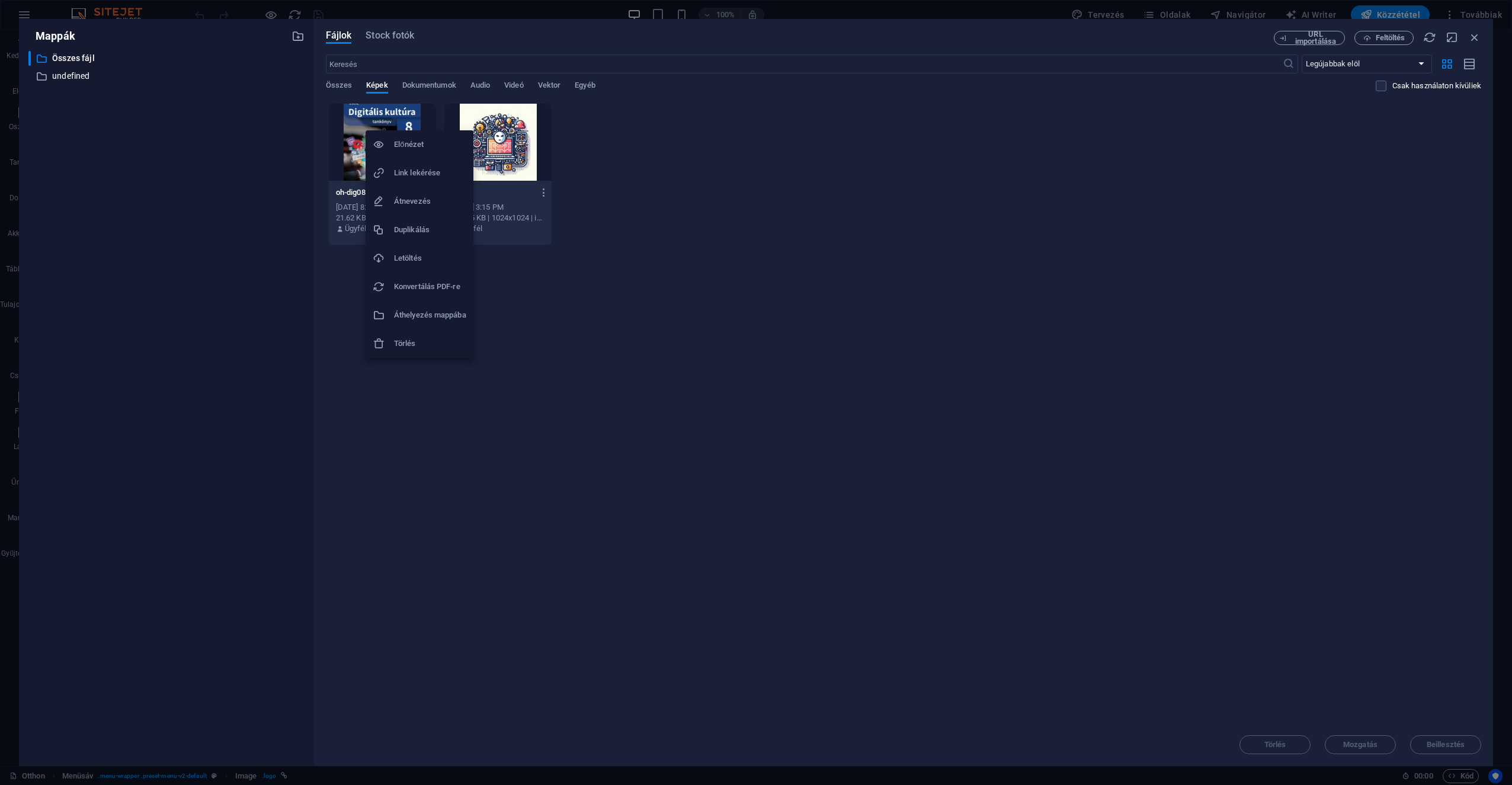
click at [421, 340] on h6 "Törlés" at bounding box center [430, 343] width 72 height 15
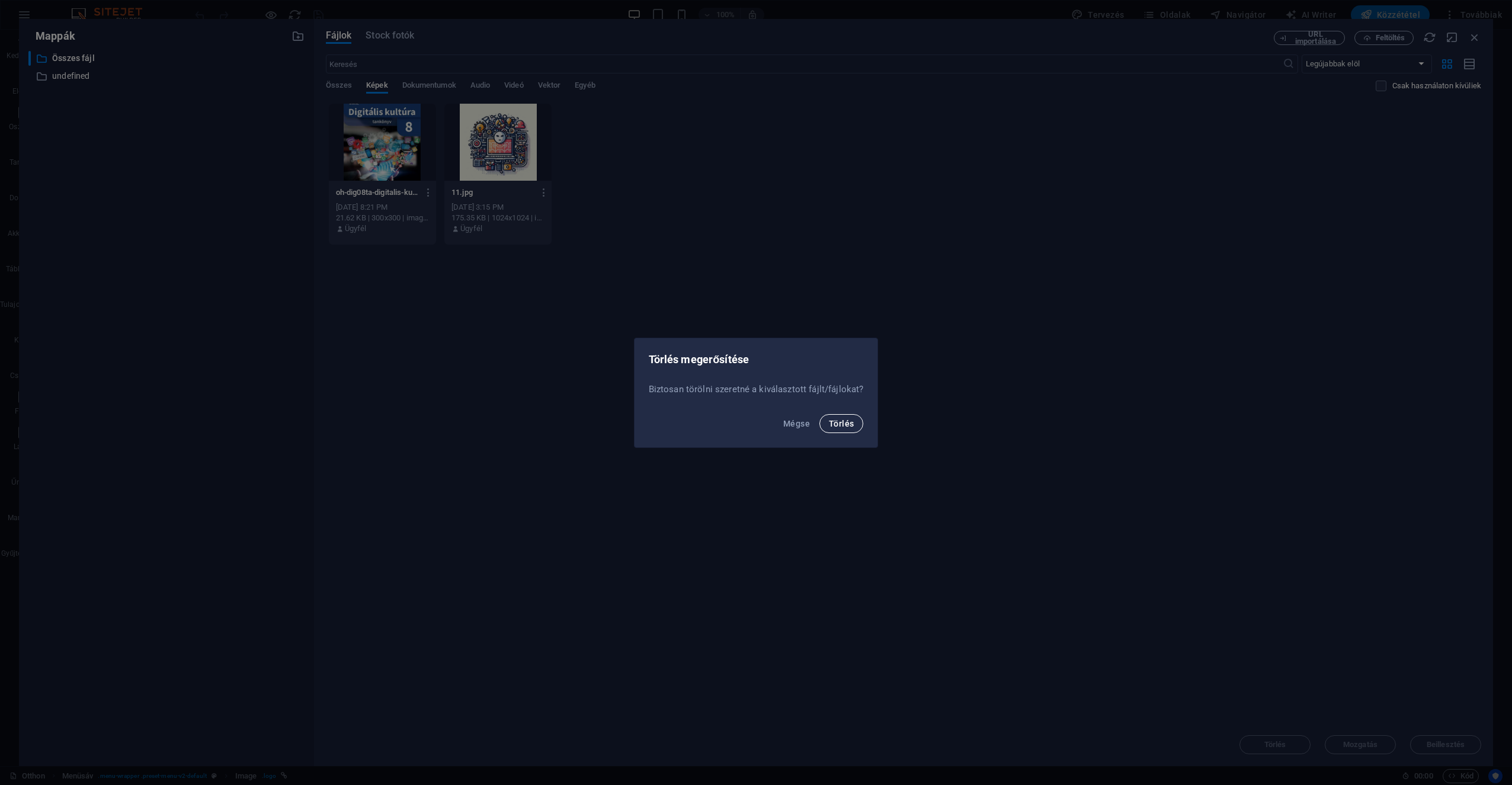
click at [753, 425] on span "Törlés" at bounding box center [841, 424] width 25 height 9
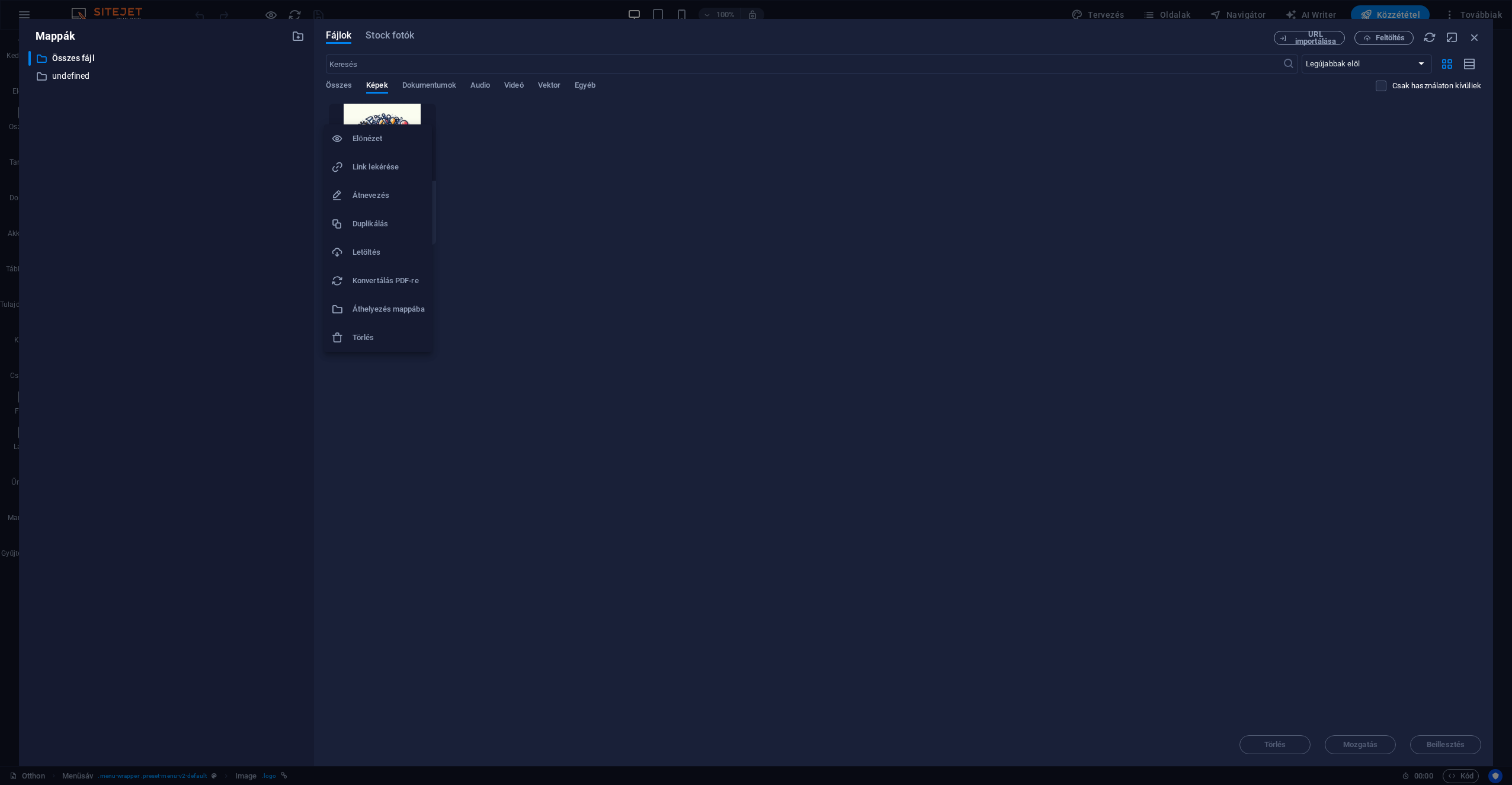
click at [384, 331] on h6 "Törlés" at bounding box center [388, 338] width 72 height 15
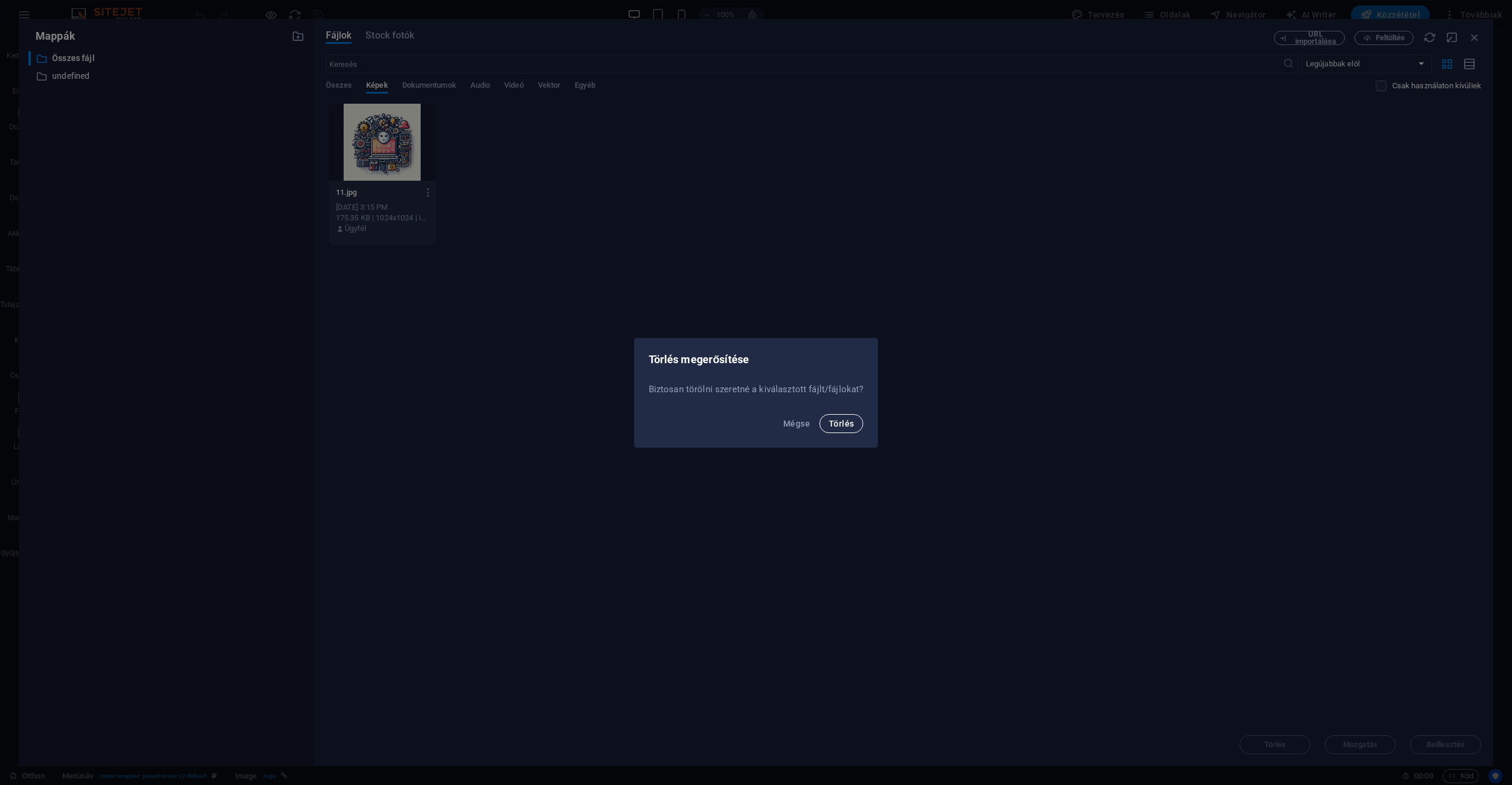
click at [753, 423] on span "Törlés" at bounding box center [841, 424] width 25 height 9
